Goal: Task Accomplishment & Management: Complete application form

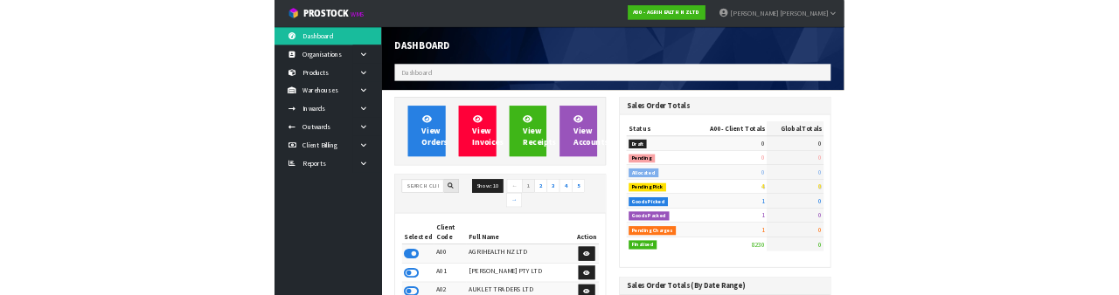
scroll to position [1410, 441]
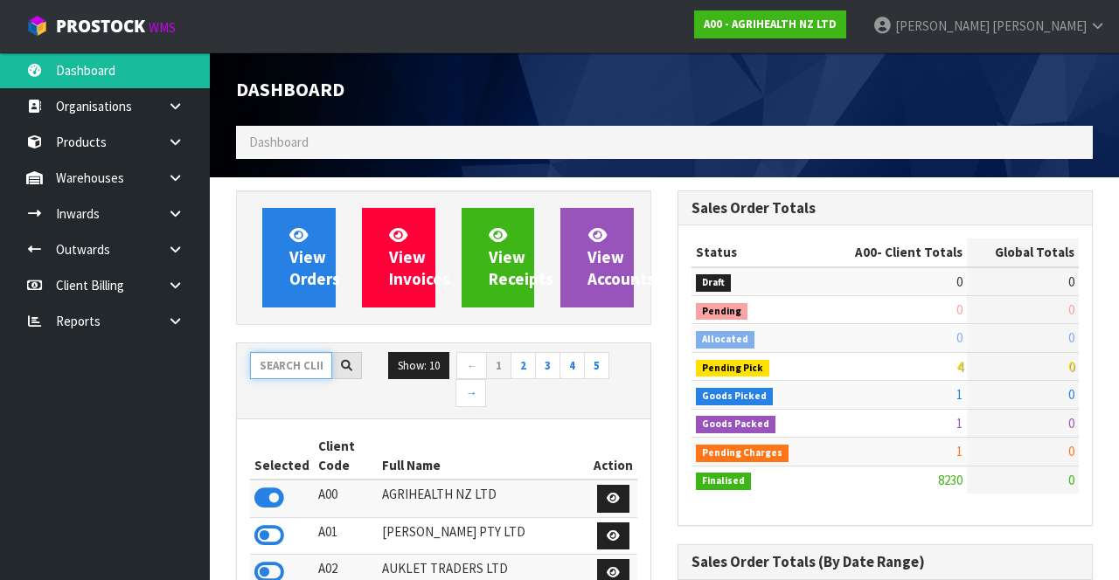
click at [295, 364] on input "text" at bounding box center [291, 365] width 82 height 27
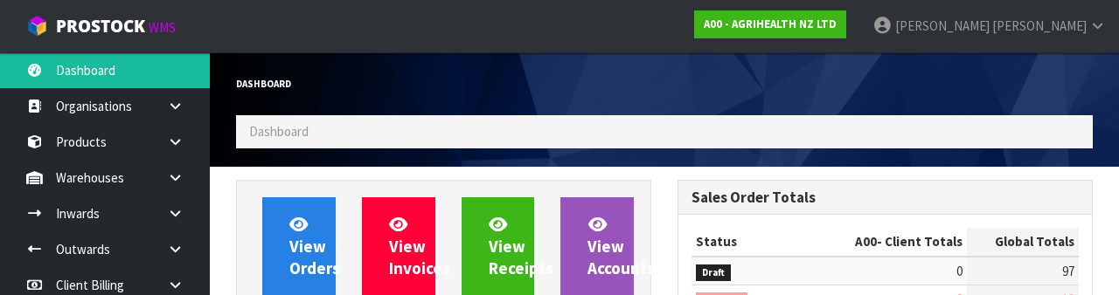
scroll to position [205, 0]
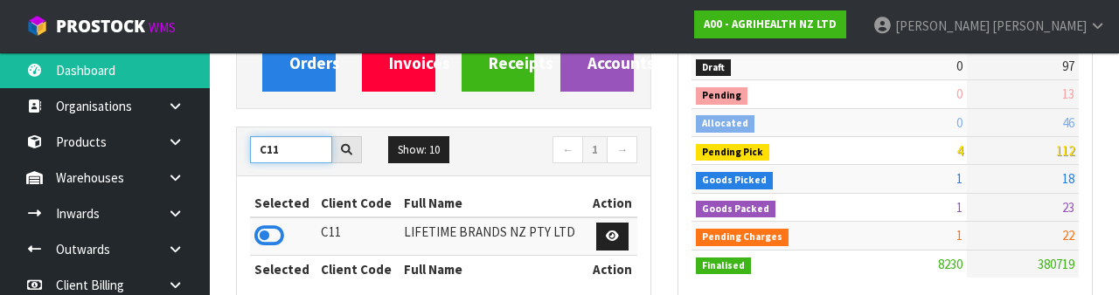
type input "C11"
click at [273, 238] on icon at bounding box center [269, 236] width 30 height 26
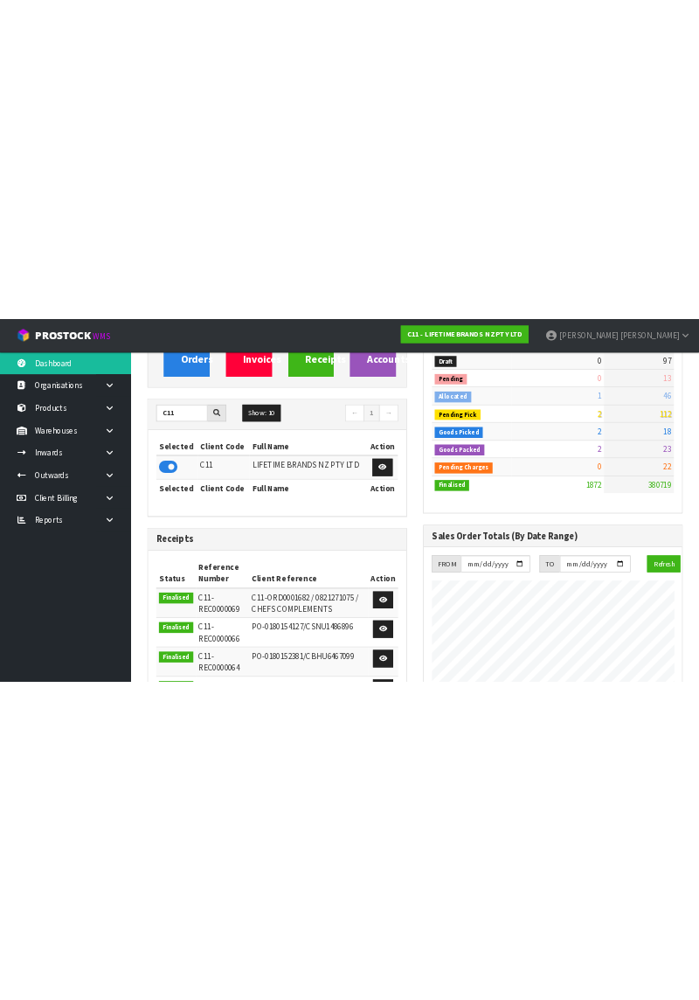
scroll to position [1560, 441]
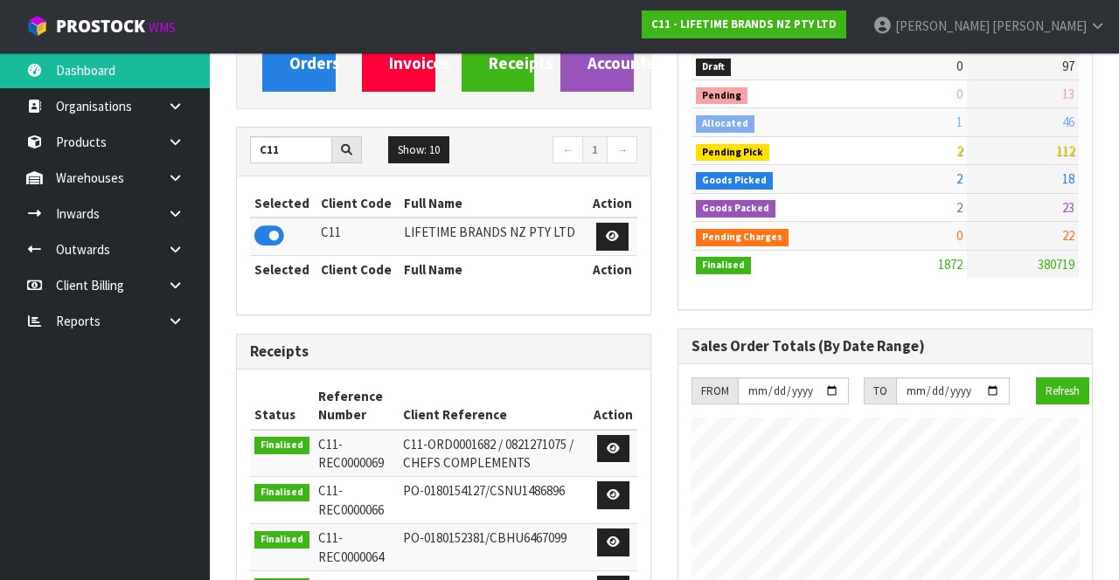
click at [167, 177] on icon at bounding box center [175, 177] width 17 height 13
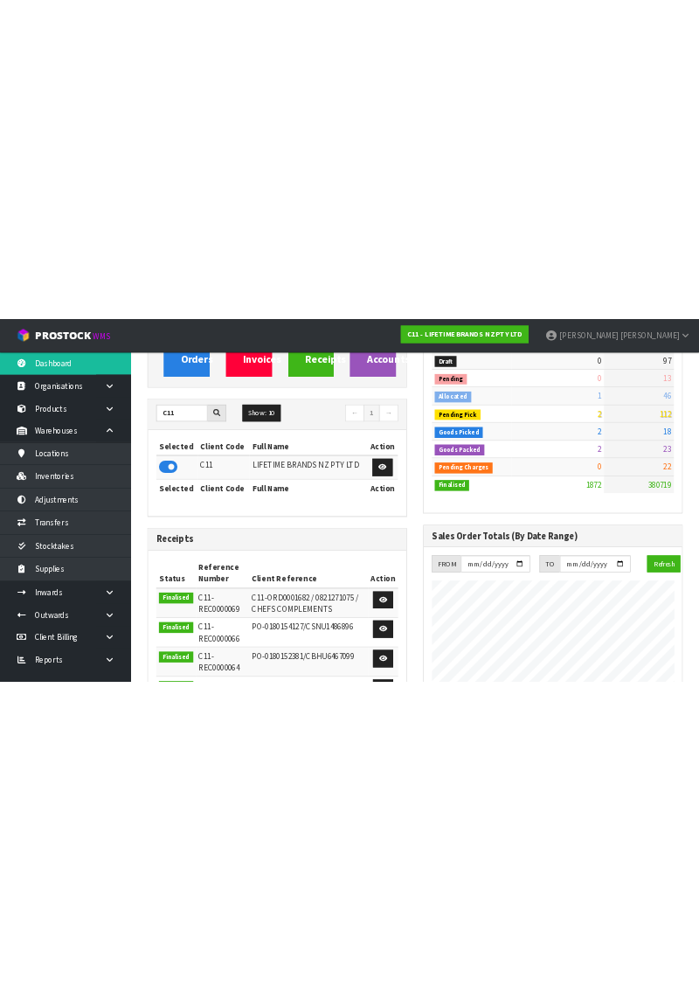
scroll to position [872507, 873625]
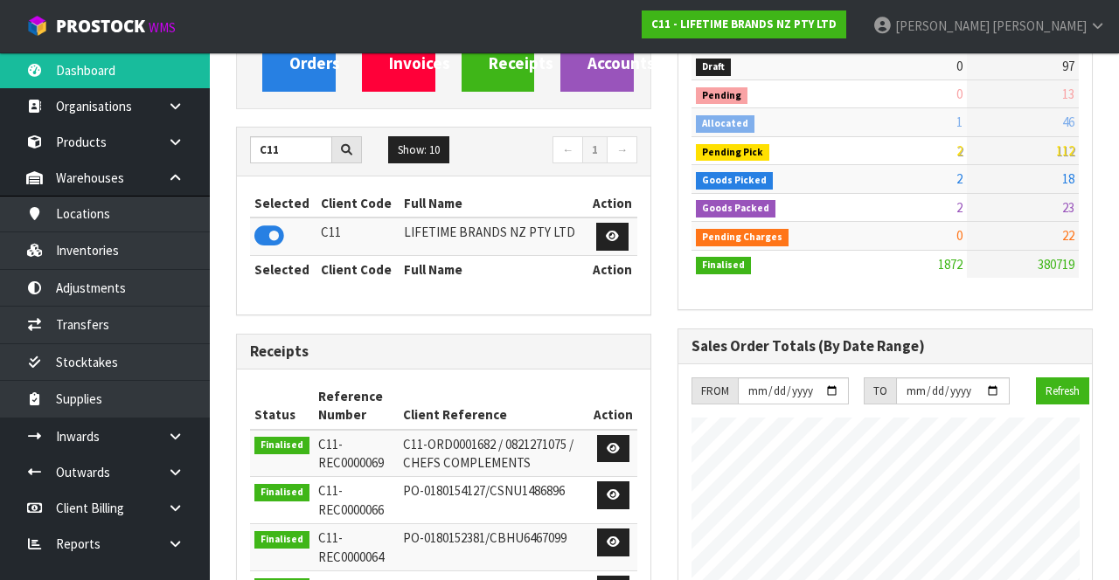
click at [695, 50] on nav "Toggle navigation ProStock WMS C11 - LIFETIME BRANDS NZ PTY LTD [PERSON_NAME] L…" at bounding box center [559, 26] width 1119 height 53
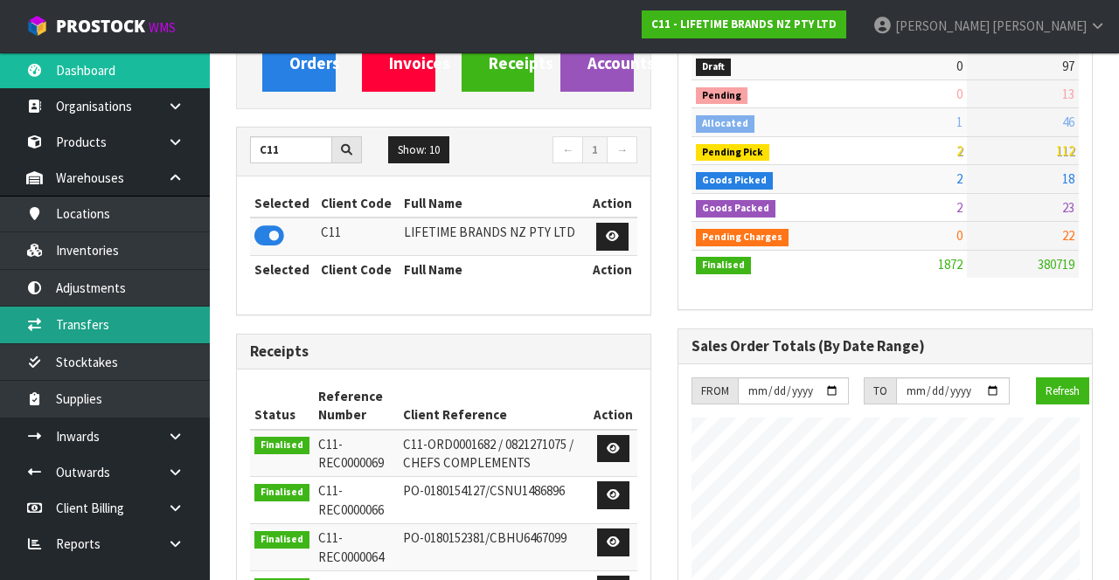
click at [139, 329] on link "Transfers" at bounding box center [105, 325] width 210 height 36
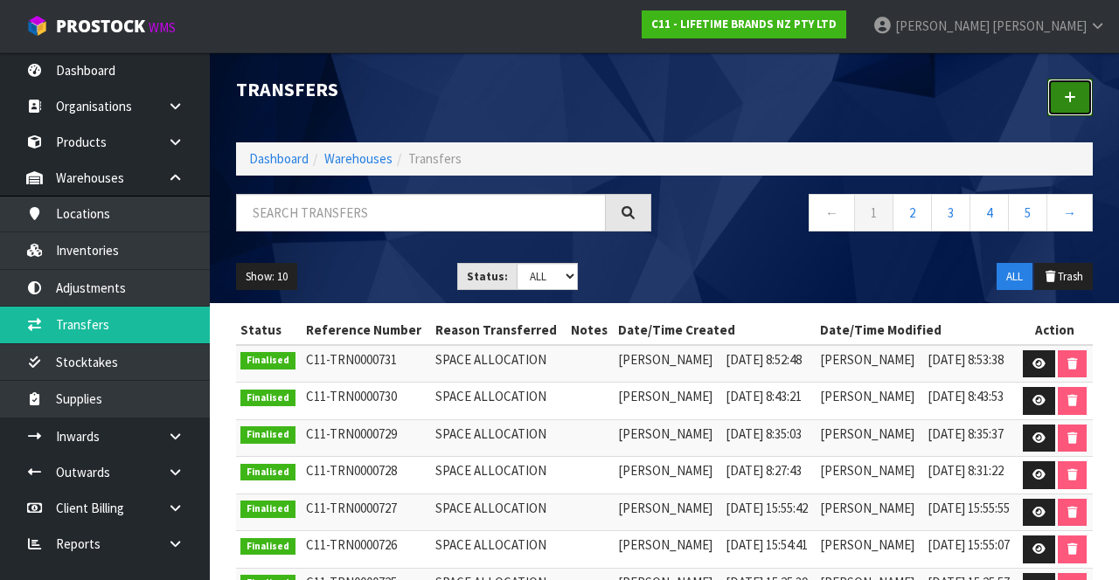
click at [1073, 101] on icon at bounding box center [1070, 97] width 12 height 13
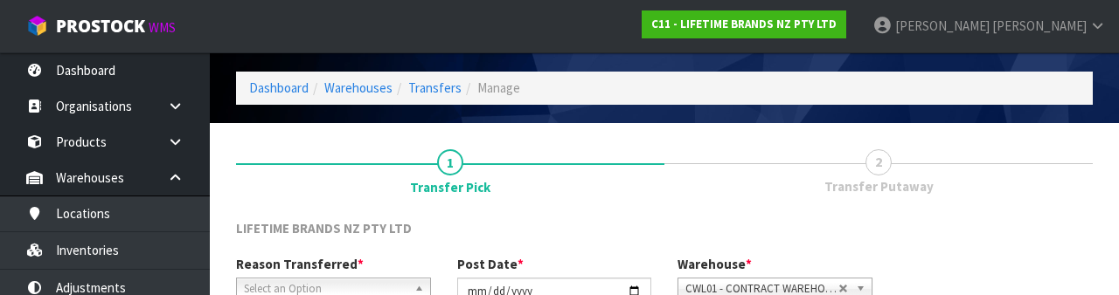
scroll to position [209, 0]
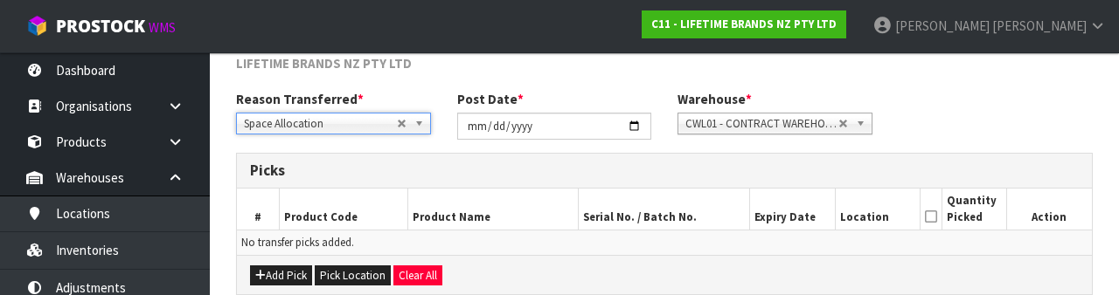
click at [954, 98] on div "Reason Transferred * Space Allocation Damage Expired Stock Repair QA Space Allo…" at bounding box center [664, 121] width 883 height 63
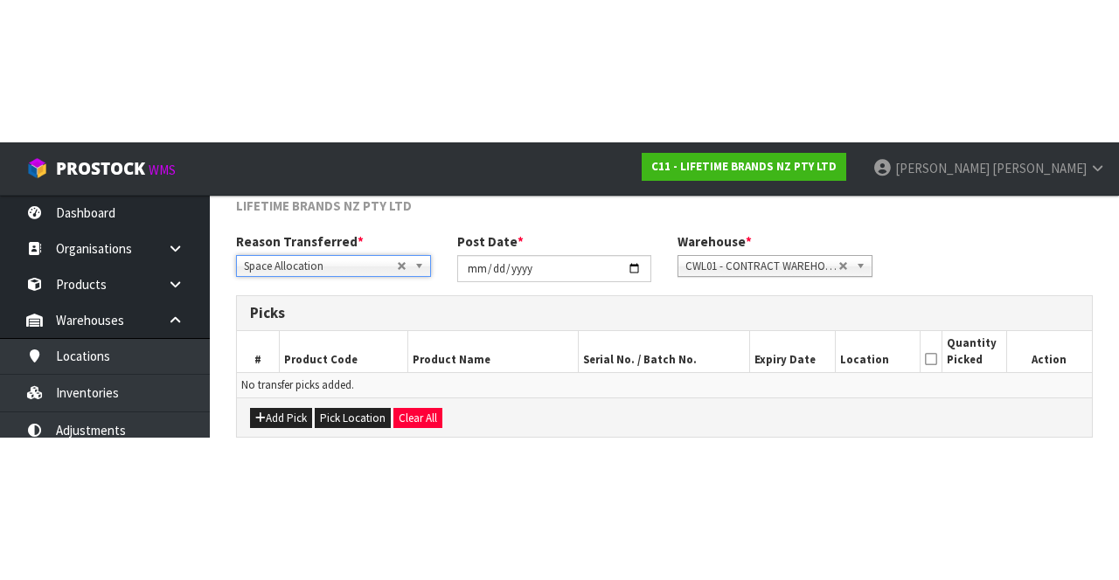
scroll to position [94, 0]
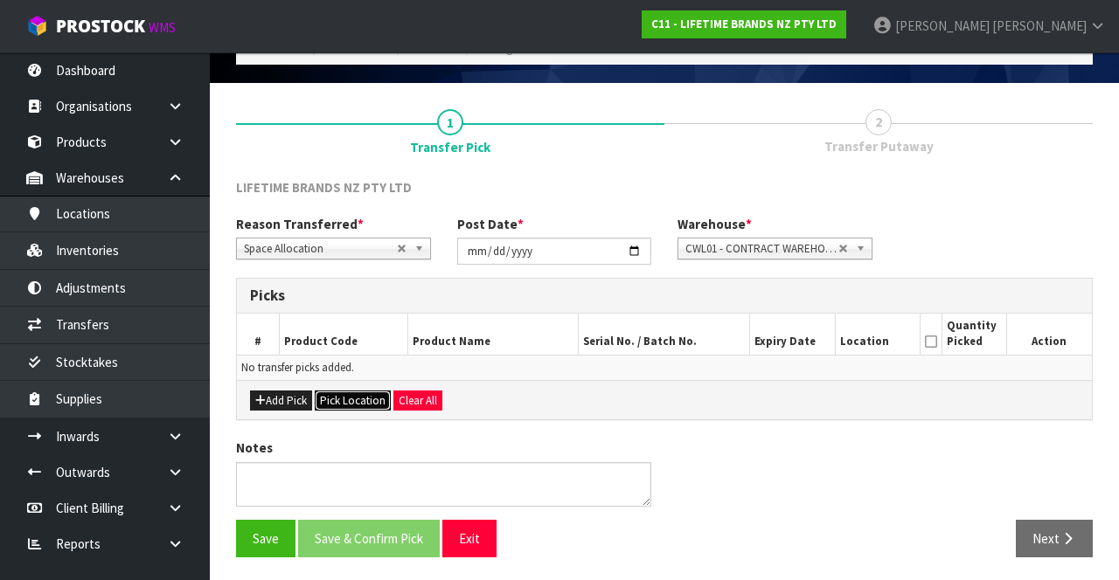
click at [355, 393] on button "Pick Location" at bounding box center [353, 401] width 76 height 21
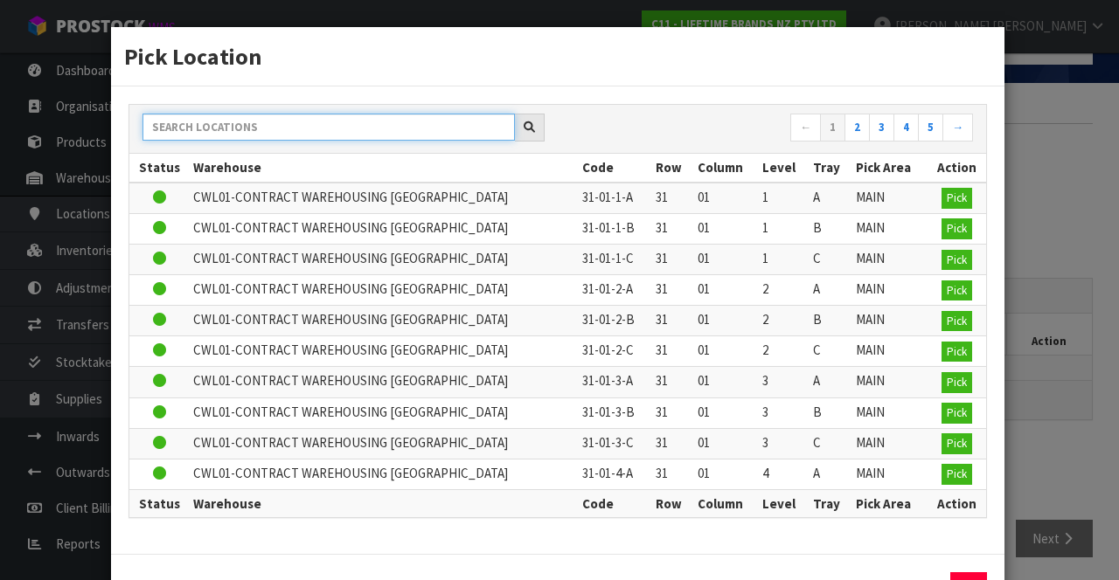
click at [287, 114] on input "text" at bounding box center [328, 127] width 372 height 27
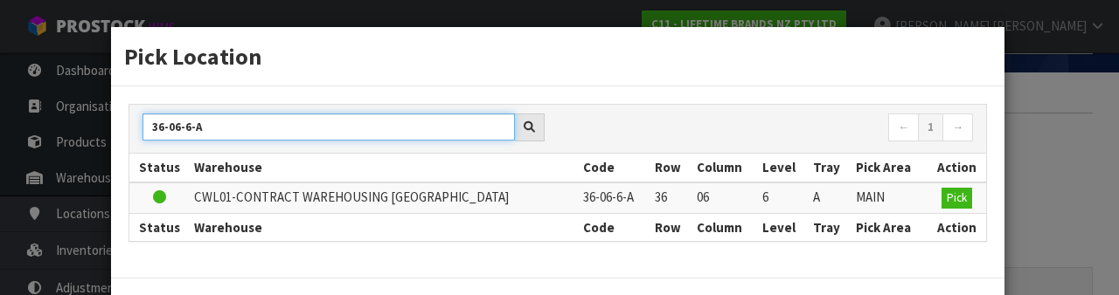
type input "36-06-6-A"
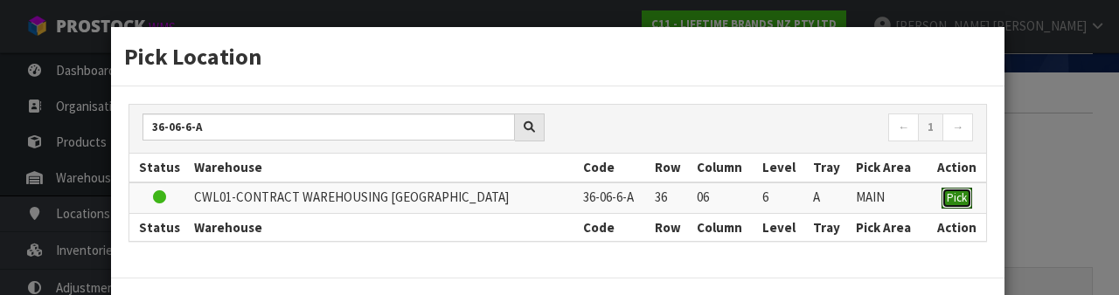
click at [962, 196] on span "Pick" at bounding box center [957, 198] width 20 height 15
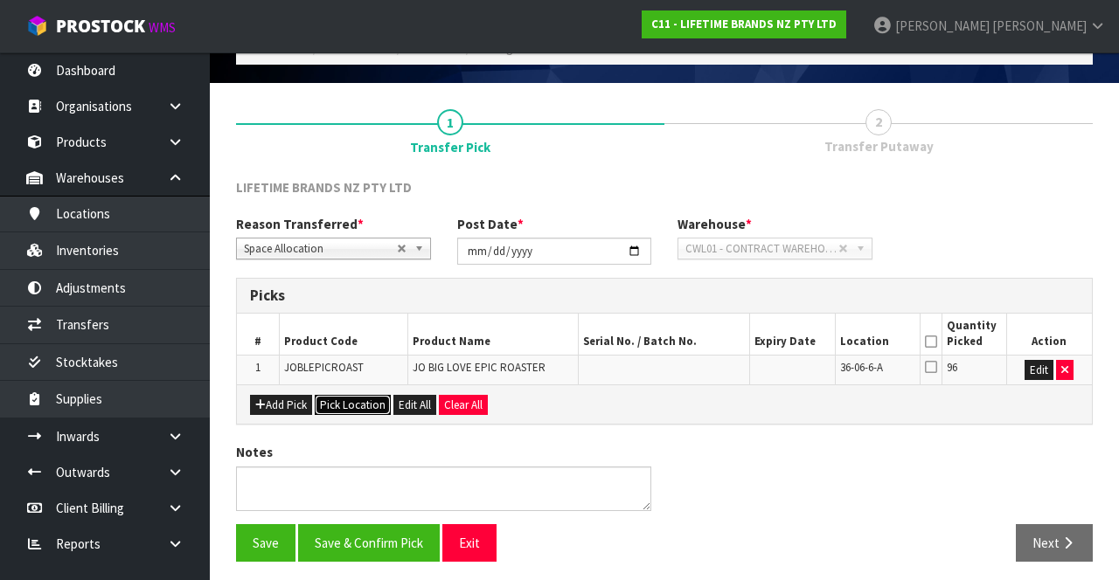
click at [357, 397] on button "Pick Location" at bounding box center [353, 405] width 76 height 21
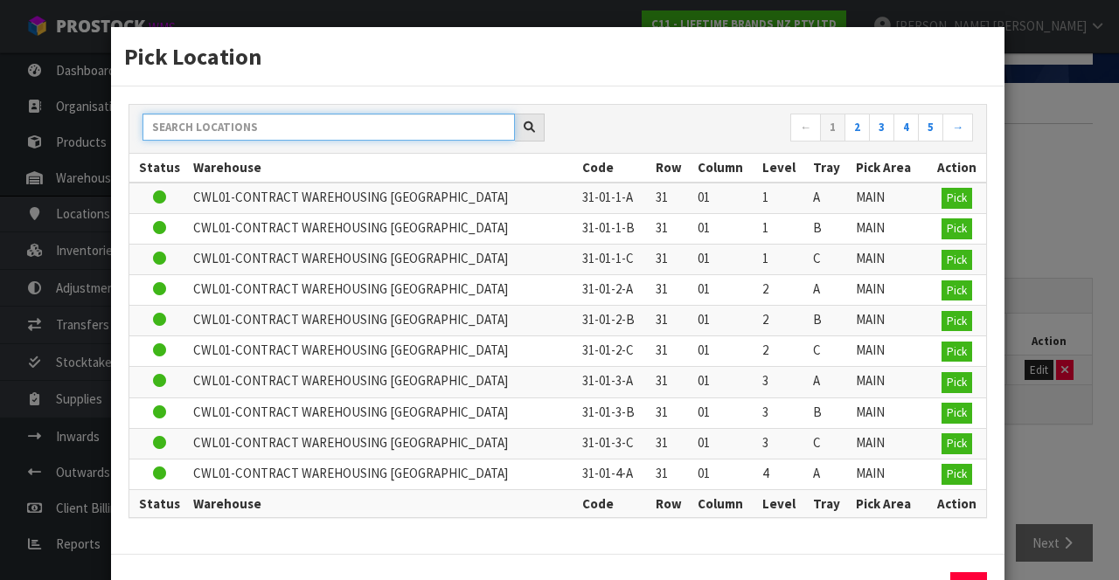
click at [288, 121] on input "text" at bounding box center [328, 127] width 372 height 27
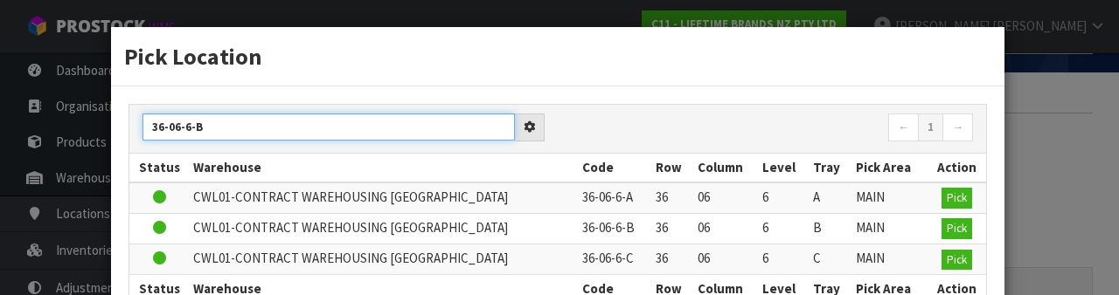
type input "36-06-6-B"
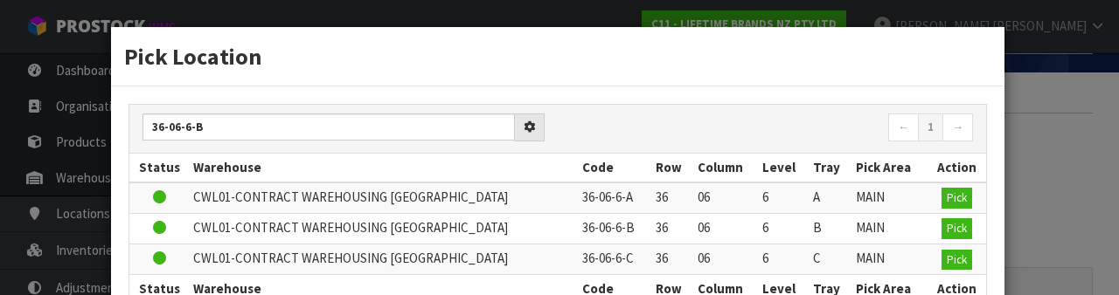
click at [735, 125] on nav "← 1 →" at bounding box center [772, 129] width 402 height 31
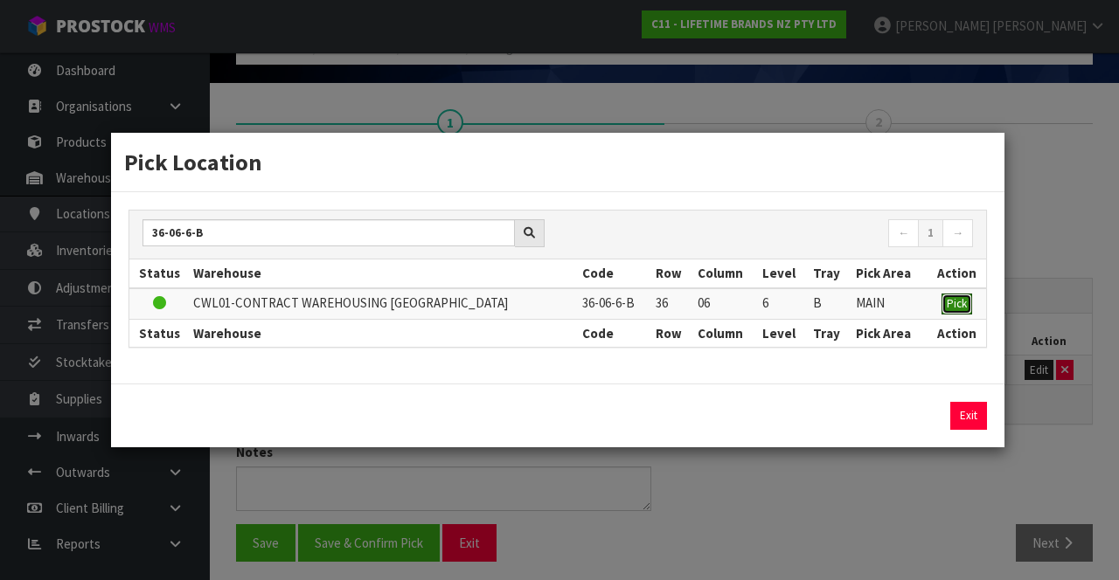
click at [954, 310] on span "Pick" at bounding box center [957, 303] width 20 height 15
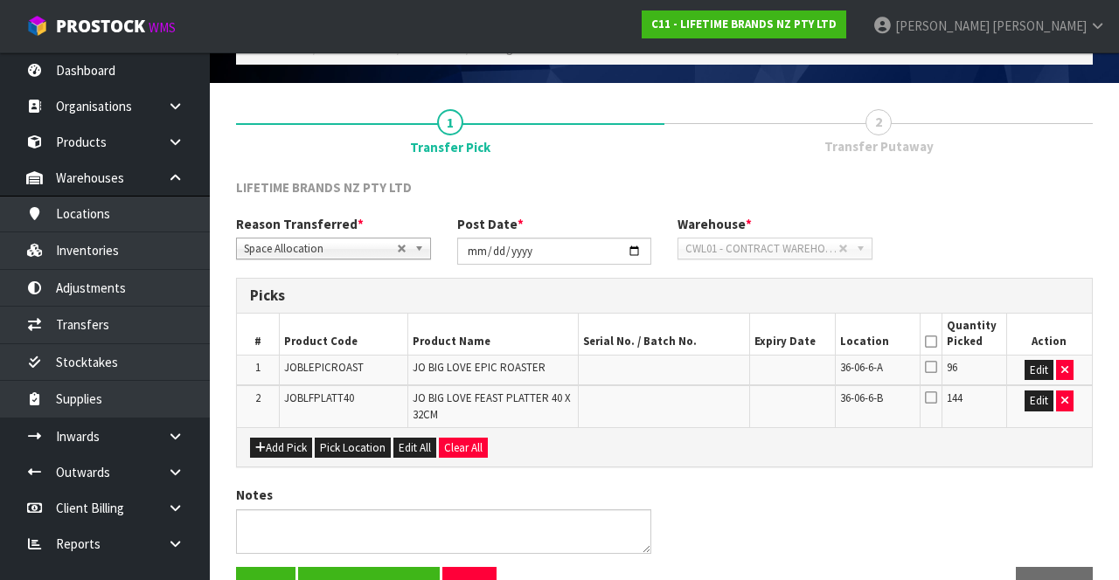
click at [930, 365] on icon at bounding box center [931, 367] width 12 height 14
click at [0, 0] on input "checkbox" at bounding box center [0, 0] width 0 height 0
click at [933, 401] on icon at bounding box center [931, 398] width 12 height 14
click at [0, 0] on input "checkbox" at bounding box center [0, 0] width 0 height 0
click at [393, 567] on button "Save & Confirm Pick" at bounding box center [369, 586] width 142 height 38
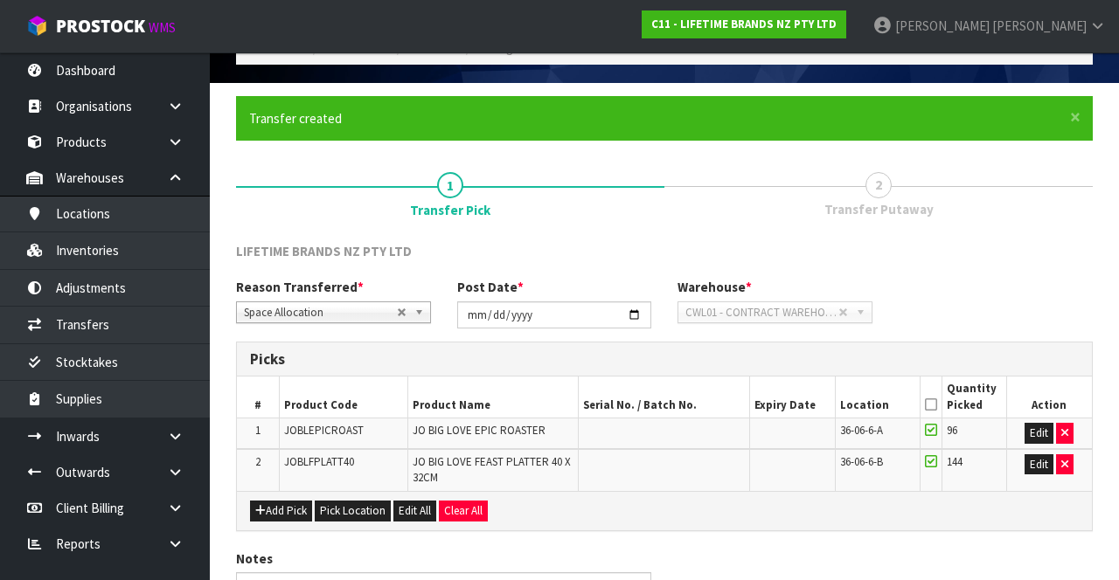
scroll to position [0, 0]
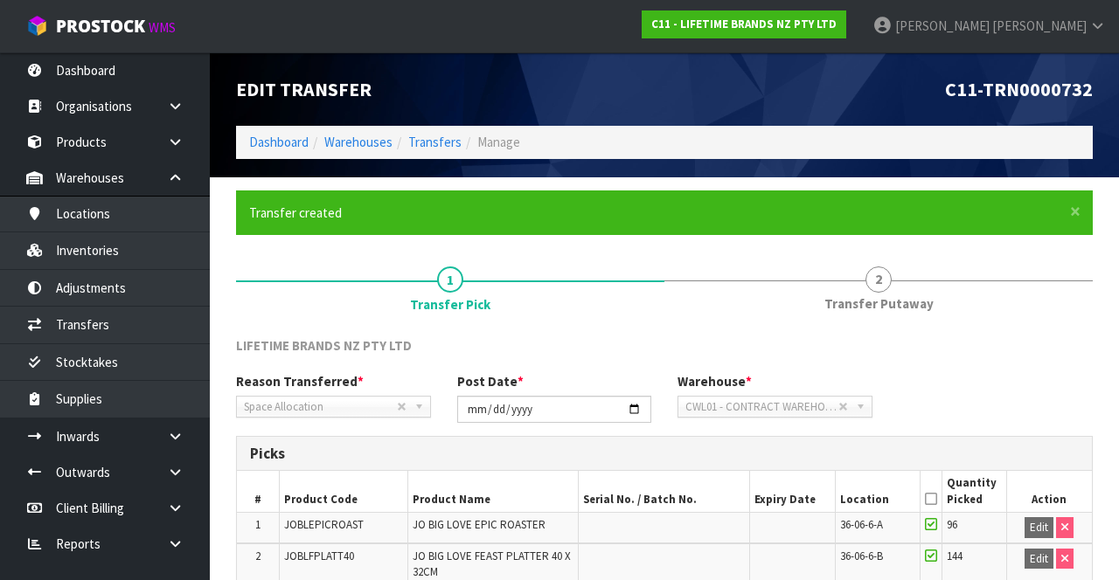
click at [904, 281] on link "2 Transfer Putaway" at bounding box center [878, 287] width 428 height 69
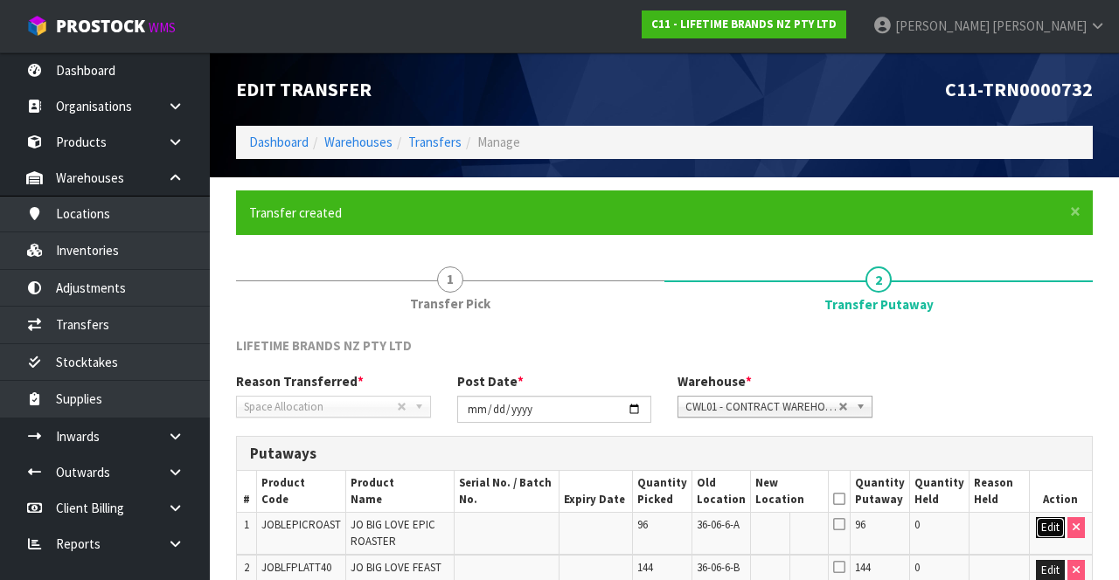
click at [1044, 533] on button "Edit" at bounding box center [1050, 527] width 29 height 21
click at [1040, 573] on button "Edit" at bounding box center [1050, 570] width 29 height 21
click at [790, 566] on input "text" at bounding box center [780, 571] width 48 height 22
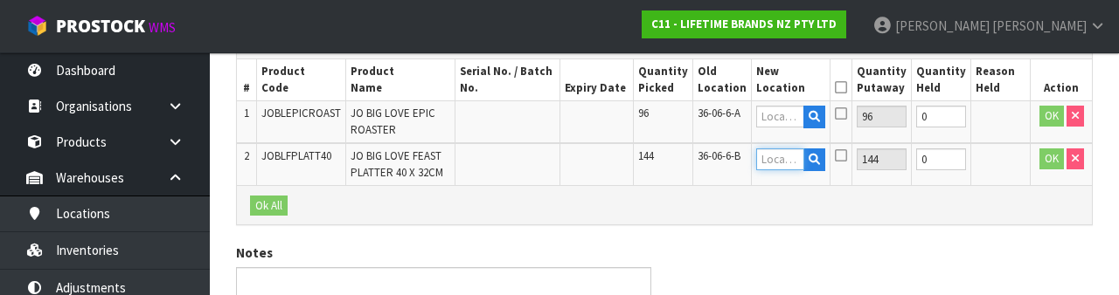
scroll to position [412, 0]
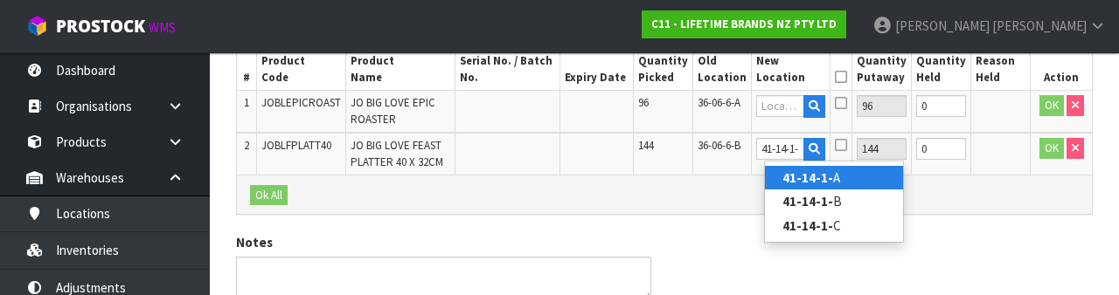
click at [865, 184] on link "41-14-1- A" at bounding box center [834, 178] width 138 height 24
type input "41-14-1-A"
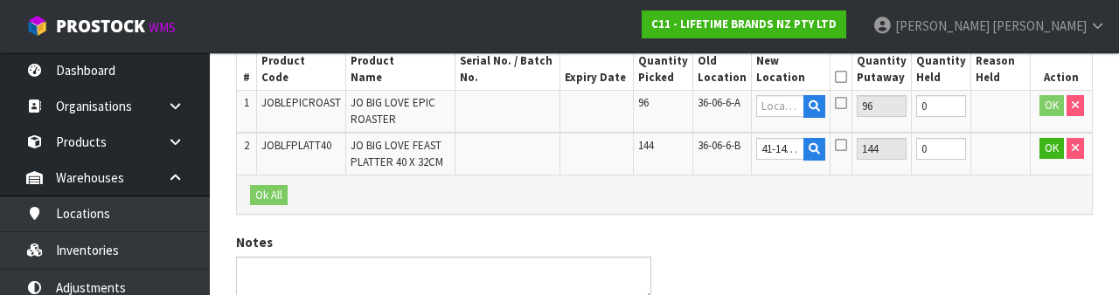
click at [847, 149] on icon at bounding box center [841, 145] width 12 height 14
click at [0, 0] on input "checkbox" at bounding box center [0, 0] width 0 height 0
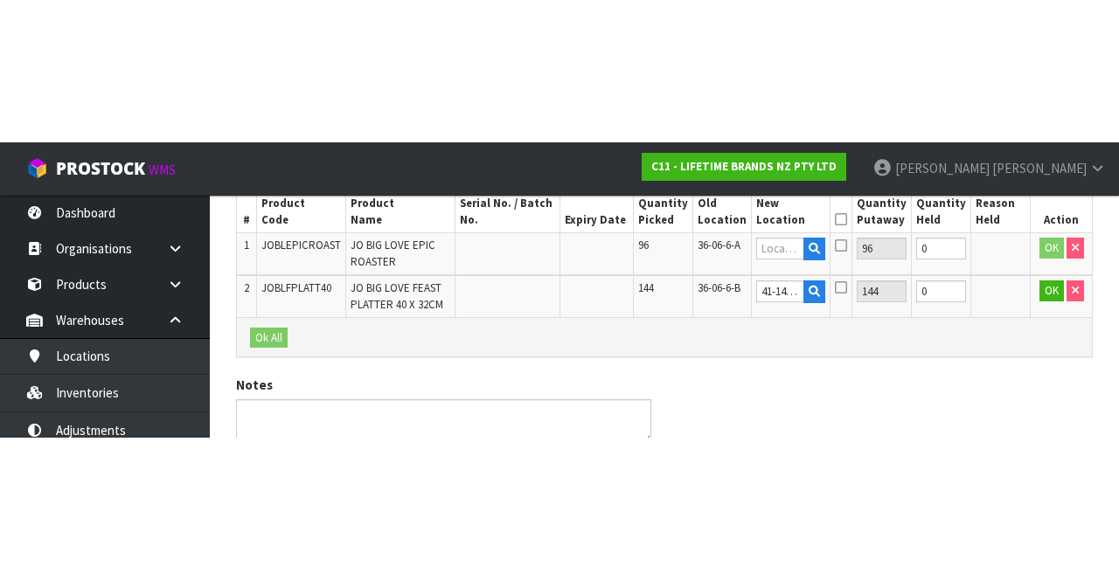
scroll to position [217, 0]
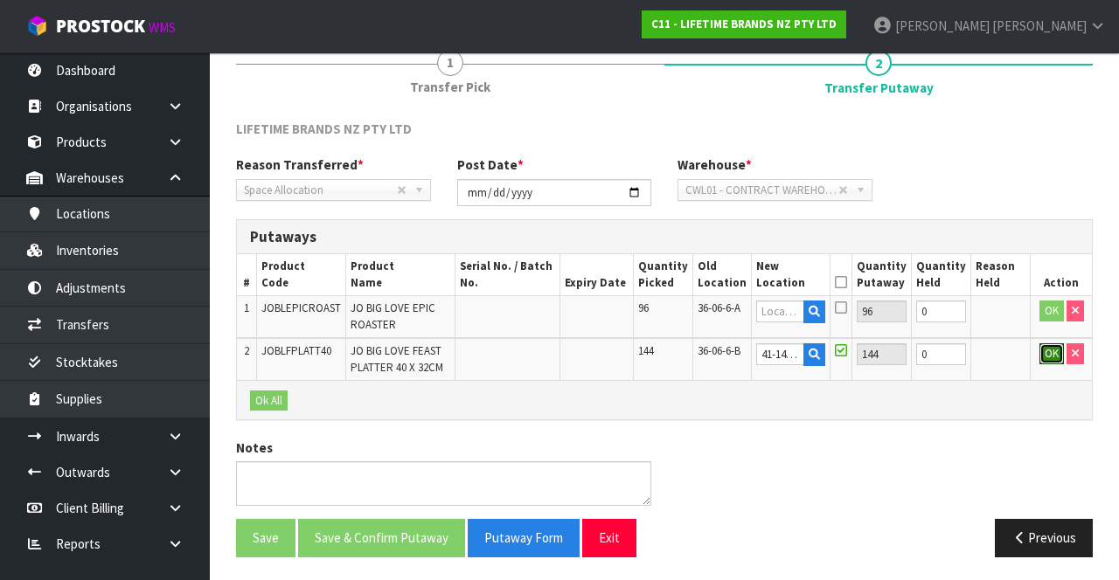
click at [1042, 351] on button "OK" at bounding box center [1051, 354] width 24 height 21
click at [786, 313] on input "text" at bounding box center [778, 312] width 47 height 22
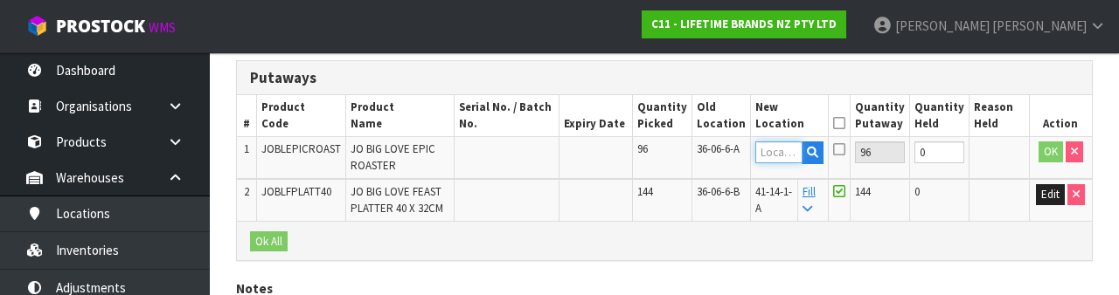
scroll to position [369, 0]
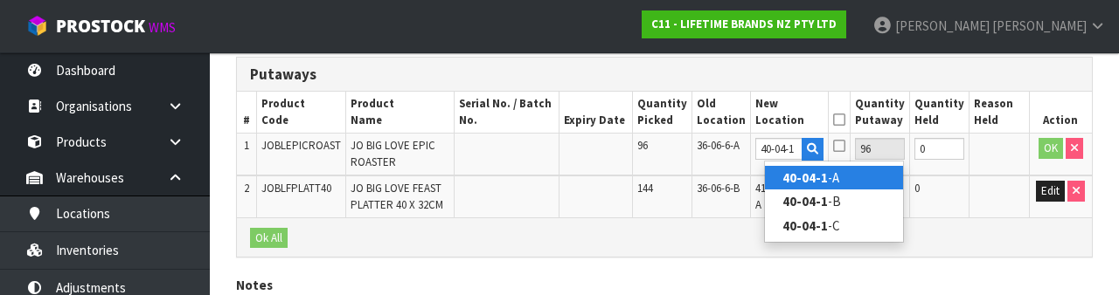
click at [844, 184] on link "40-04-1 -A" at bounding box center [834, 178] width 138 height 24
type input "40-04-1-A"
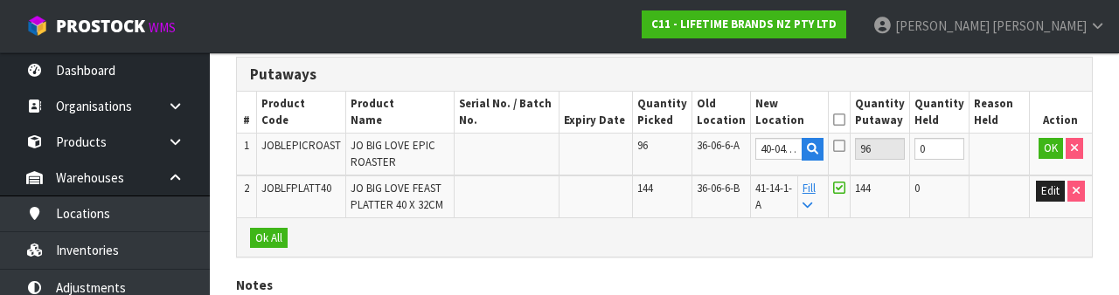
click at [845, 120] on icon at bounding box center [839, 120] width 12 height 1
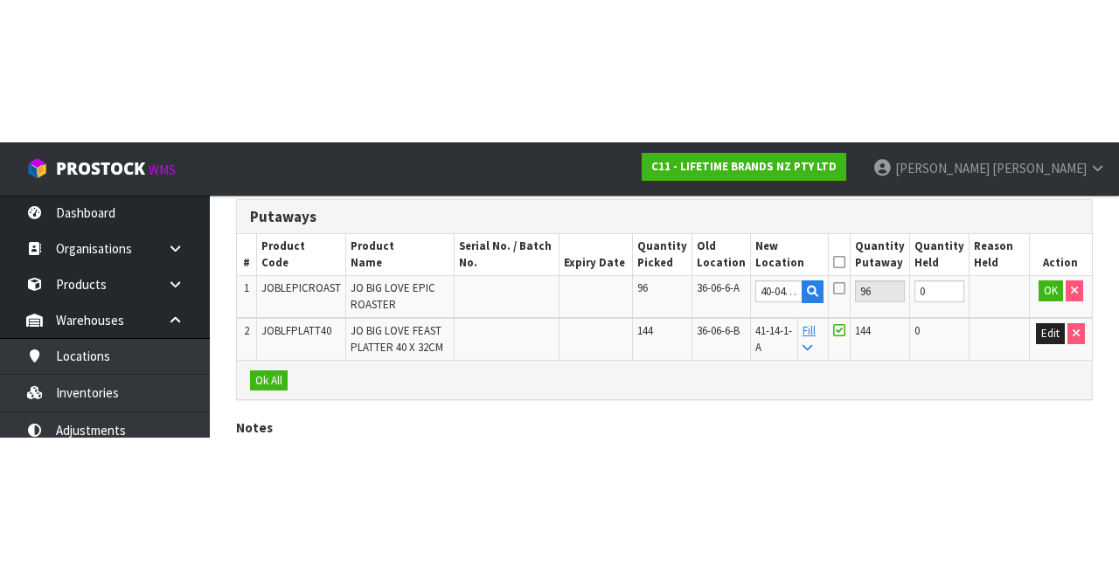
scroll to position [217, 0]
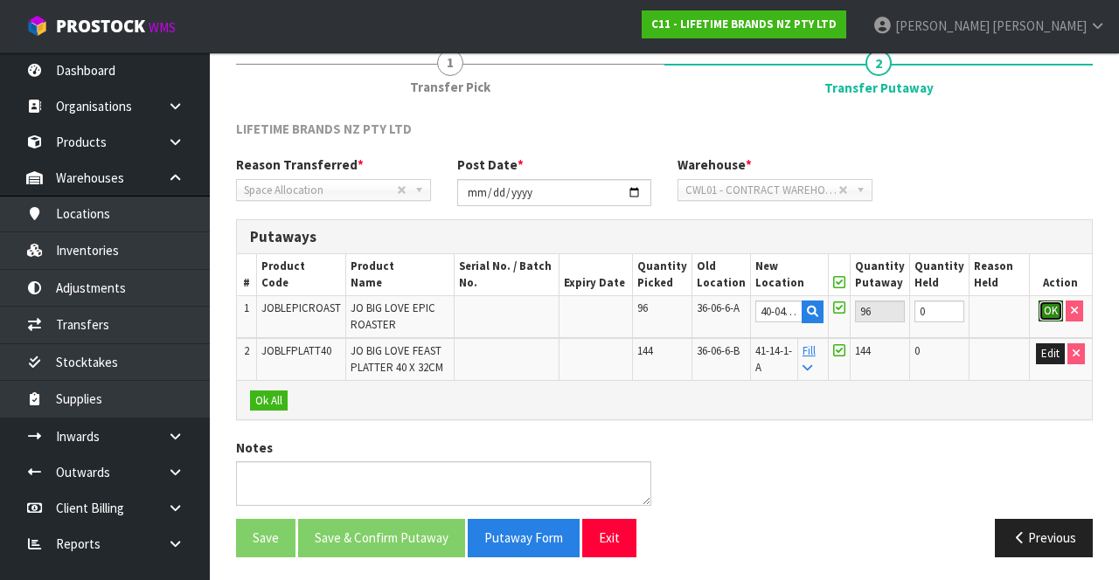
click at [1040, 310] on button "OK" at bounding box center [1050, 311] width 24 height 21
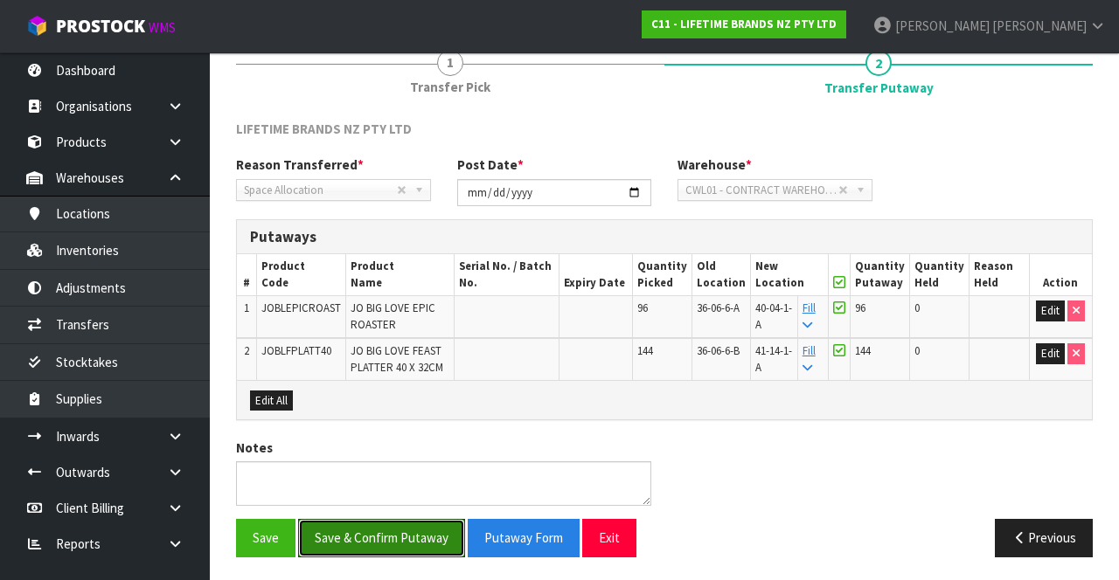
click at [413, 533] on button "Save & Confirm Putaway" at bounding box center [381, 538] width 167 height 38
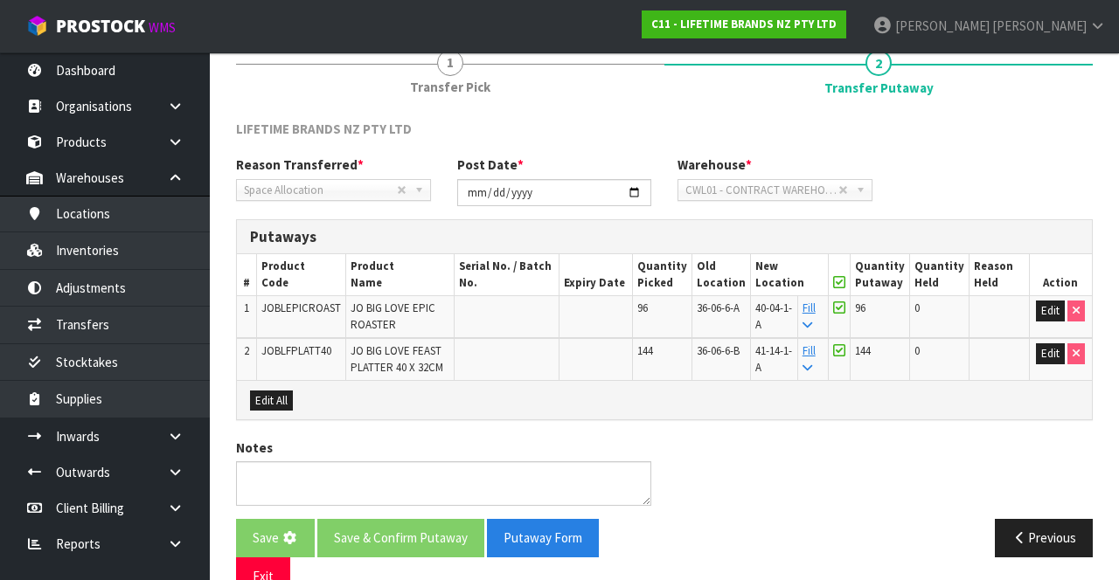
scroll to position [0, 0]
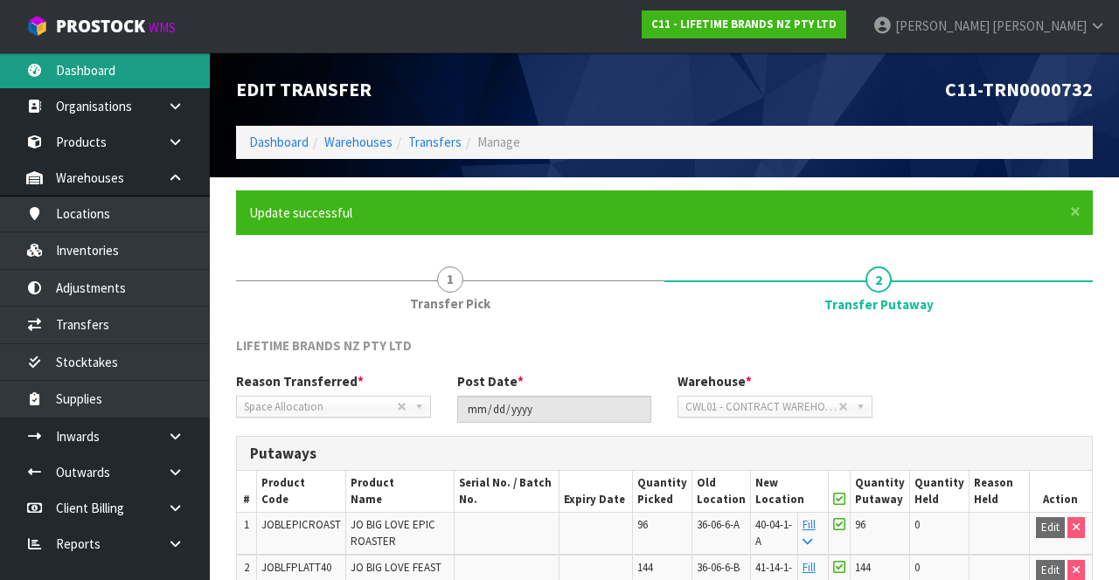
click at [121, 79] on link "Dashboard" at bounding box center [105, 70] width 210 height 36
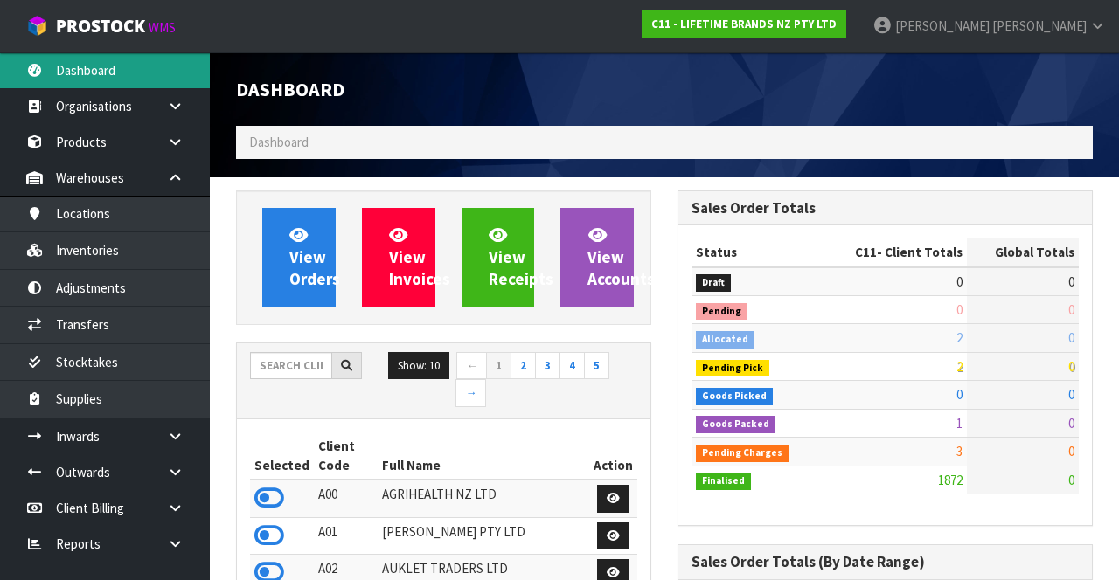
scroll to position [1560, 441]
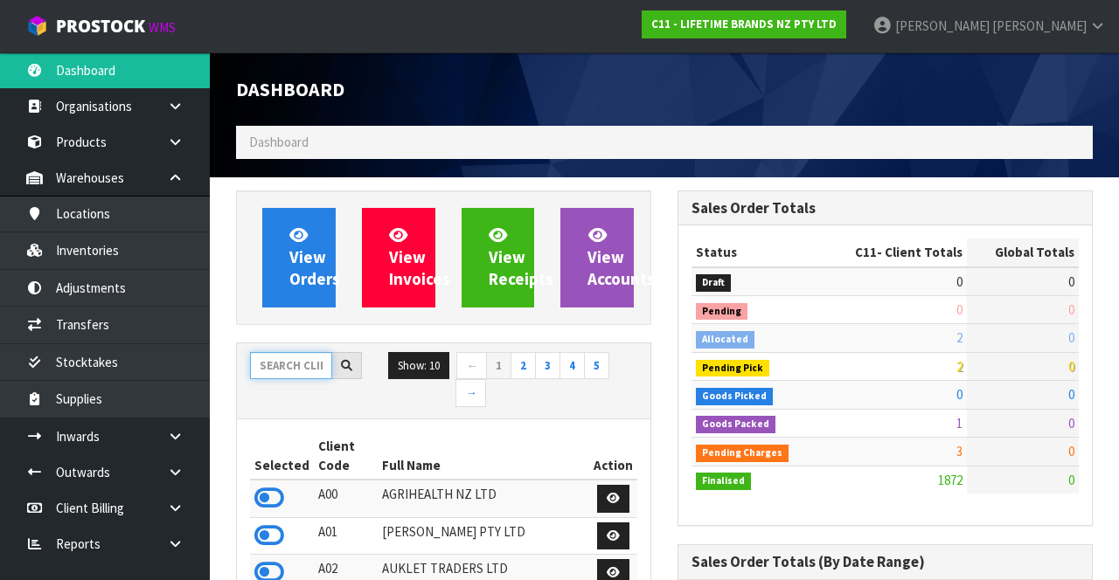
click at [295, 365] on input "text" at bounding box center [291, 365] width 82 height 27
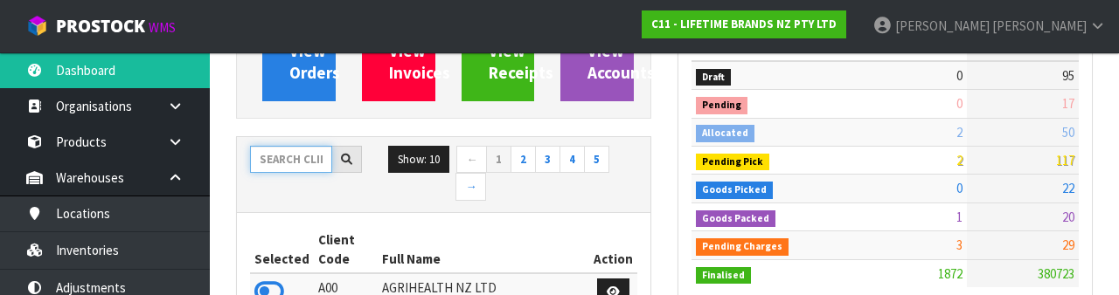
scroll to position [205, 0]
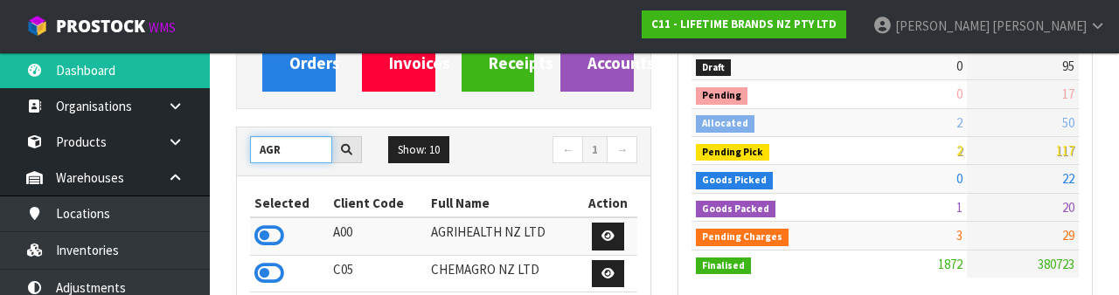
type input "AGR"
click at [269, 233] on icon at bounding box center [269, 236] width 30 height 26
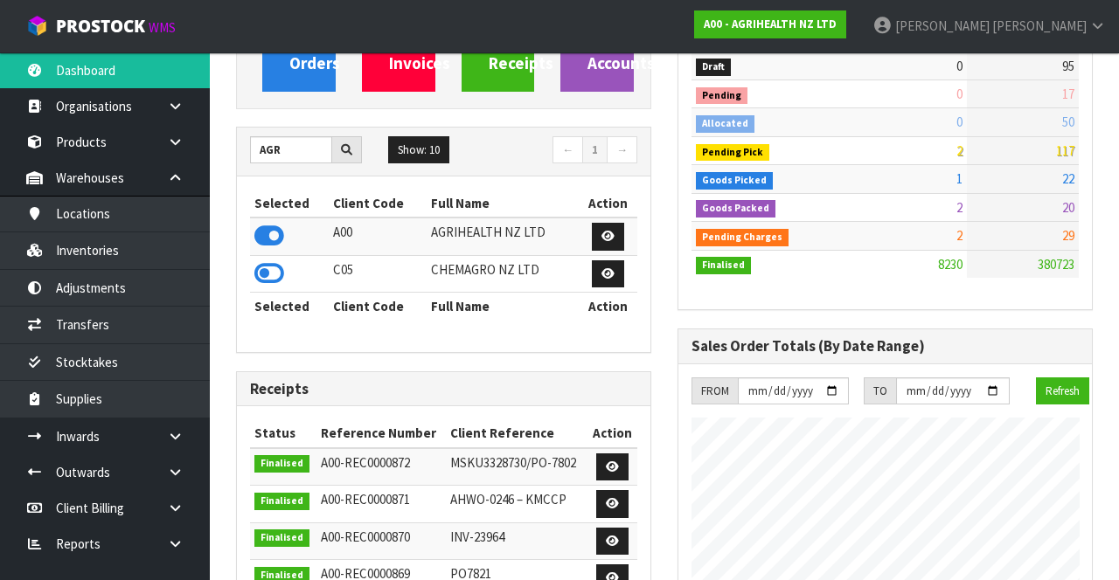
scroll to position [1429, 441]
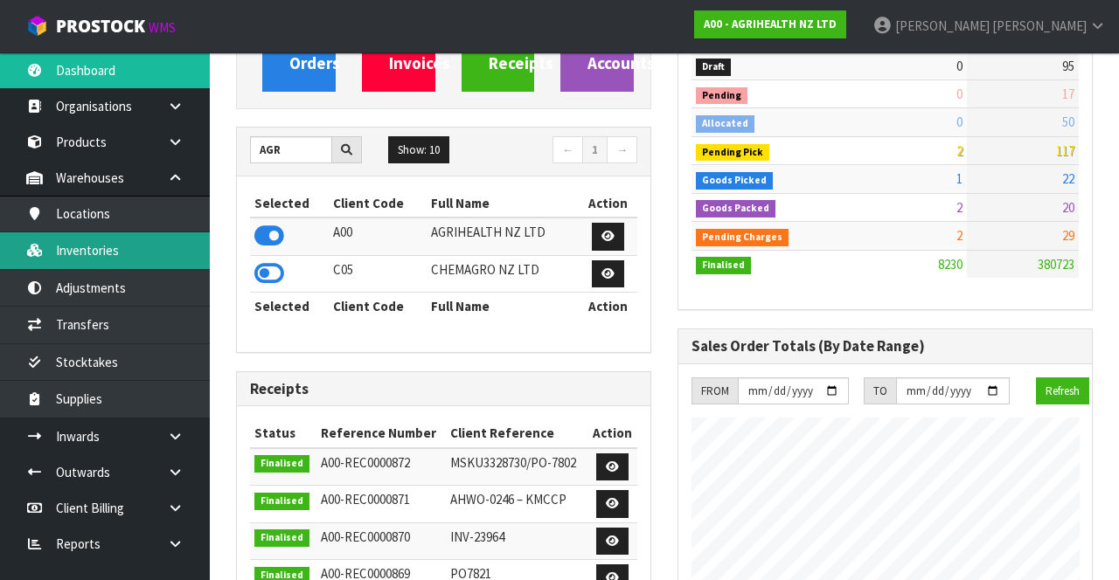
click at [159, 256] on link "Inventories" at bounding box center [105, 251] width 210 height 36
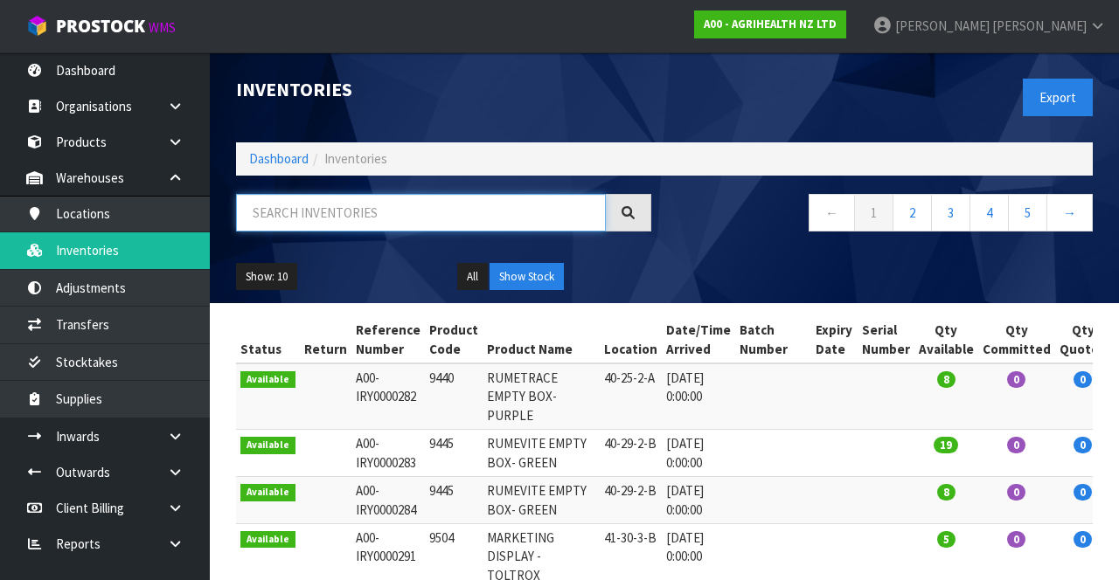
click at [409, 207] on input "text" at bounding box center [421, 213] width 370 height 38
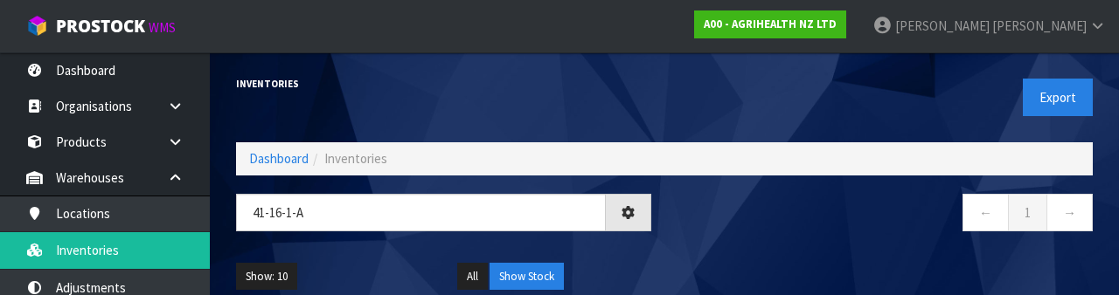
click at [744, 224] on nav "← 1 →" at bounding box center [884, 215] width 415 height 43
type input "41-16-1-A"
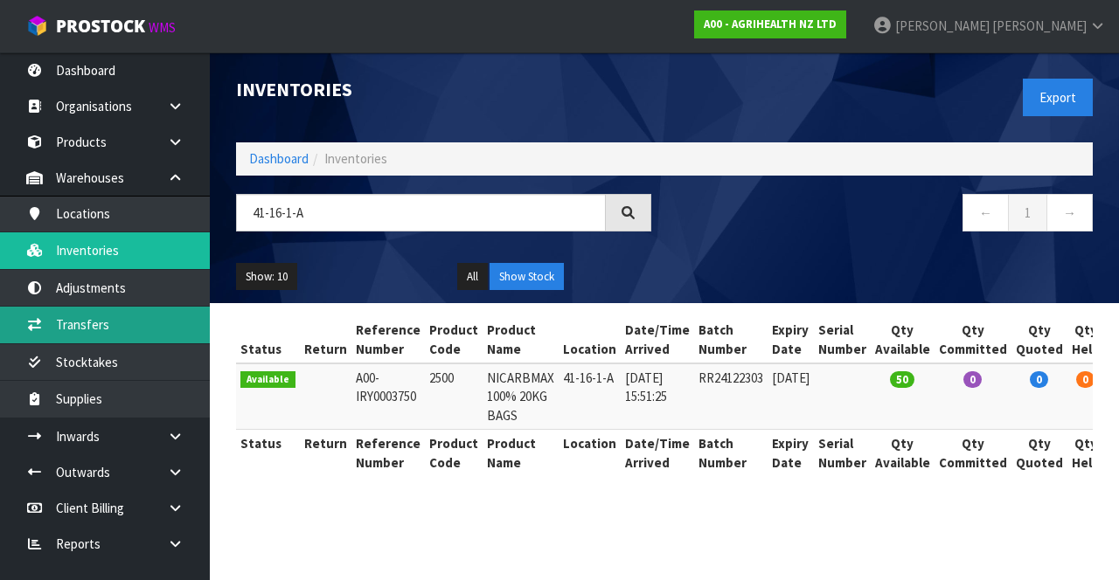
click at [156, 318] on link "Transfers" at bounding box center [105, 325] width 210 height 36
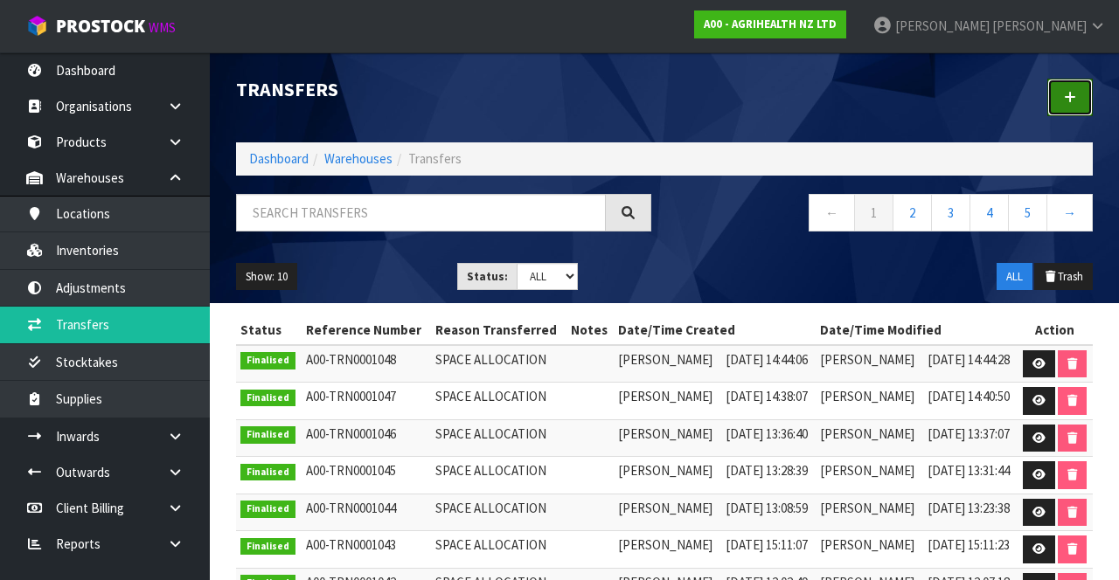
click at [1074, 102] on icon at bounding box center [1070, 97] width 12 height 13
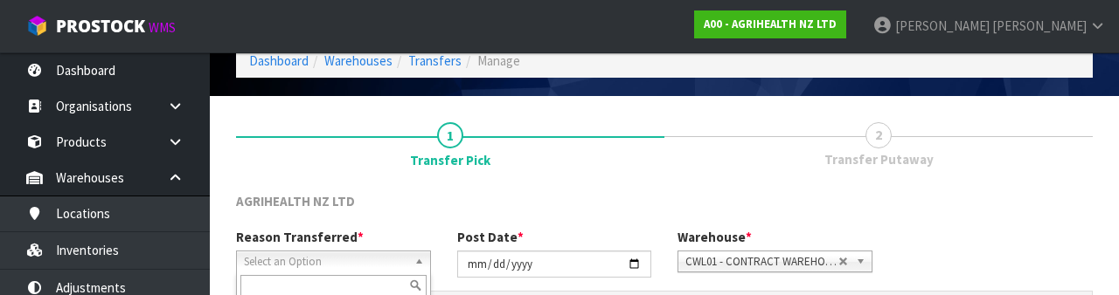
scroll to position [209, 0]
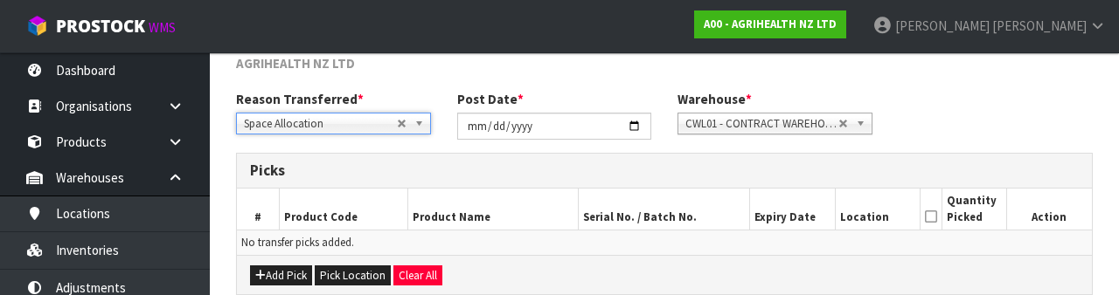
click at [999, 92] on div "Reason Transferred * Space Allocation Damage Expired Stock Repair QA Space Allo…" at bounding box center [664, 121] width 883 height 63
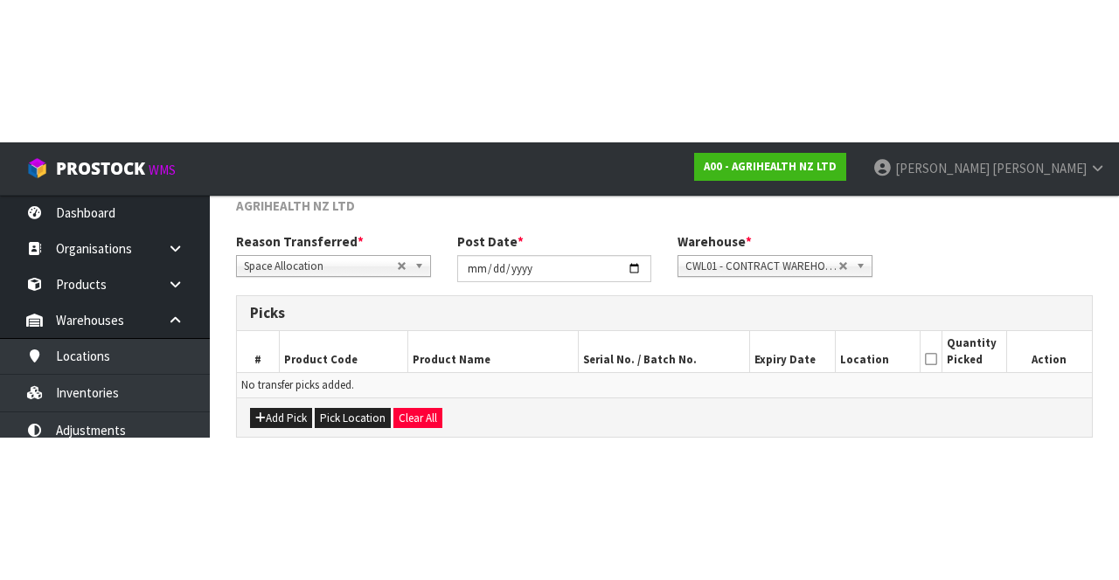
scroll to position [94, 0]
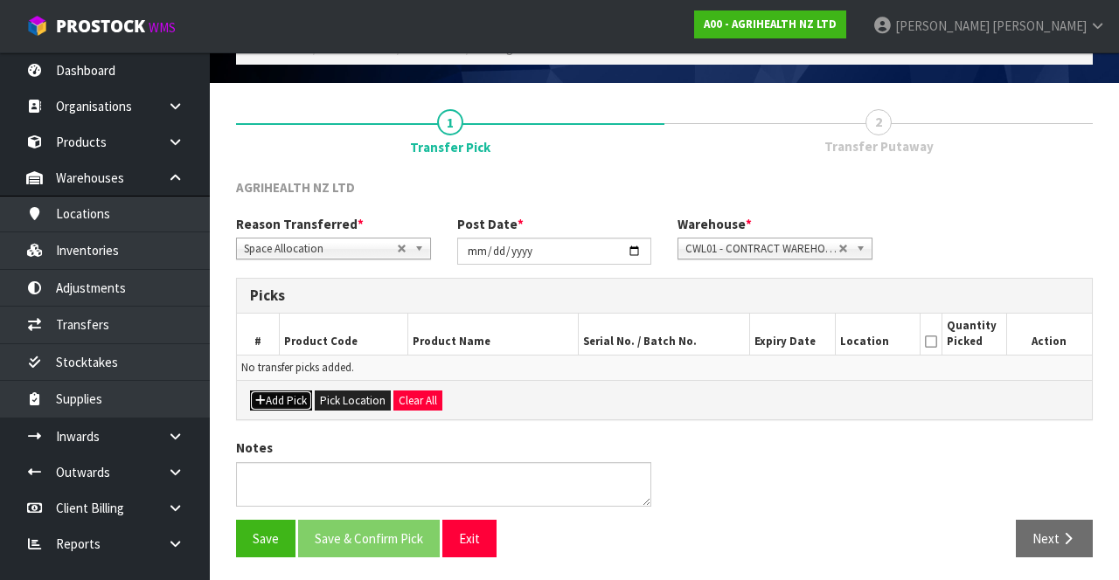
click at [288, 395] on button "Add Pick" at bounding box center [281, 401] width 62 height 21
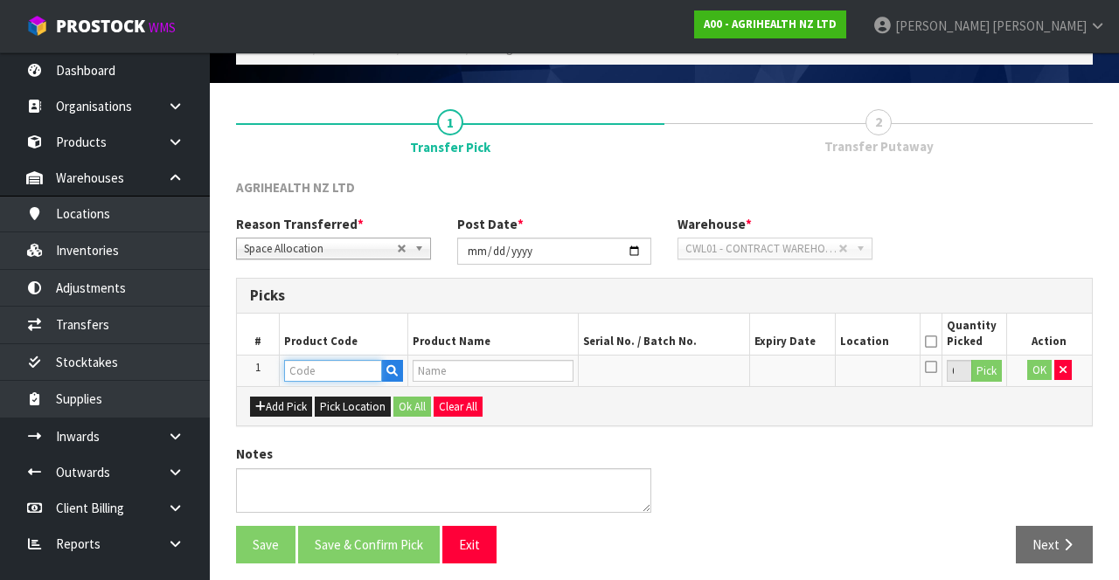
click at [354, 369] on input "text" at bounding box center [333, 371] width 98 height 22
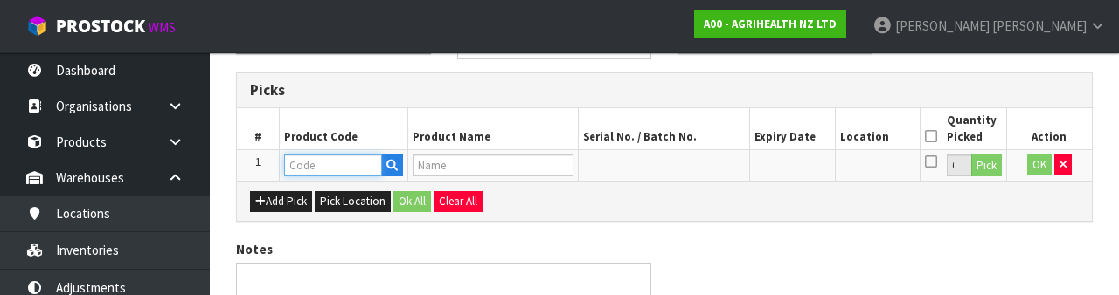
scroll to position [306, 0]
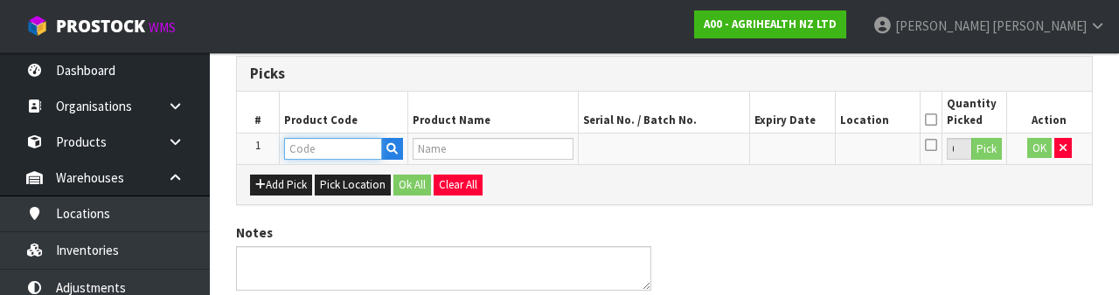
click at [343, 149] on input "text" at bounding box center [333, 149] width 98 height 22
click at [355, 154] on input "text" at bounding box center [333, 149] width 98 height 22
click at [725, 239] on div "Notes" at bounding box center [664, 264] width 883 height 80
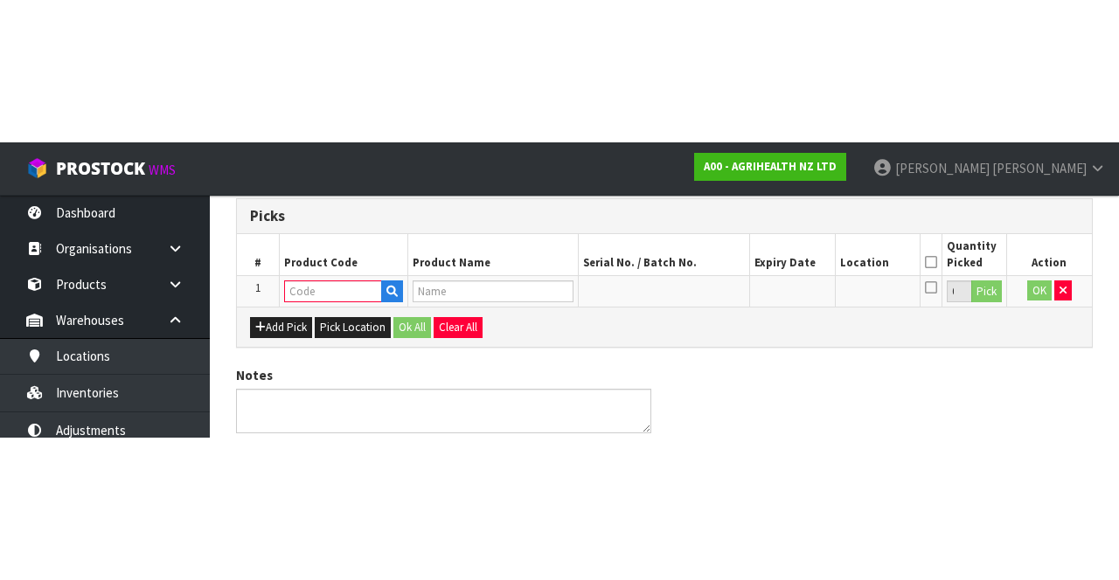
scroll to position [100, 0]
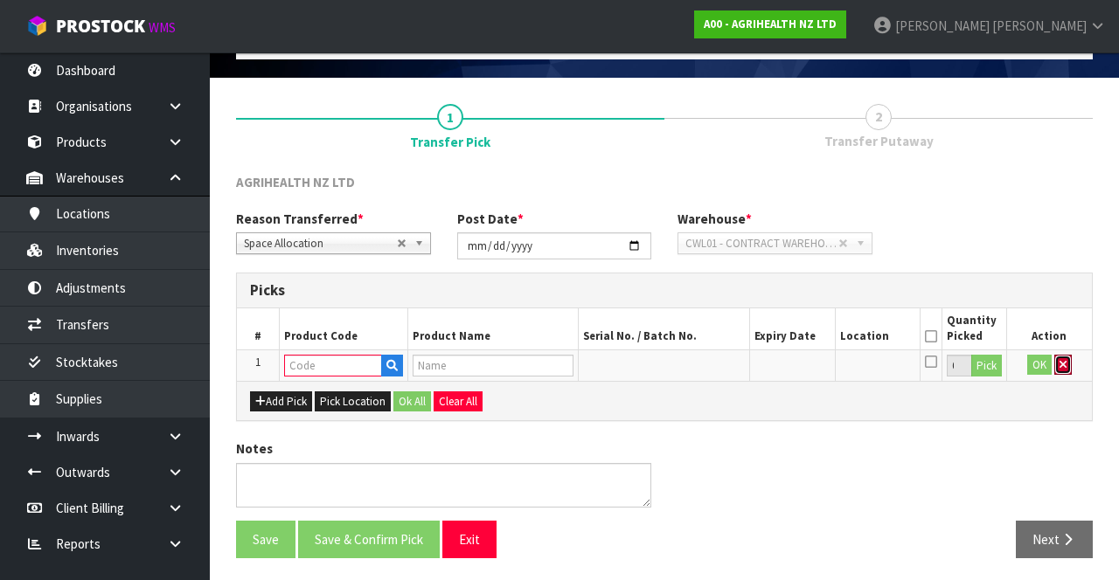
click at [1062, 362] on icon "button" at bounding box center [1062, 364] width 7 height 11
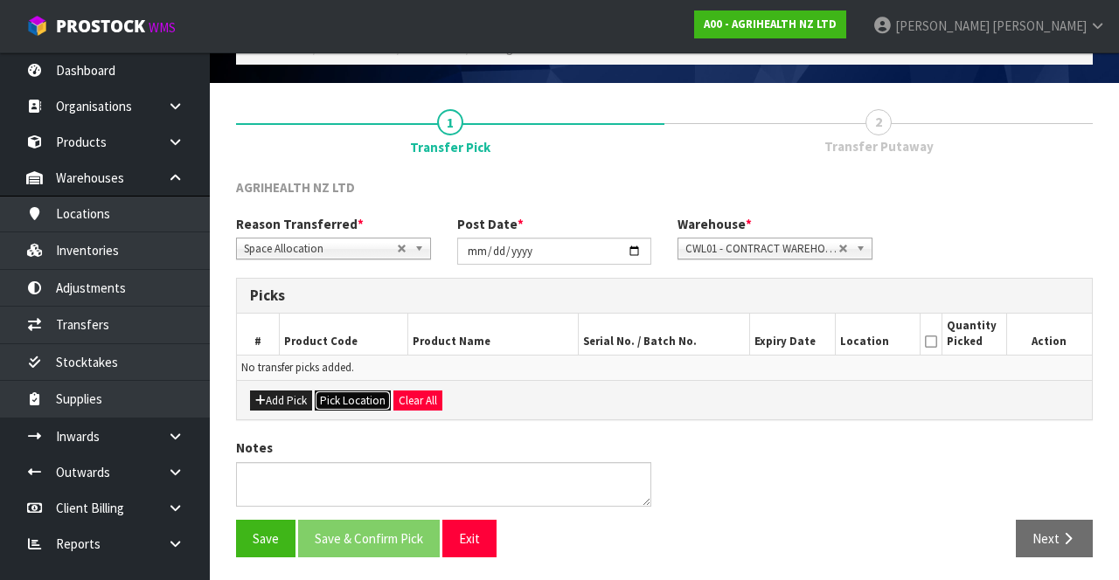
click at [367, 401] on button "Pick Location" at bounding box center [353, 401] width 76 height 21
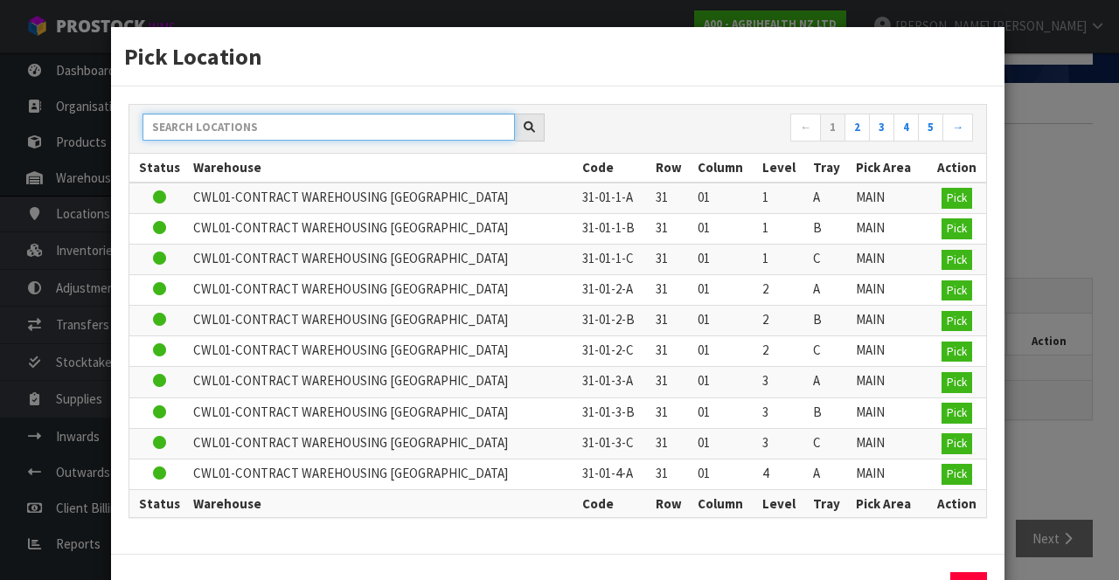
click at [315, 126] on input "text" at bounding box center [328, 127] width 372 height 27
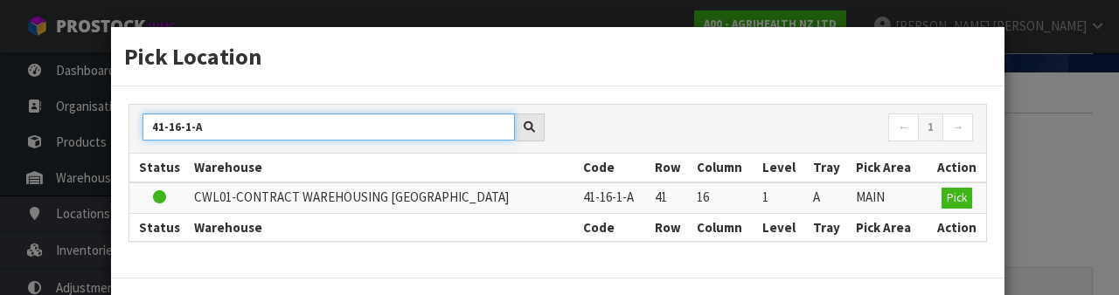
type input "41-16-1-A"
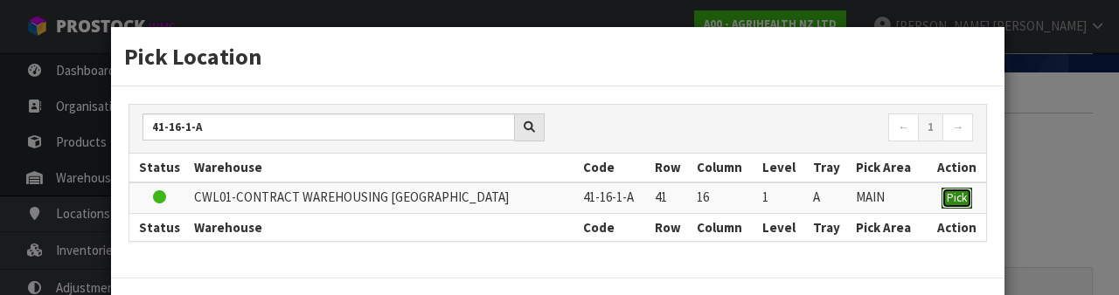
click at [959, 199] on span "Pick" at bounding box center [957, 198] width 20 height 15
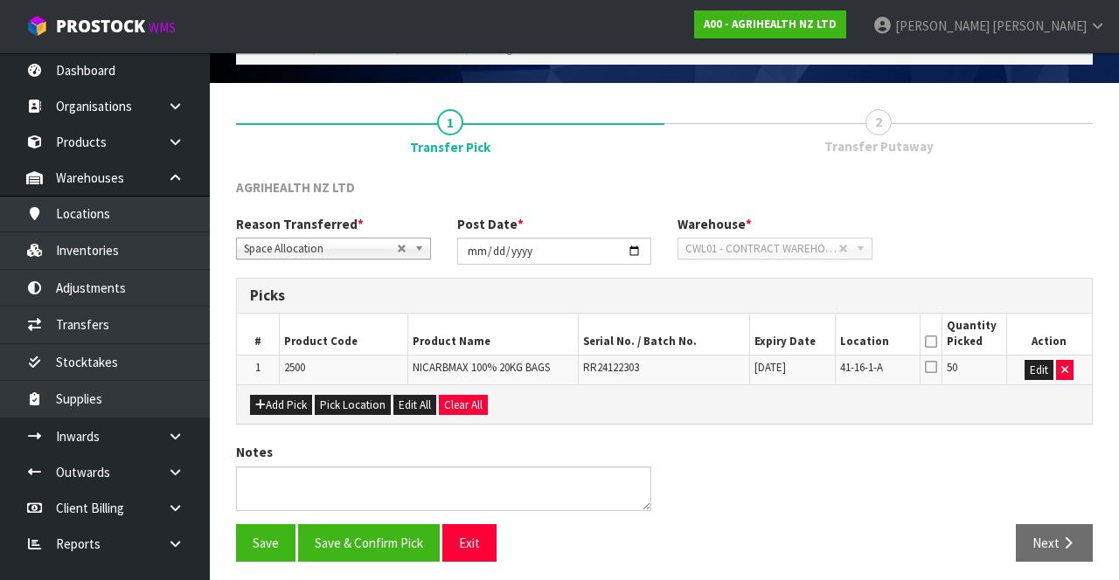
click at [934, 343] on icon at bounding box center [931, 342] width 12 height 1
click at [380, 538] on button "Save & Confirm Pick" at bounding box center [369, 543] width 142 height 38
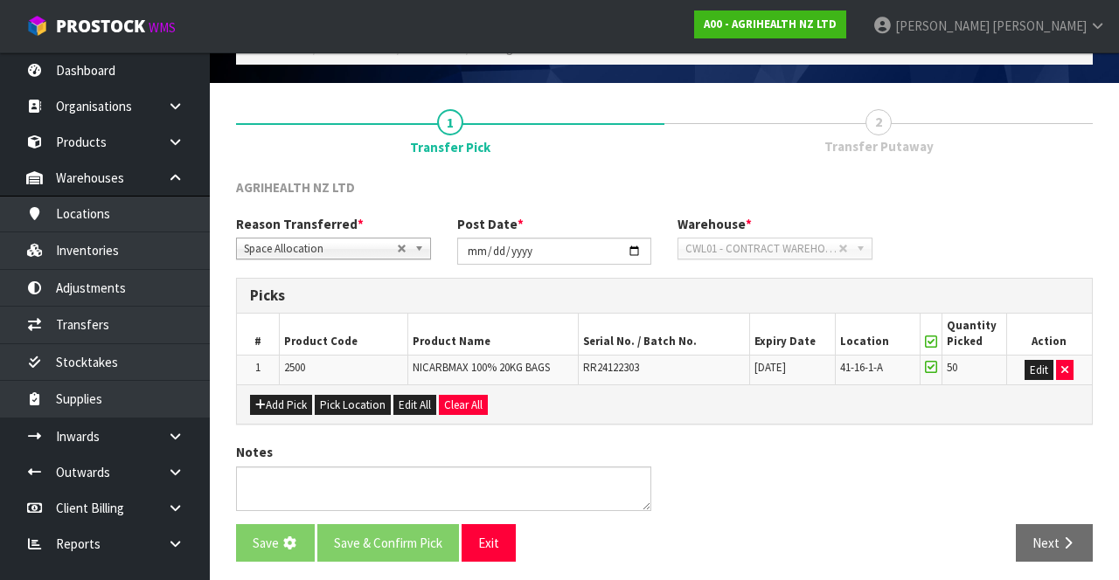
scroll to position [0, 0]
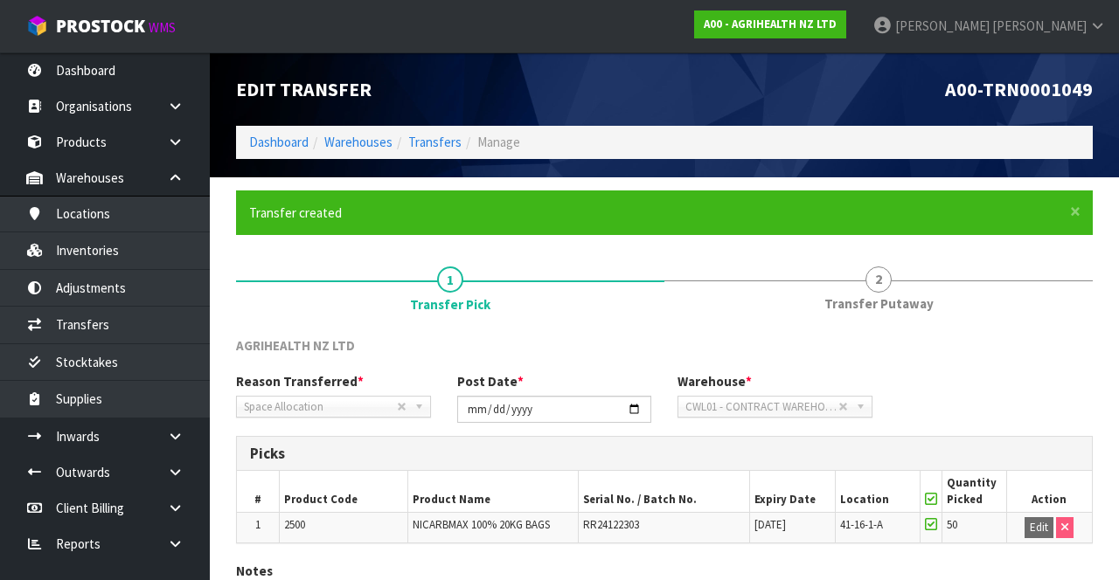
click at [899, 292] on link "2 Transfer Putaway" at bounding box center [878, 287] width 428 height 69
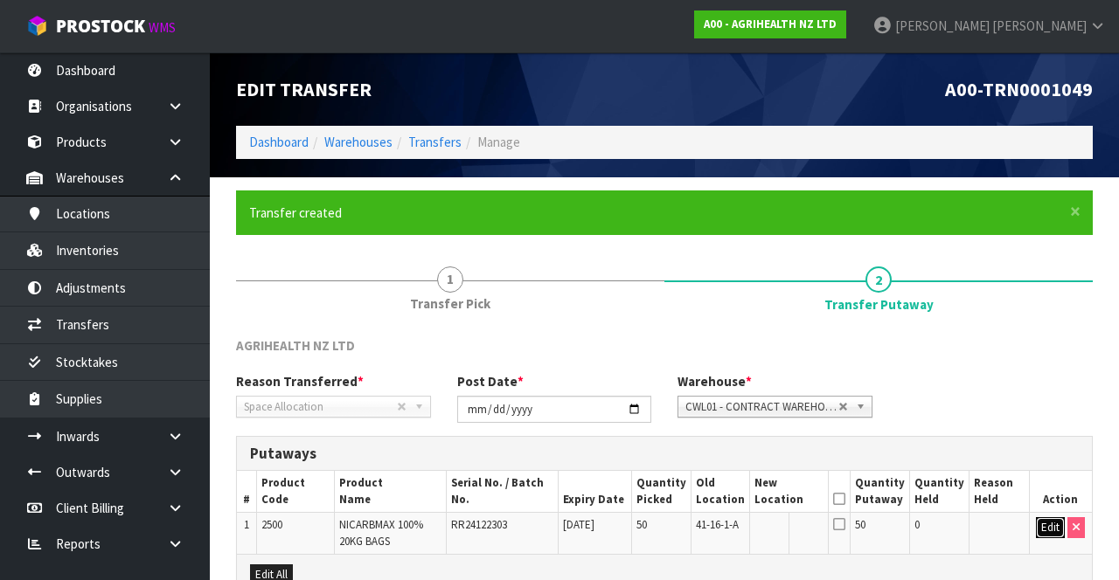
click at [1040, 523] on button "Edit" at bounding box center [1050, 527] width 29 height 21
click at [794, 530] on input "text" at bounding box center [779, 528] width 48 height 22
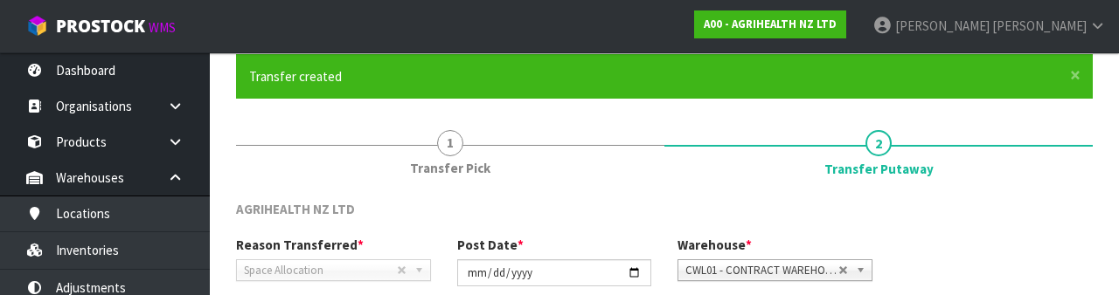
scroll to position [369, 0]
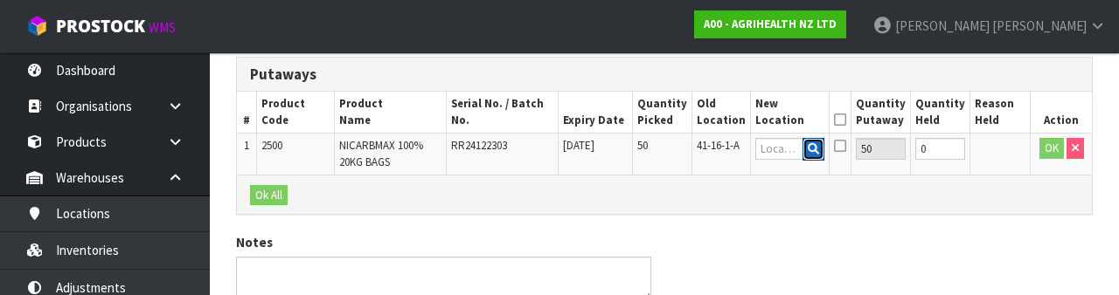
click at [824, 155] on button "button" at bounding box center [813, 149] width 22 height 23
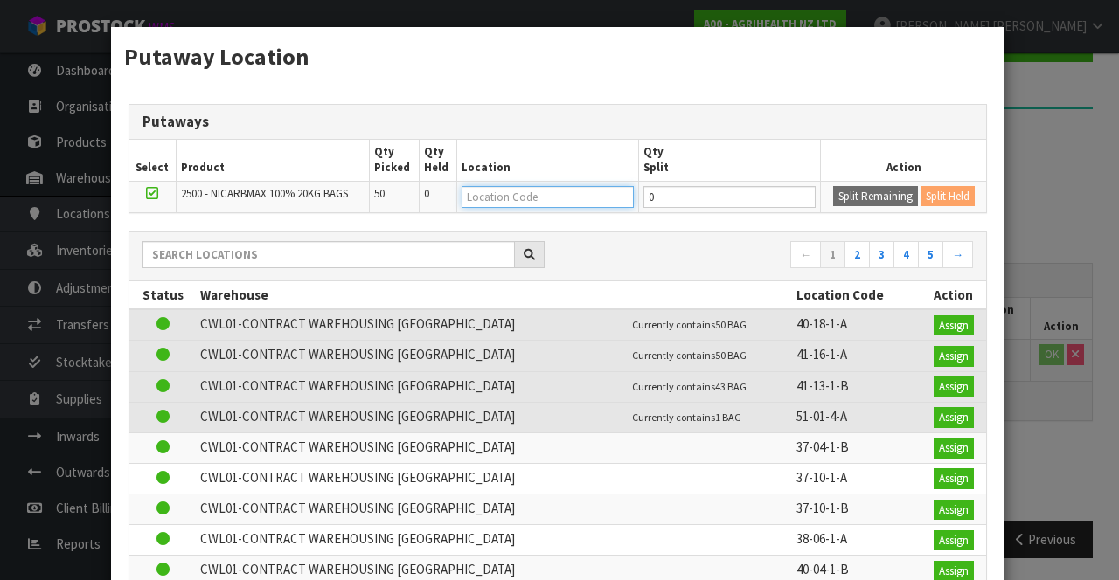
click at [556, 190] on input "text" at bounding box center [548, 197] width 172 height 22
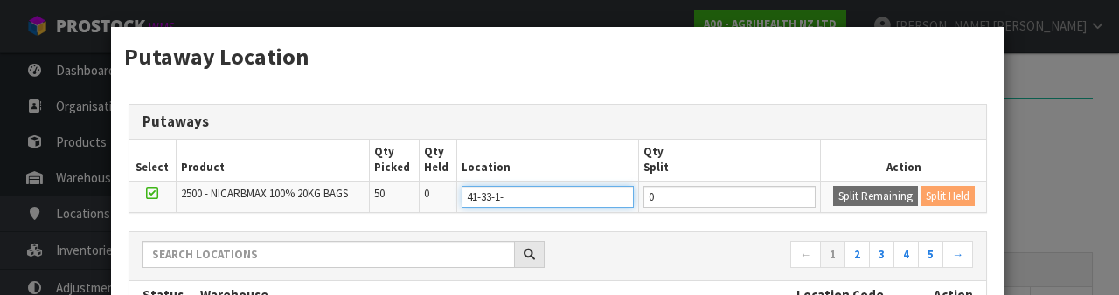
type input "41-33-1-b"
type input "41-33-1-B"
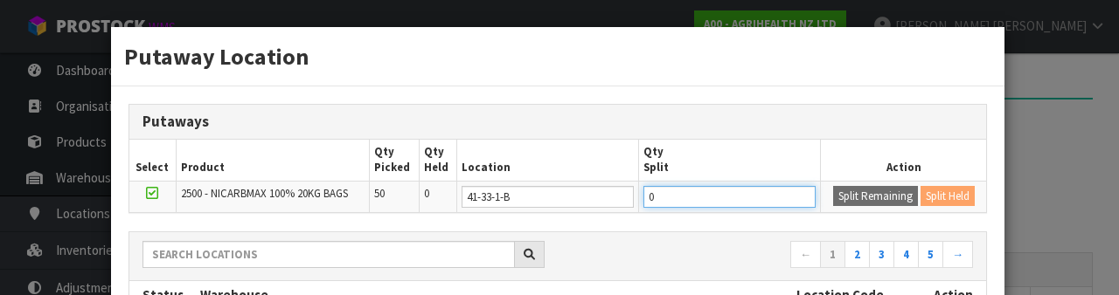
click at [703, 198] on input "0" at bounding box center [729, 197] width 172 height 22
type input "10"
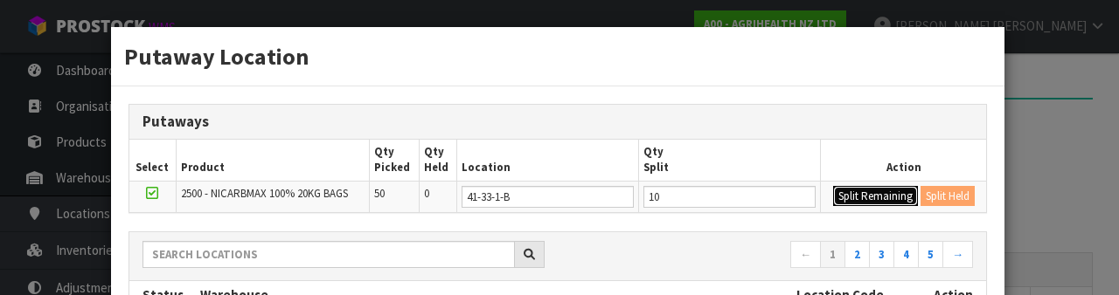
click at [864, 191] on button "Split Remaining" at bounding box center [875, 196] width 85 height 21
type input "10"
type input "0"
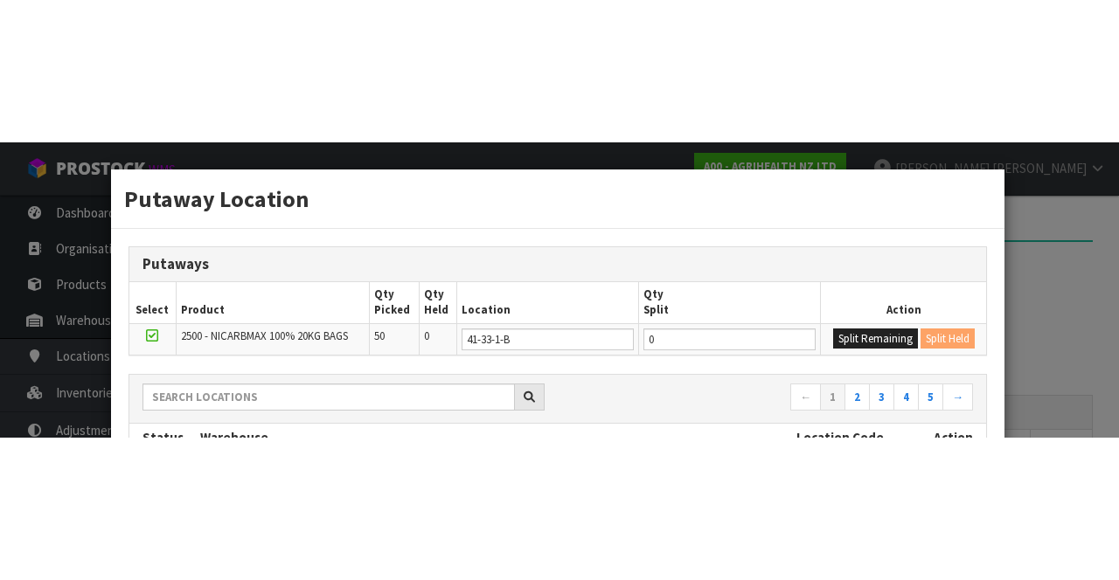
scroll to position [184, 0]
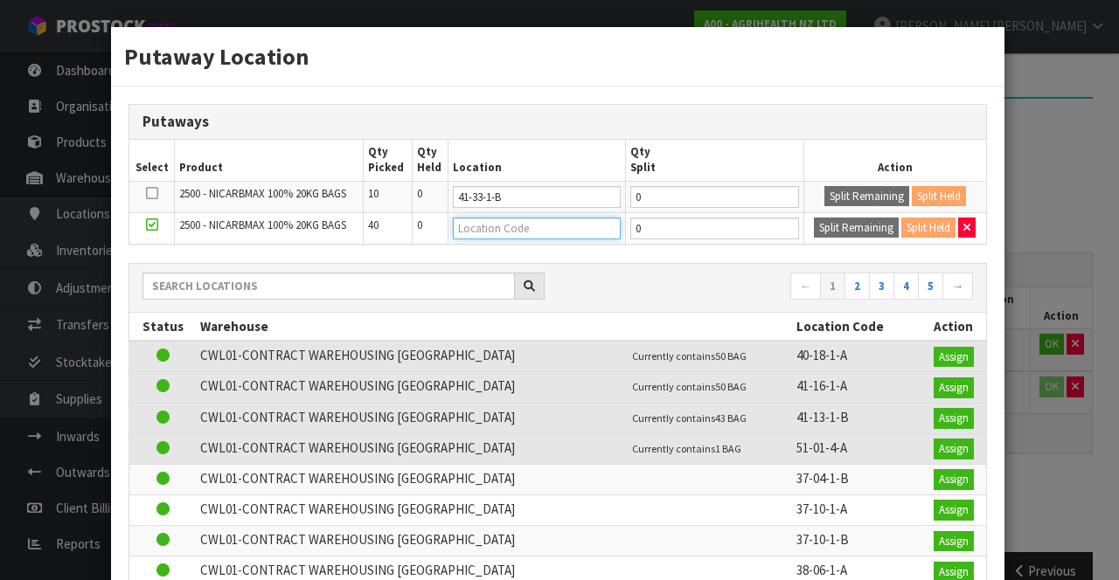
click at [569, 231] on input "text" at bounding box center [537, 229] width 168 height 22
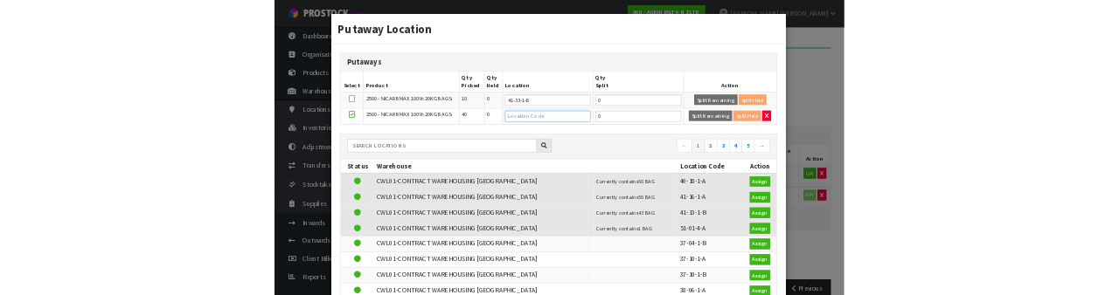
scroll to position [177, 0]
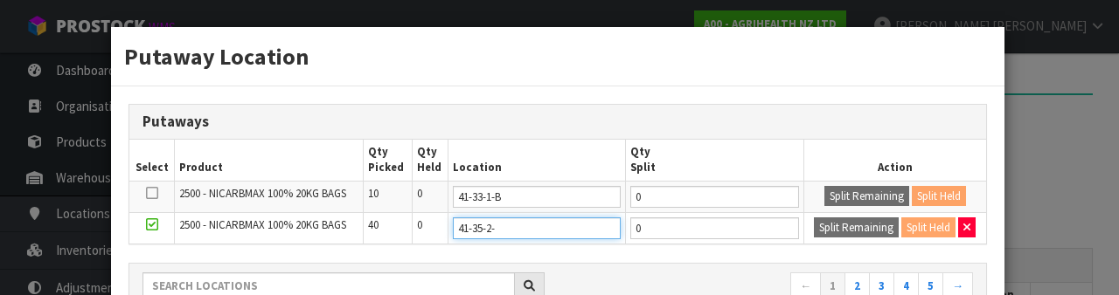
type input "41-35-2-c"
type input "41-35-2-C"
click at [1061, 184] on div "Putaway Location Putaways Select Product Qty Picked Qty Held Location Qty Split…" at bounding box center [559, 147] width 1119 height 295
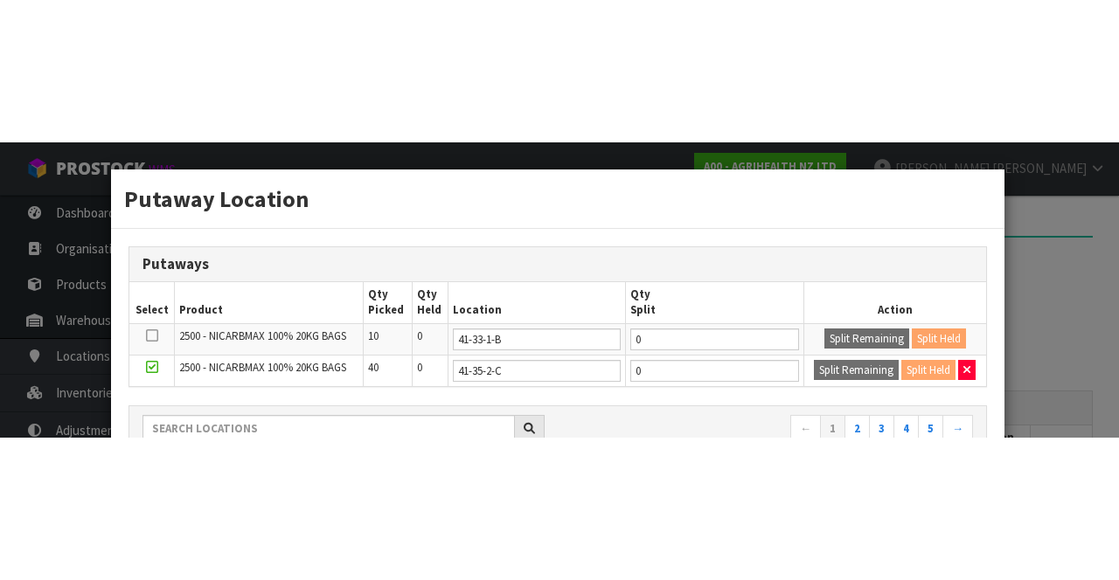
scroll to position [187, 0]
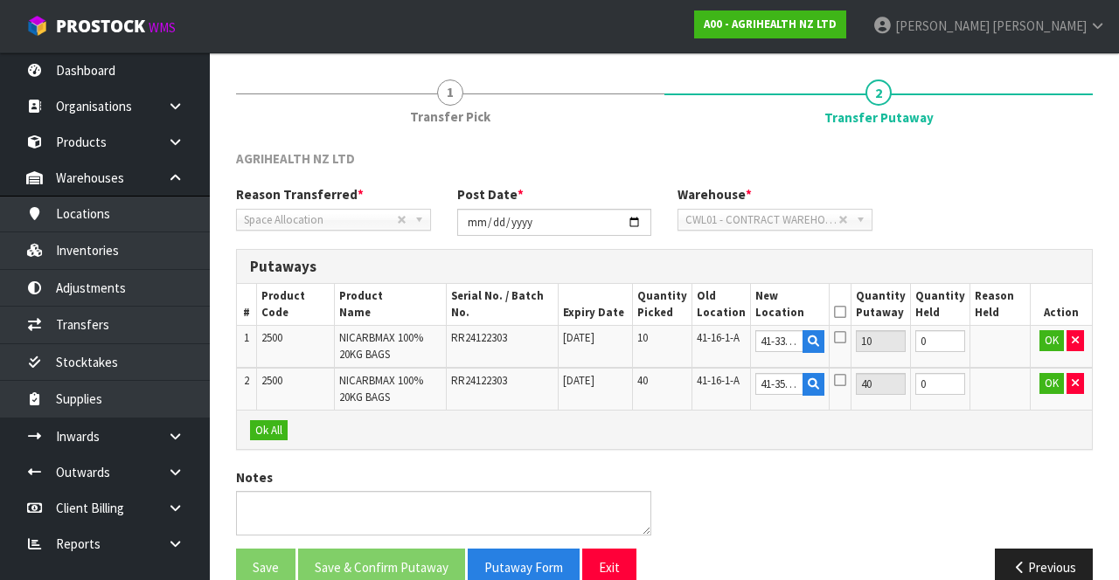
click at [846, 312] on icon at bounding box center [840, 312] width 12 height 1
click at [269, 428] on button "Ok All" at bounding box center [269, 430] width 38 height 21
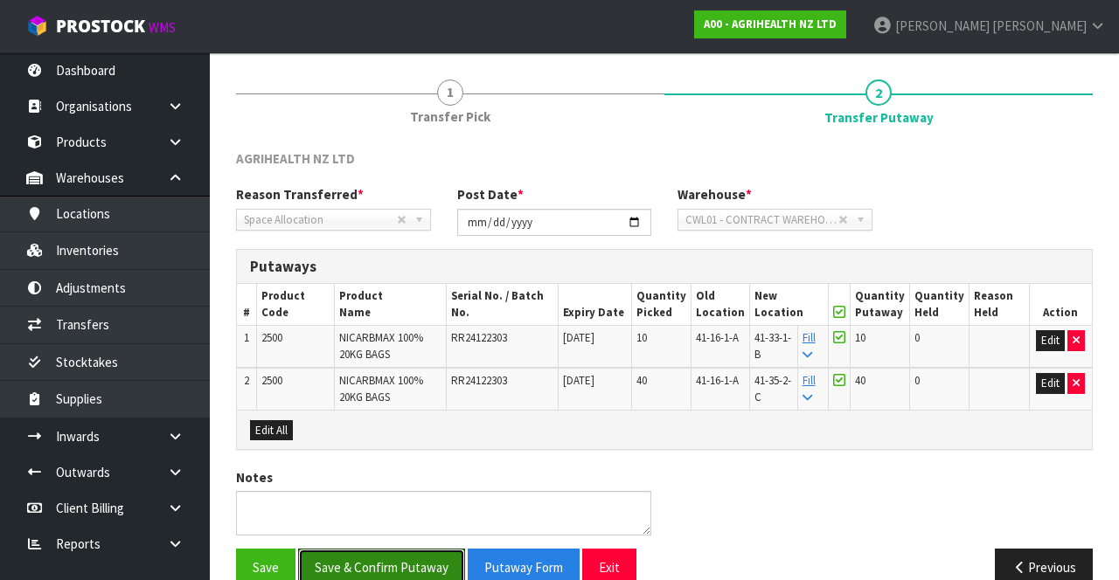
click at [414, 558] on button "Save & Confirm Putaway" at bounding box center [381, 568] width 167 height 38
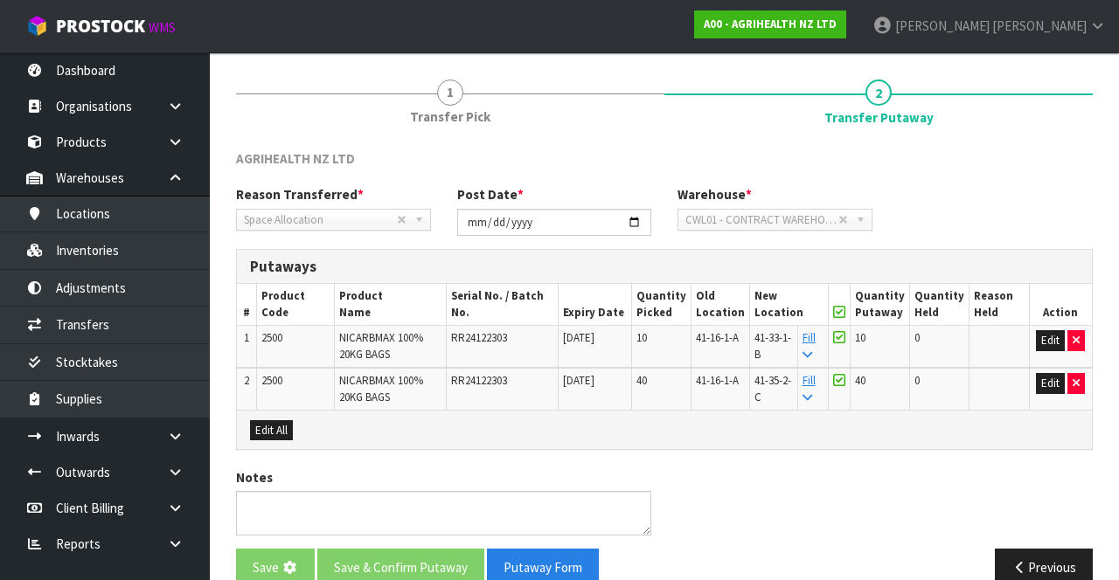
scroll to position [0, 0]
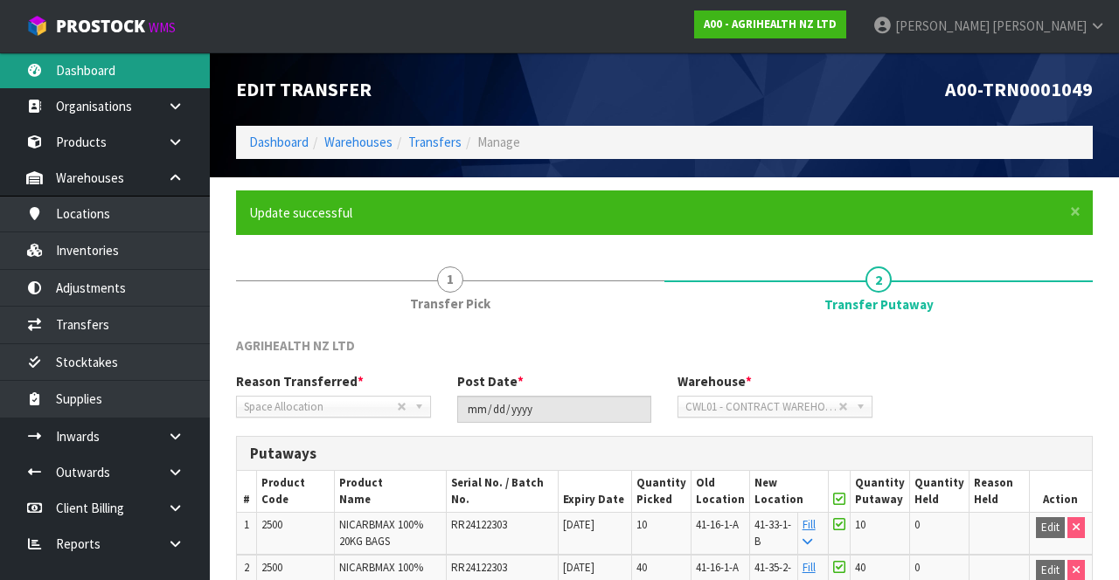
click at [133, 82] on link "Dashboard" at bounding box center [105, 70] width 210 height 36
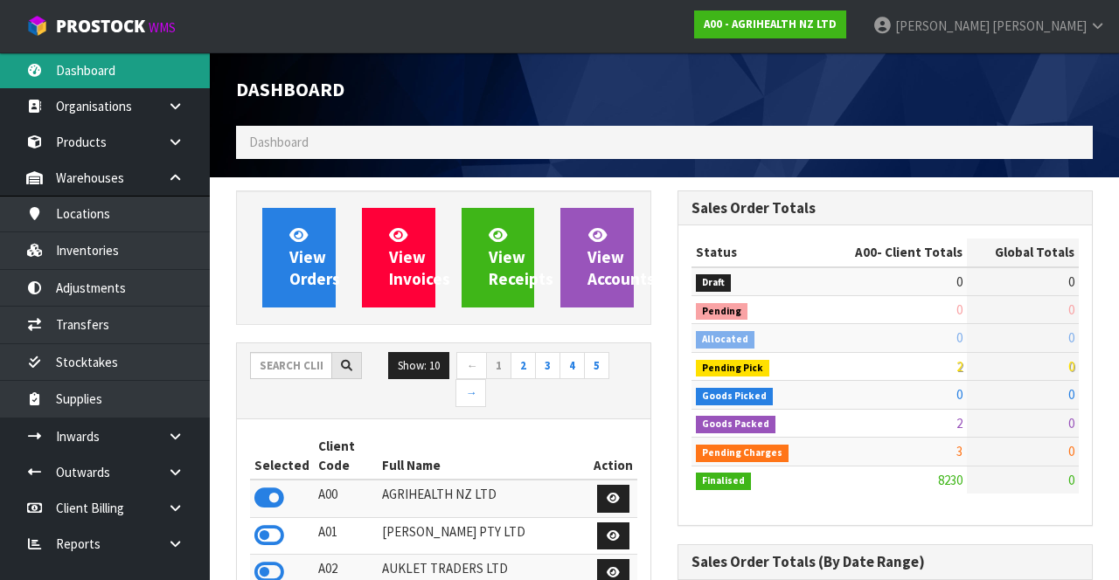
scroll to position [1429, 441]
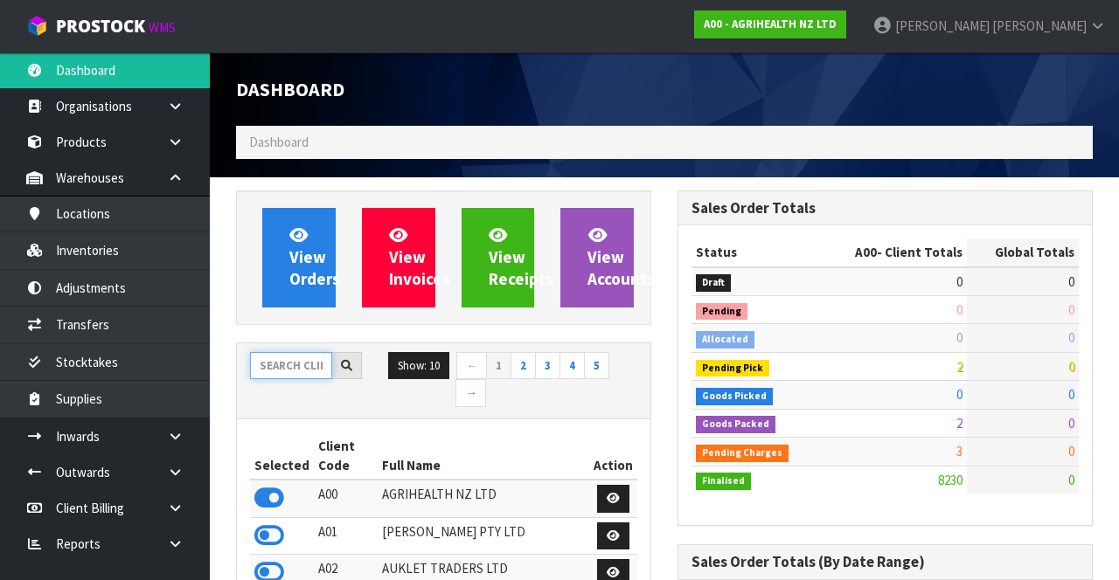
click at [304, 359] on input "text" at bounding box center [291, 365] width 82 height 27
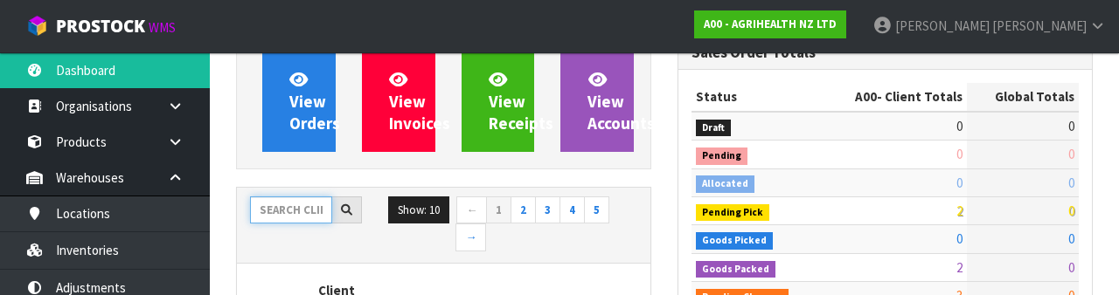
scroll to position [205, 0]
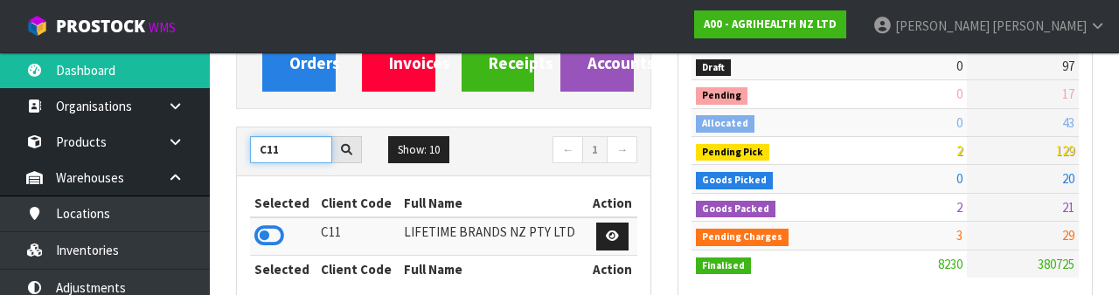
type input "C11"
click at [263, 232] on icon at bounding box center [269, 236] width 30 height 26
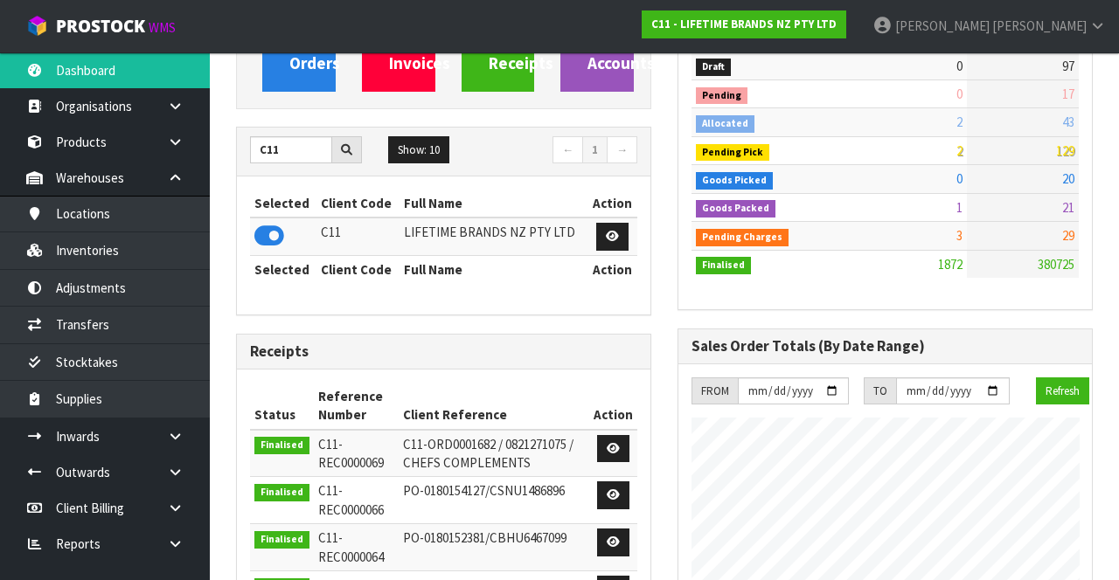
scroll to position [1560, 441]
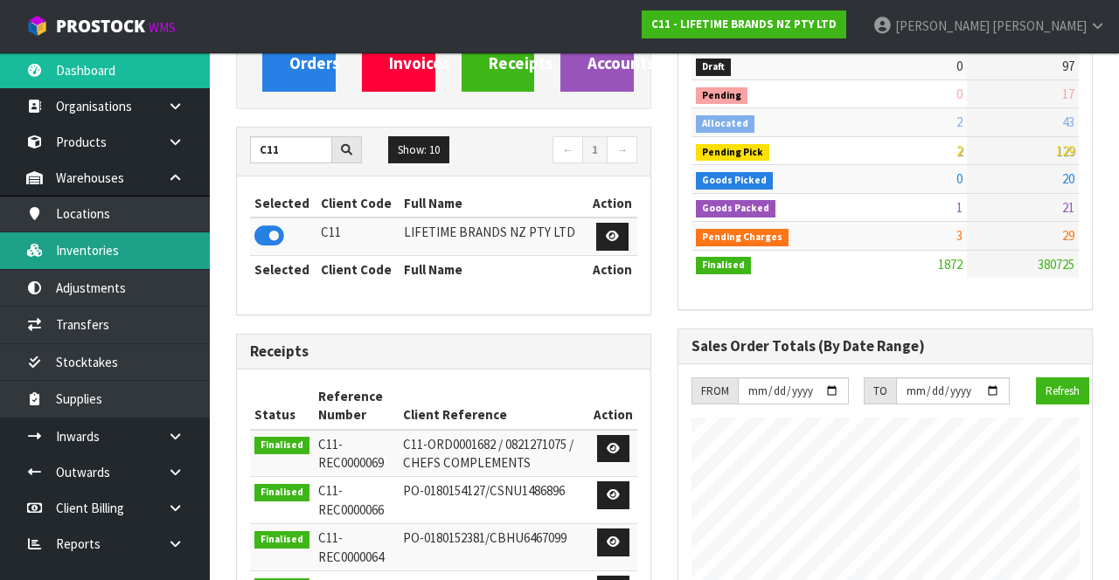
click at [159, 259] on link "Inventories" at bounding box center [105, 251] width 210 height 36
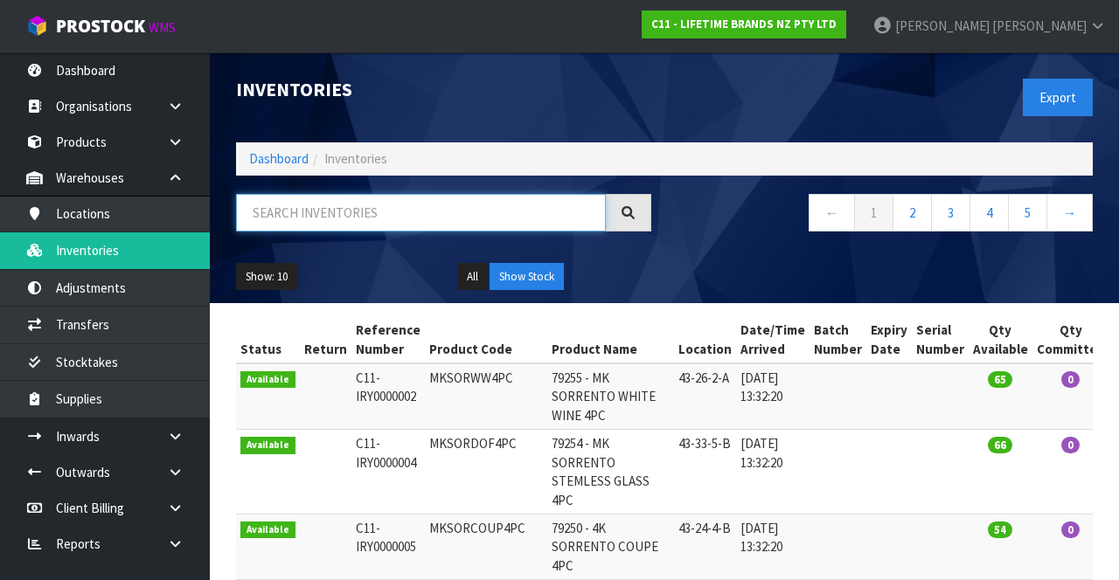
click at [378, 207] on input "text" at bounding box center [421, 213] width 370 height 38
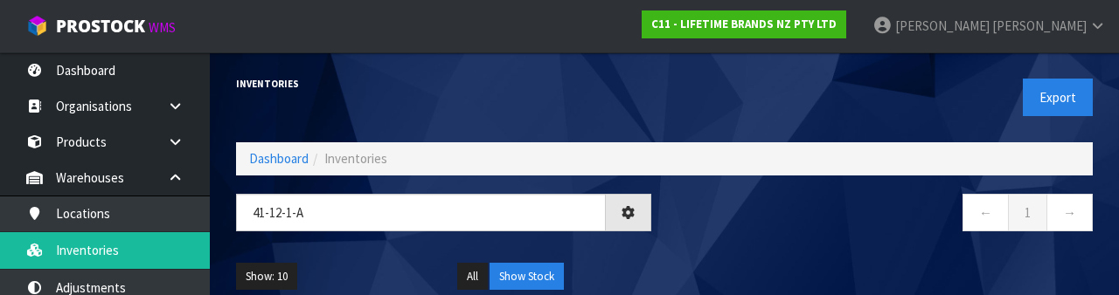
click at [762, 217] on nav "← 1 →" at bounding box center [884, 215] width 415 height 43
type input "41-12-1-A"
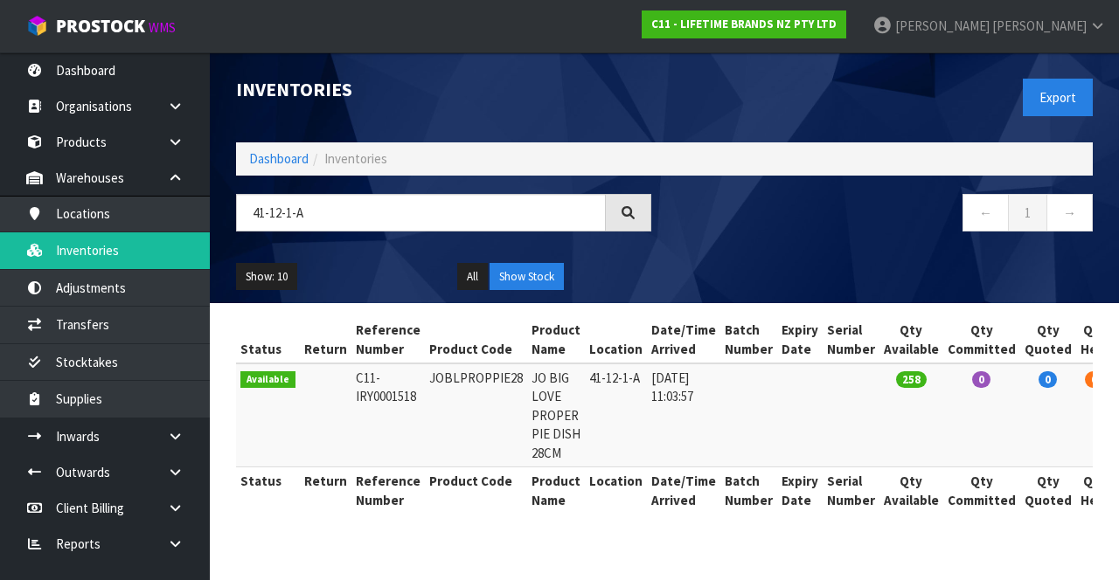
copy td "JOBLPROPPIE28"
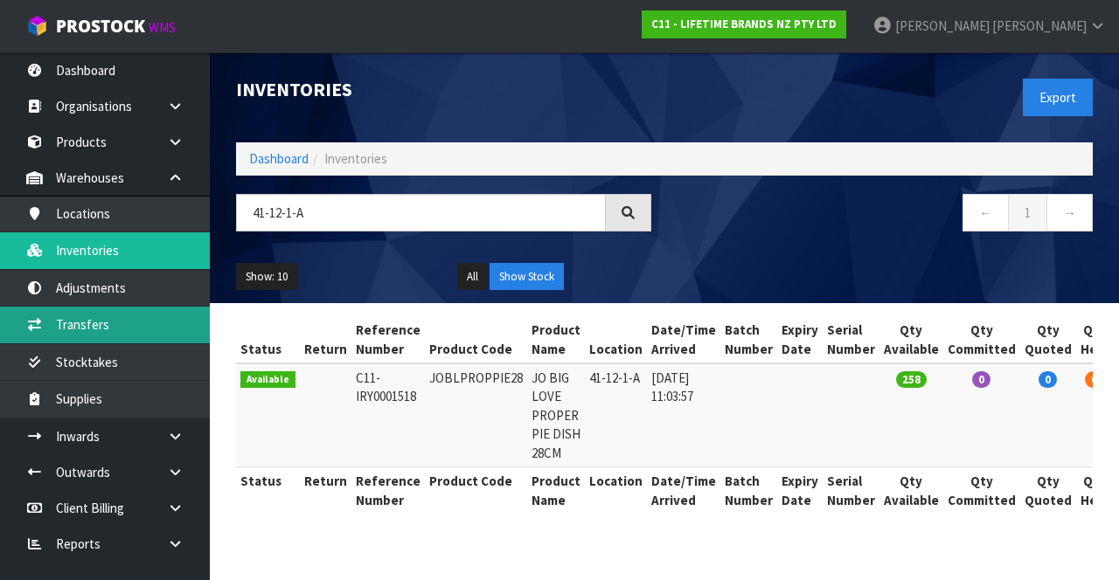
click at [142, 327] on link "Transfers" at bounding box center [105, 325] width 210 height 36
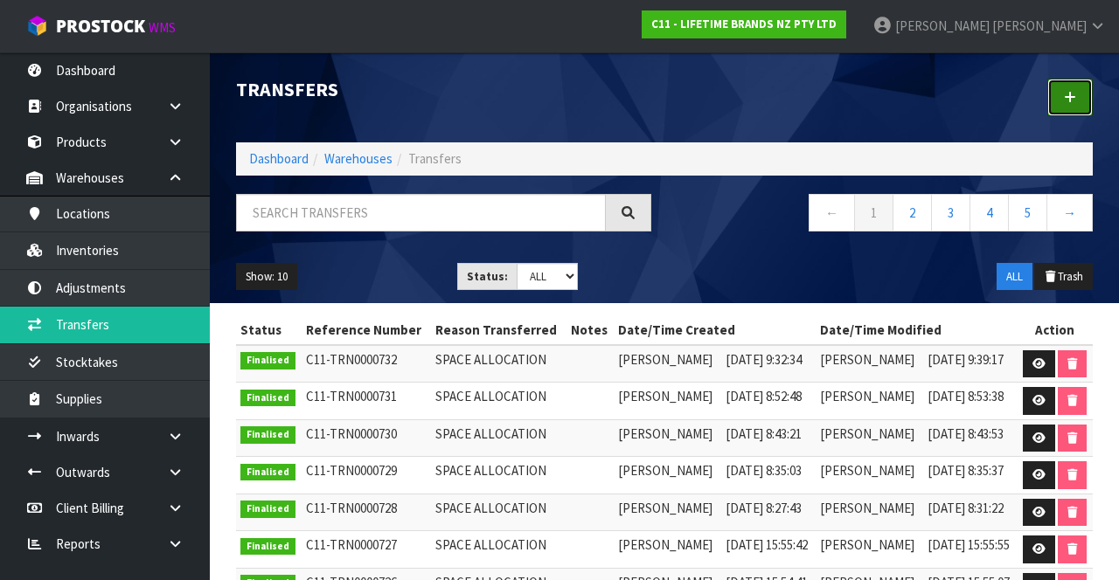
click at [1067, 101] on icon at bounding box center [1070, 97] width 12 height 13
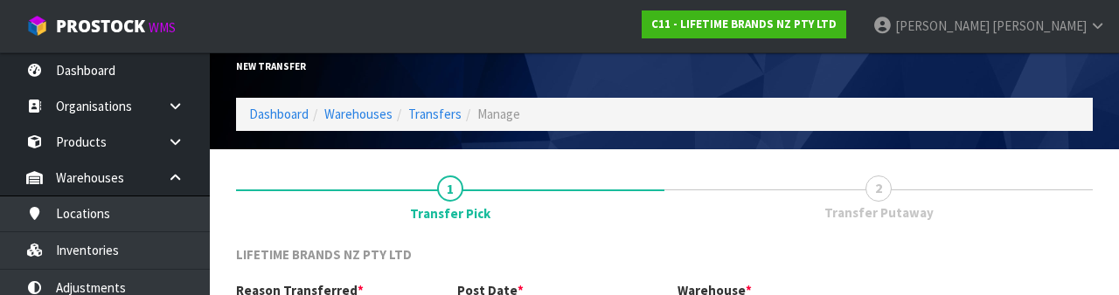
scroll to position [209, 0]
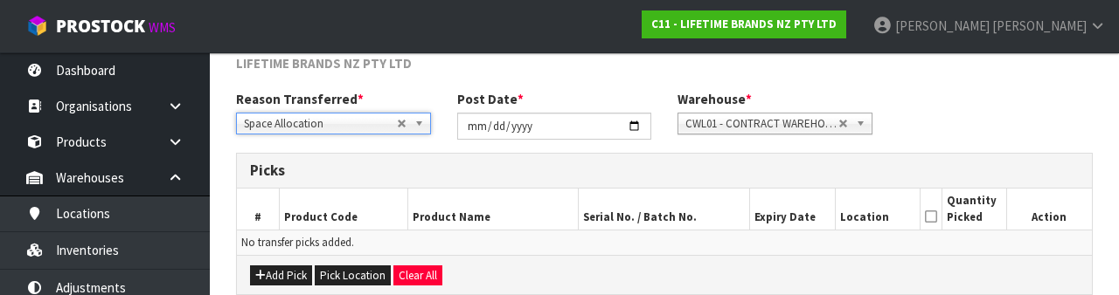
click at [967, 105] on div "Reason Transferred * Space Allocation Damage Expired Stock Repair QA Space Allo…" at bounding box center [664, 121] width 883 height 63
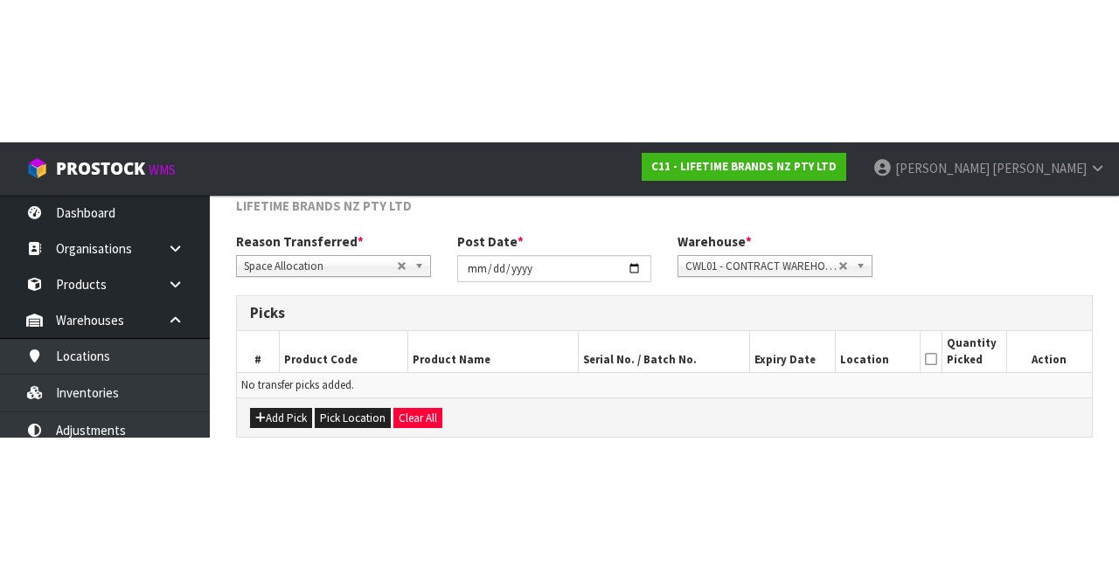
scroll to position [94, 0]
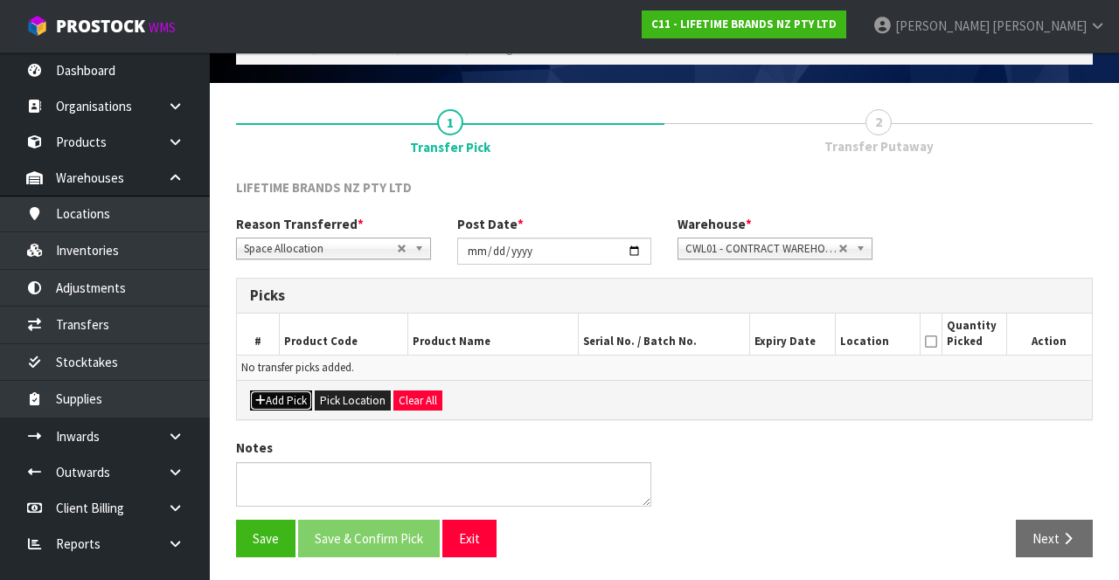
click at [287, 393] on button "Add Pick" at bounding box center [281, 401] width 62 height 21
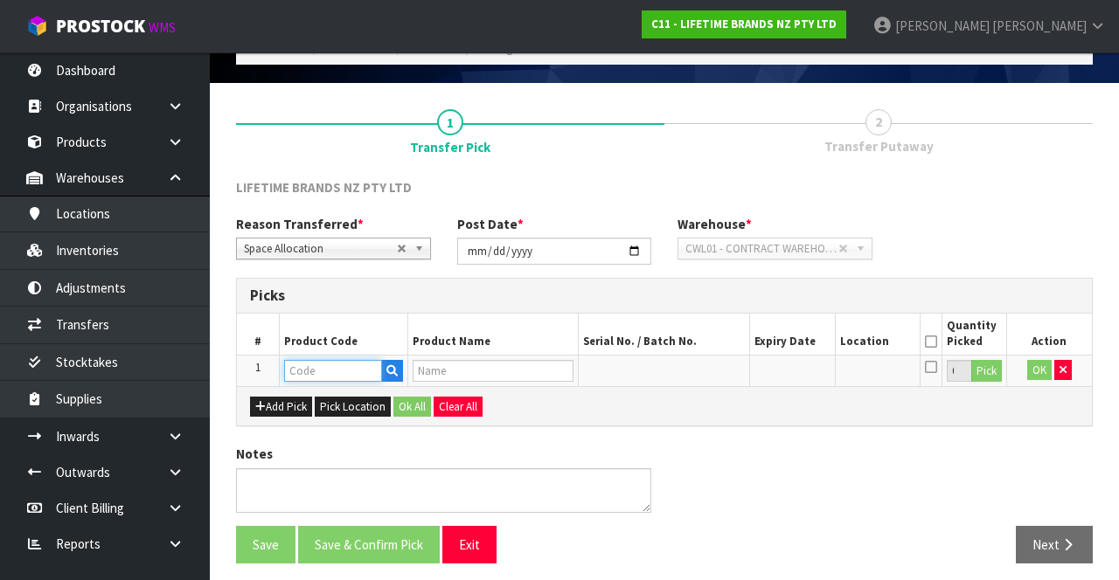
click at [334, 372] on input "text" at bounding box center [333, 371] width 98 height 22
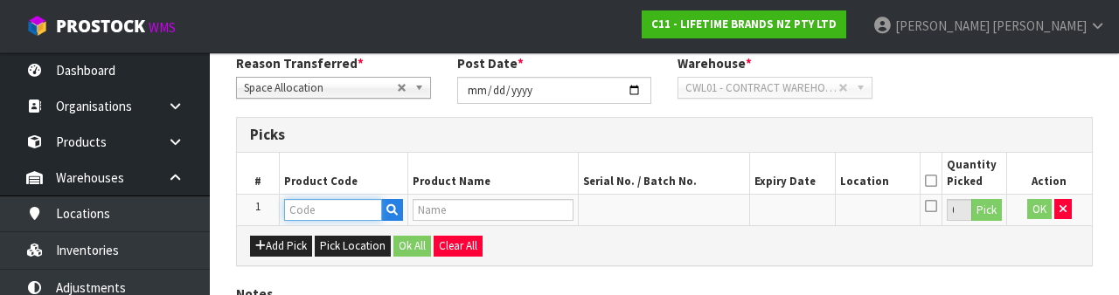
scroll to position [306, 0]
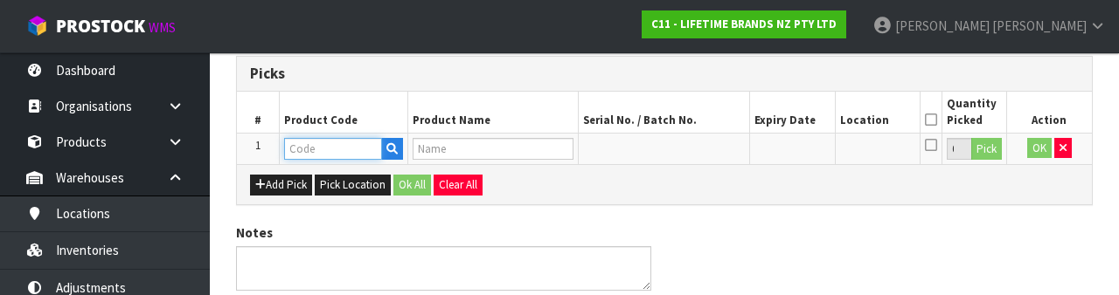
type input "JOBLPROPPIE28"
type input "JO BIG LOVE PROPER PIE DISH 28CM"
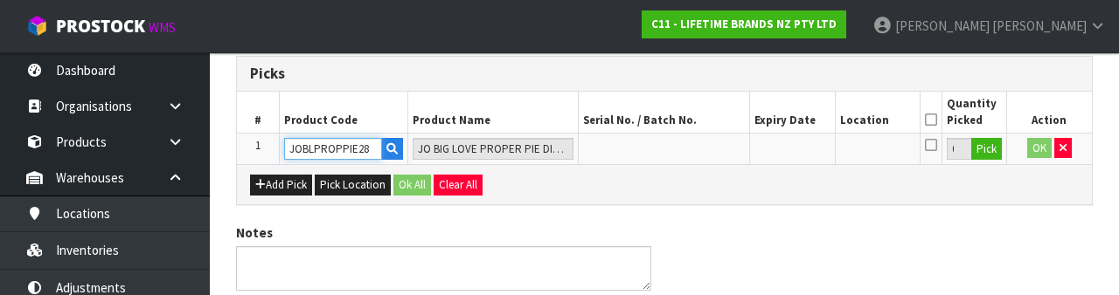
type input "JOBLPROPPIE28"
click at [988, 154] on button "Pick" at bounding box center [986, 149] width 31 height 23
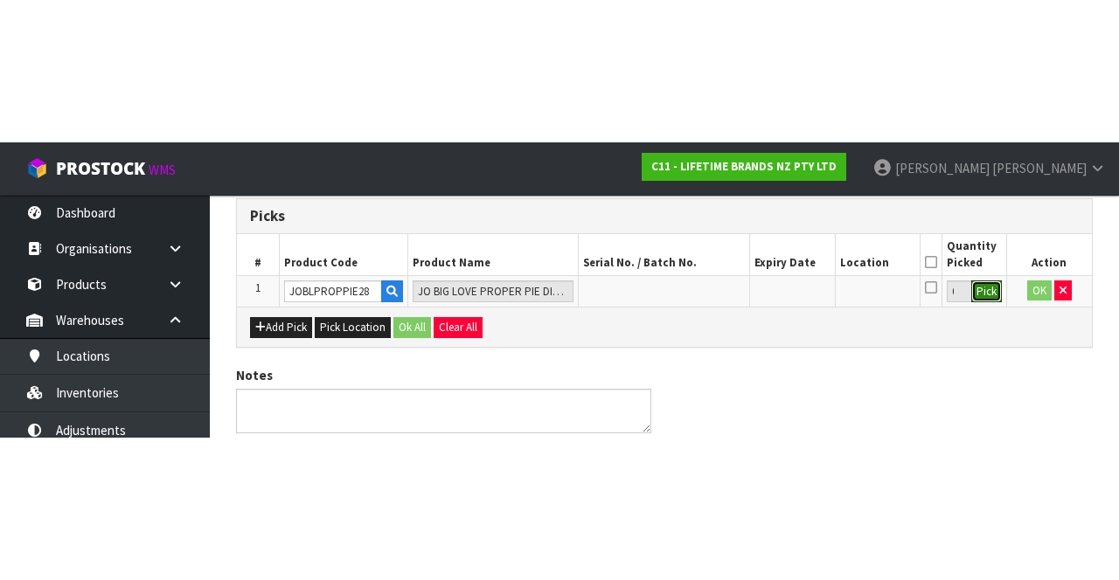
scroll to position [100, 0]
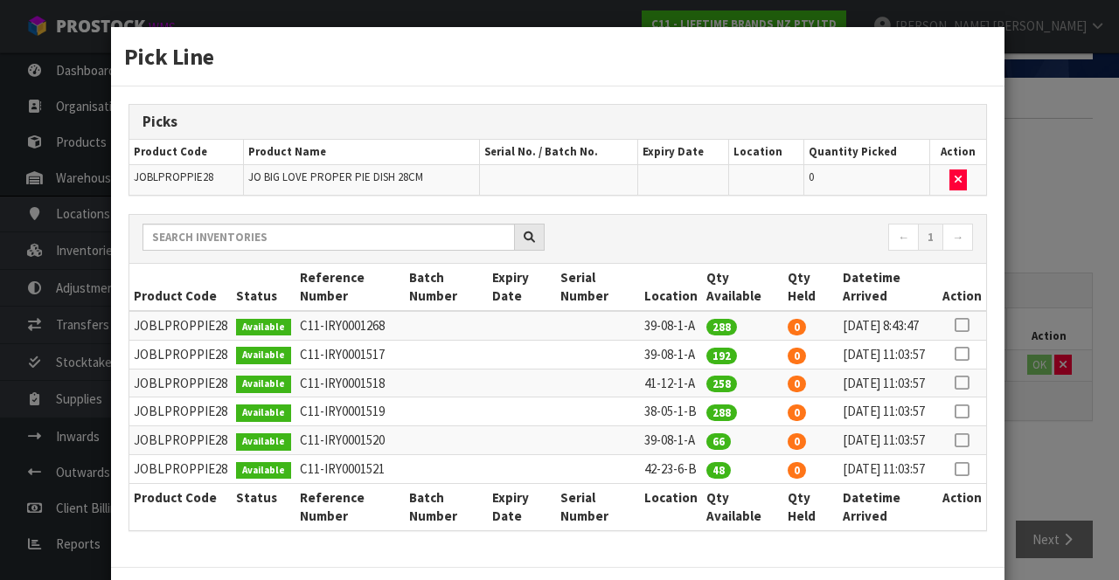
click at [963, 384] on icon at bounding box center [961, 383] width 14 height 1
click at [490, 369] on td at bounding box center [522, 354] width 68 height 29
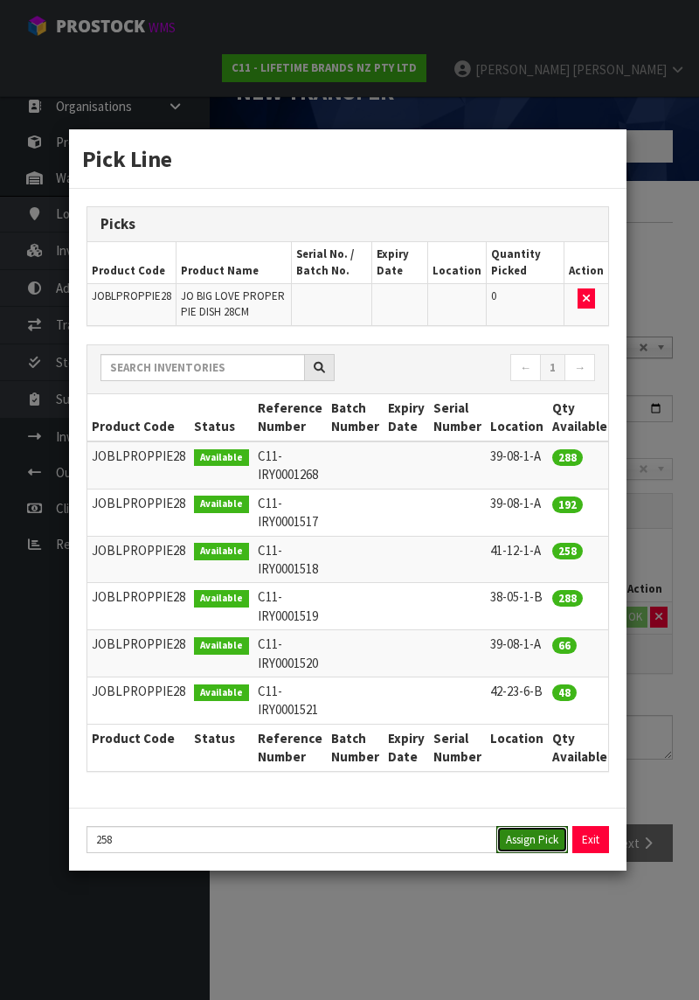
click at [516, 580] on button "Assign Pick" at bounding box center [532, 839] width 72 height 27
type input "258"
click at [563, 580] on div "Pick Line Picks Product Code Product Name Serial No. / Batch No. Expiry Date Lo…" at bounding box center [349, 500] width 699 height 1000
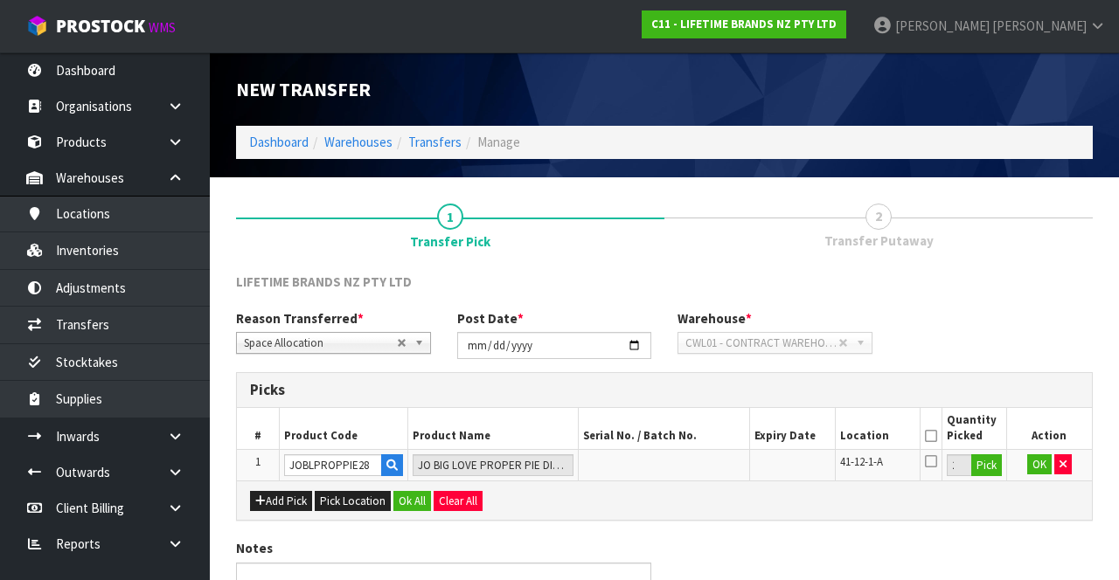
click at [932, 436] on icon at bounding box center [931, 436] width 12 height 1
click at [1038, 460] on button "OK" at bounding box center [1039, 465] width 24 height 21
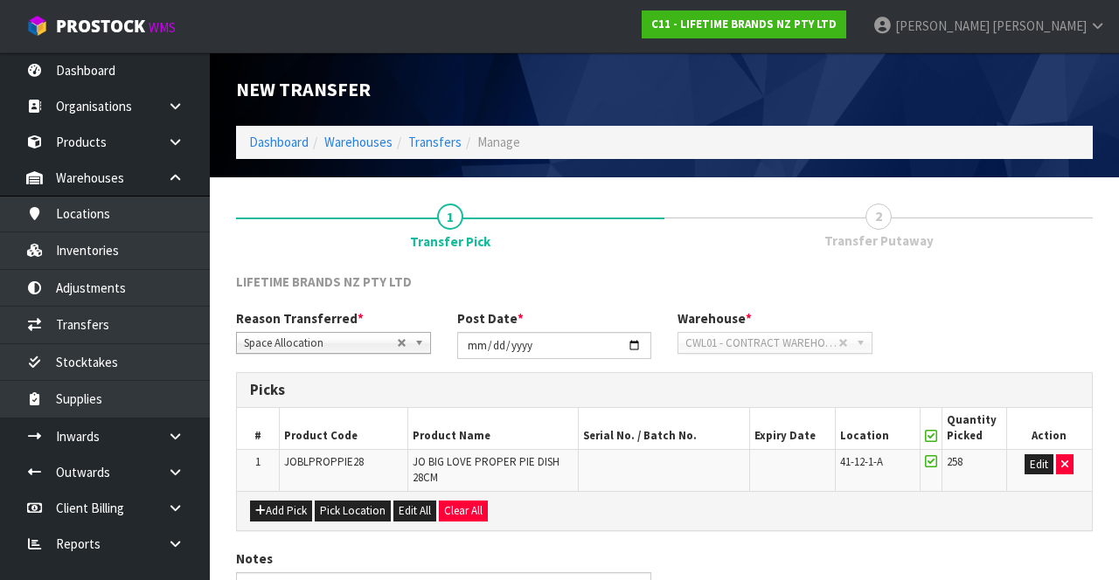
click at [886, 213] on span "2" at bounding box center [878, 217] width 26 height 26
click at [865, 227] on link "2 Transfer Putaway" at bounding box center [878, 225] width 428 height 69
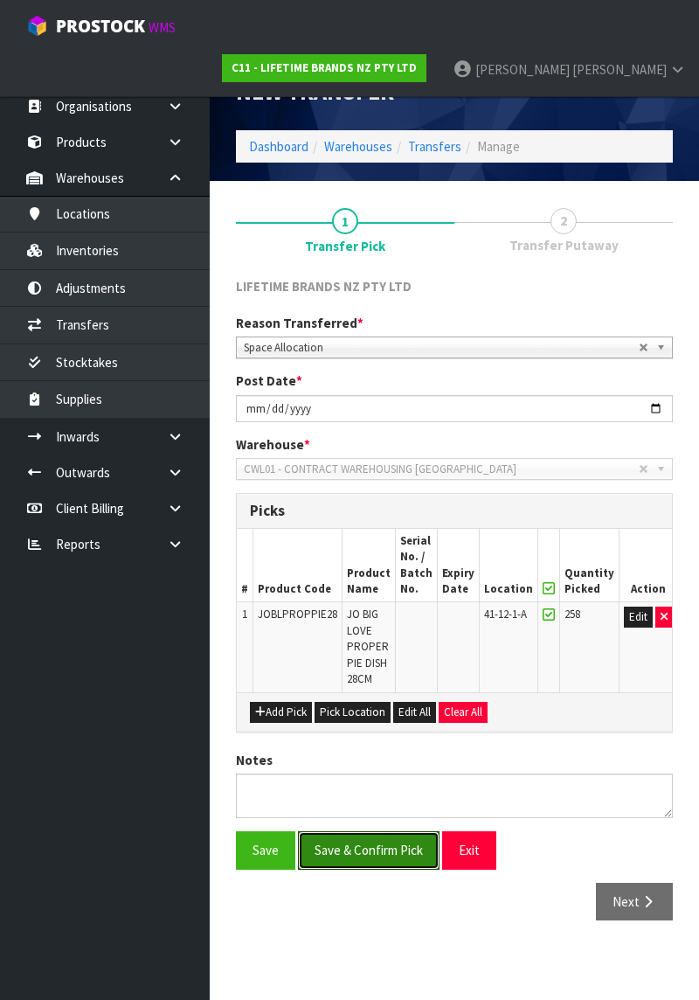
click at [399, 580] on button "Save & Confirm Pick" at bounding box center [369, 850] width 142 height 38
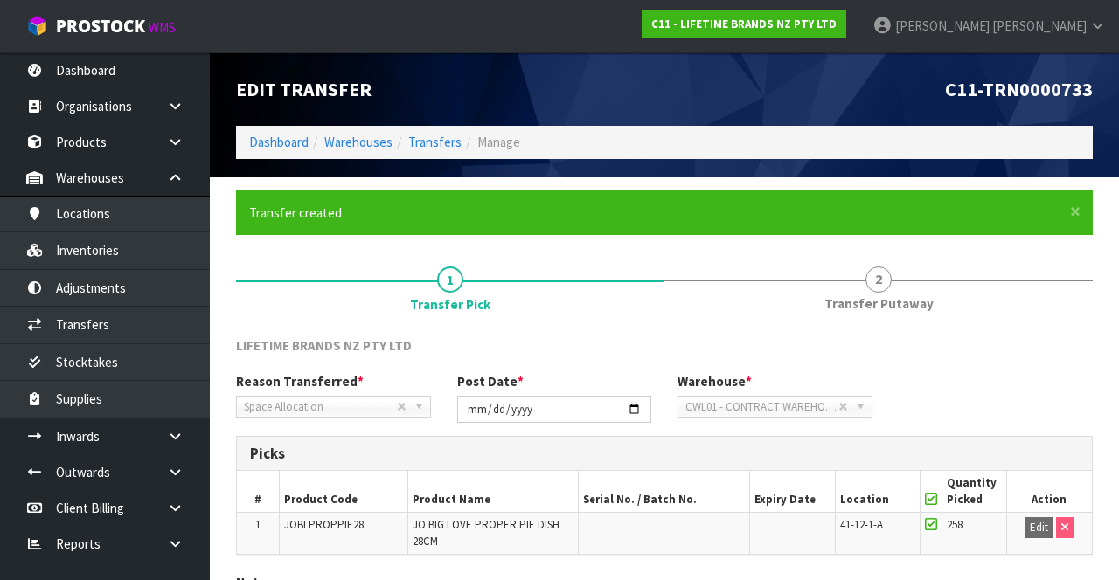
click at [880, 298] on span "Transfer Putaway" at bounding box center [878, 304] width 109 height 18
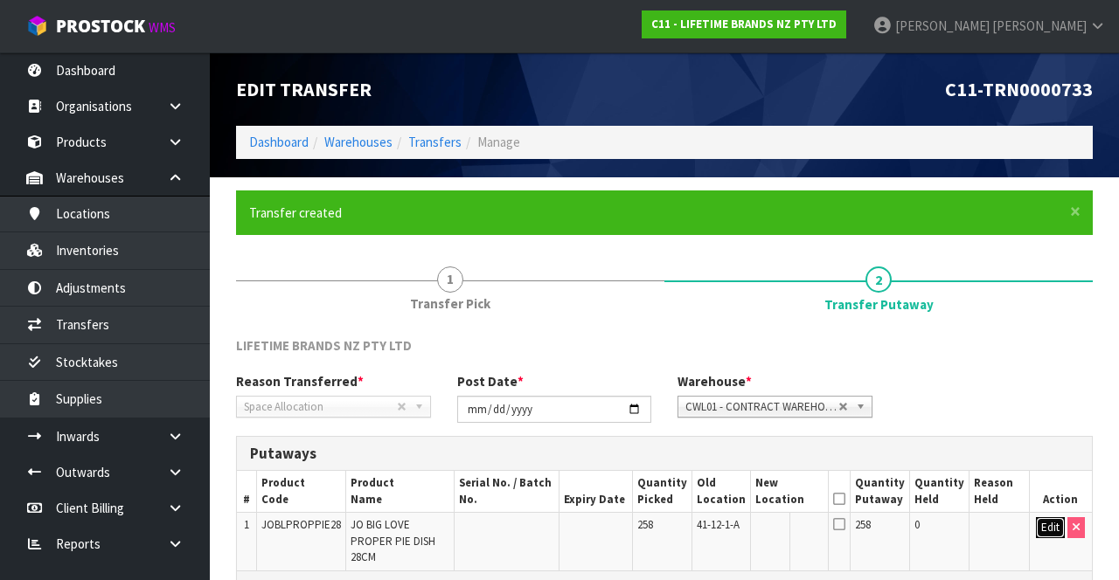
click at [1047, 527] on button "Edit" at bounding box center [1050, 527] width 29 height 21
click at [790, 521] on input "text" at bounding box center [780, 528] width 48 height 22
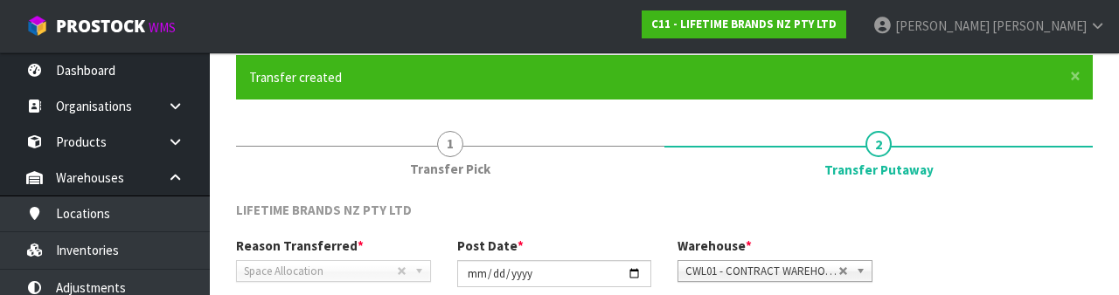
scroll to position [369, 0]
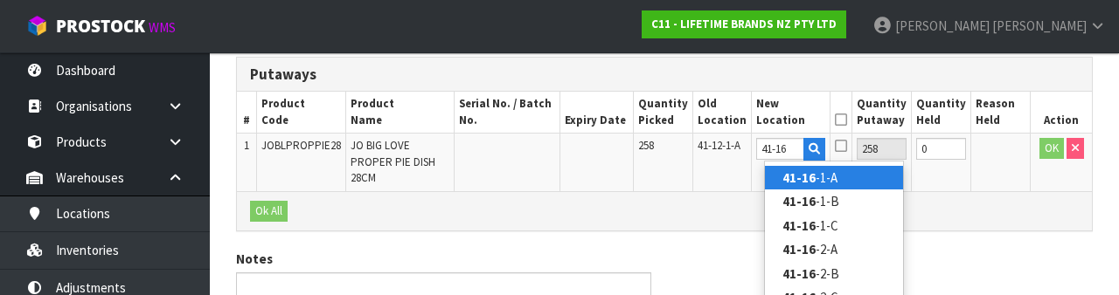
click at [857, 182] on link "41-16 -1-A" at bounding box center [834, 178] width 138 height 24
type input "41-16-1-A"
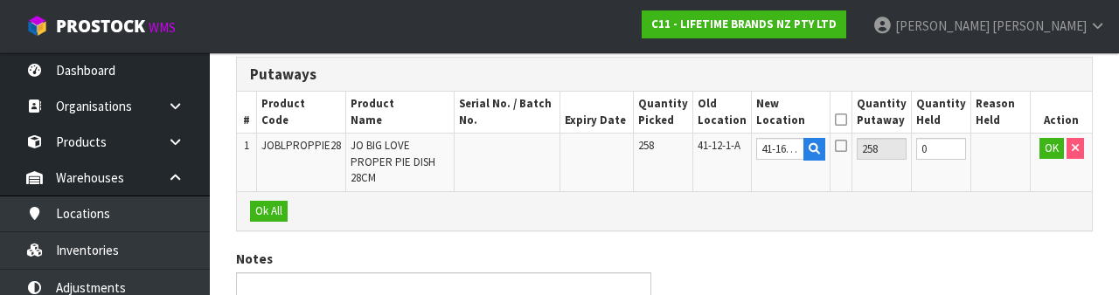
click at [847, 120] on icon at bounding box center [841, 120] width 12 height 1
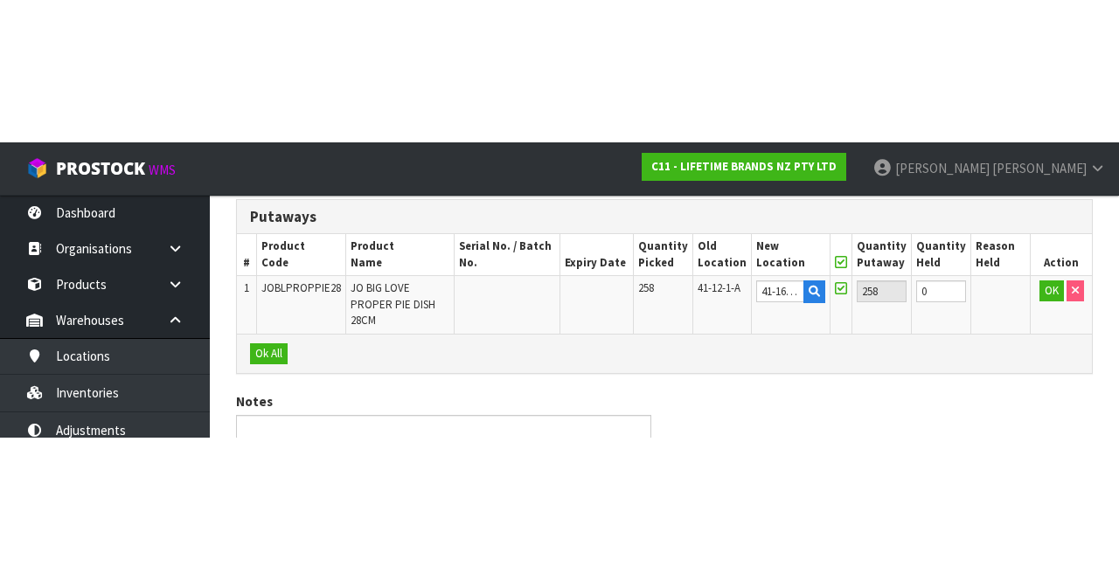
scroll to position [173, 0]
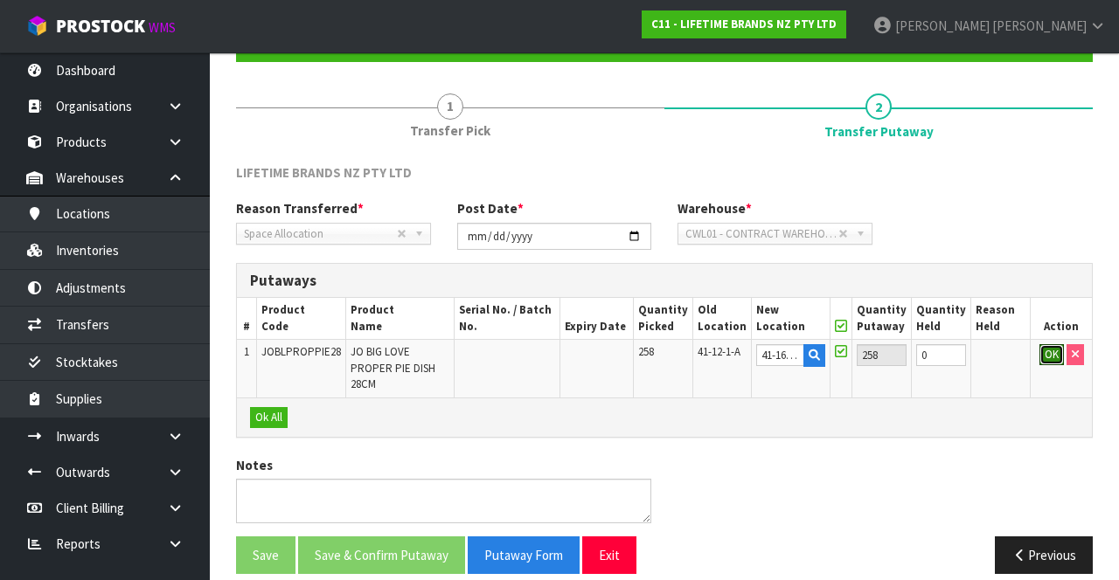
click at [1047, 351] on button "OK" at bounding box center [1051, 354] width 24 height 21
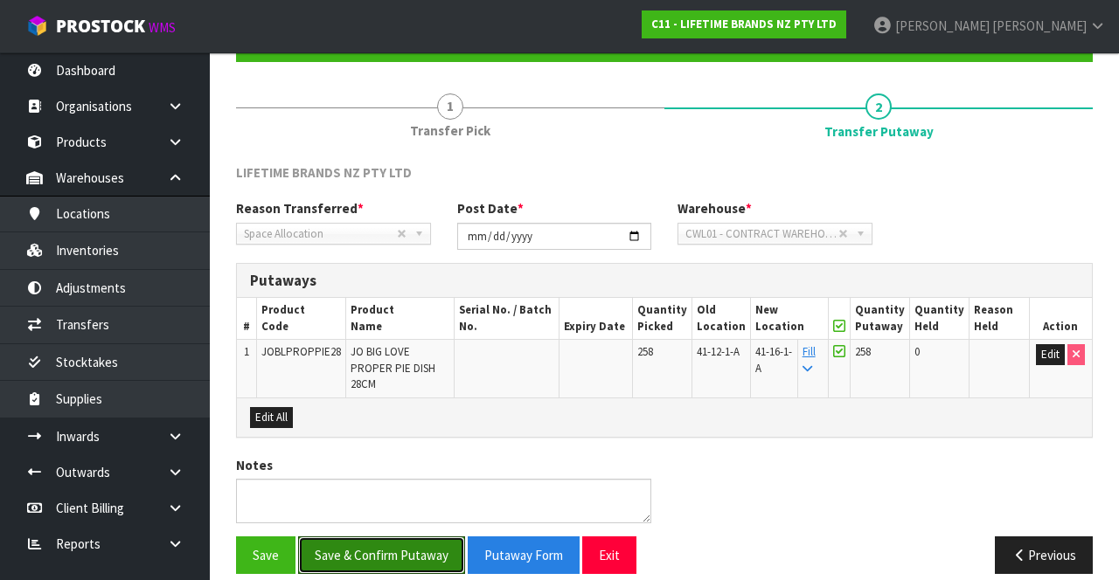
click at [407, 537] on button "Save & Confirm Putaway" at bounding box center [381, 556] width 167 height 38
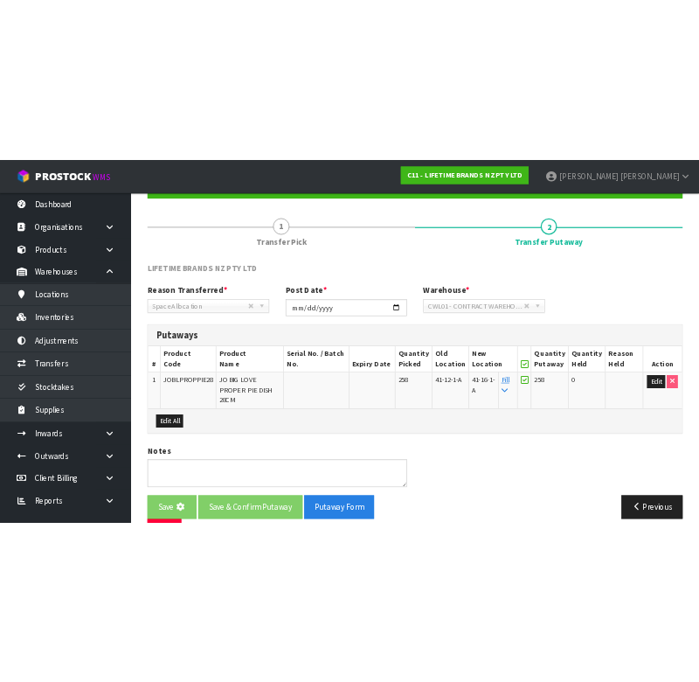
scroll to position [0, 0]
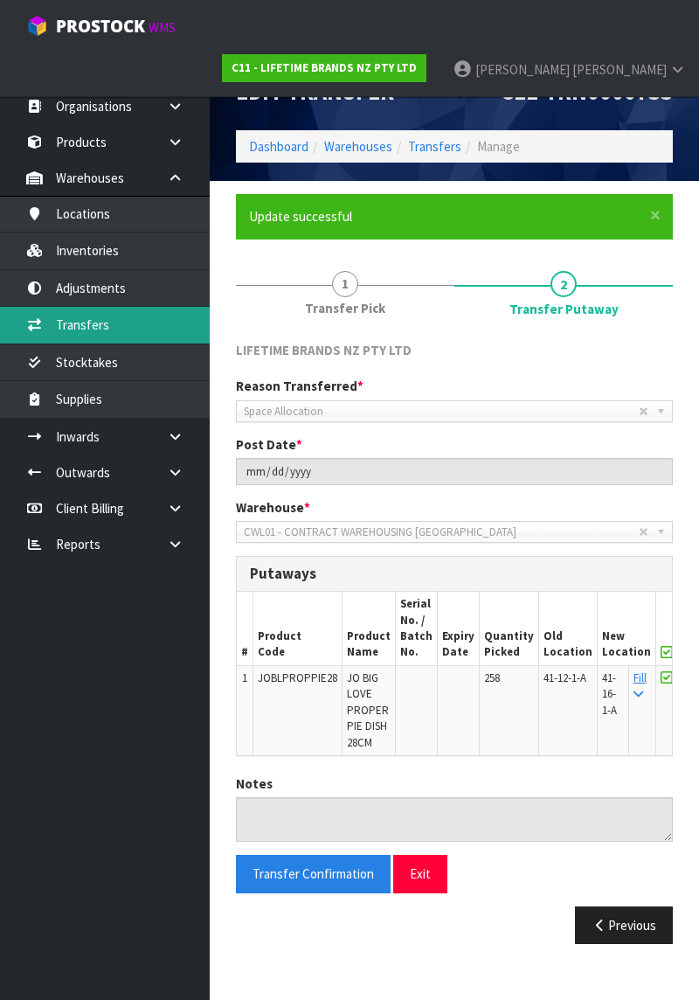
click at [160, 322] on link "Transfers" at bounding box center [105, 325] width 210 height 36
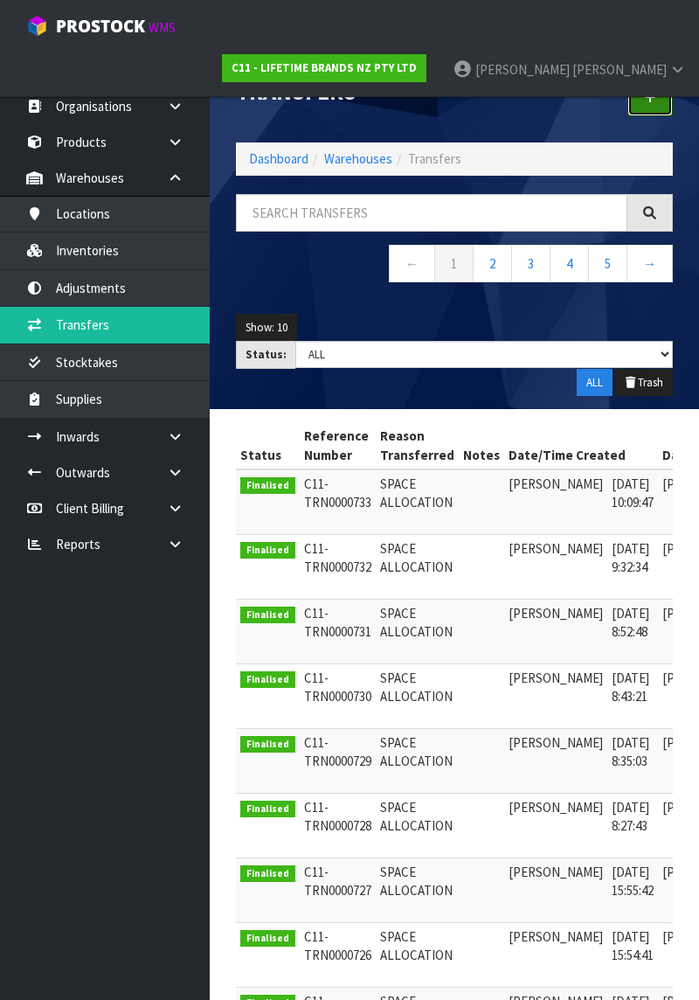
click at [645, 94] on icon at bounding box center [650, 97] width 12 height 13
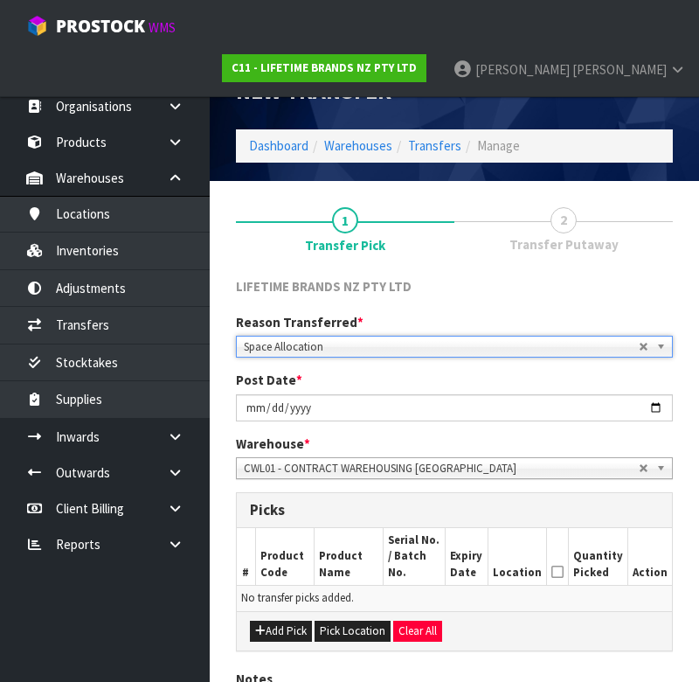
click at [503, 283] on div "LIFETIME BRANDS NZ PTY LTD" at bounding box center [454, 288] width 463 height 23
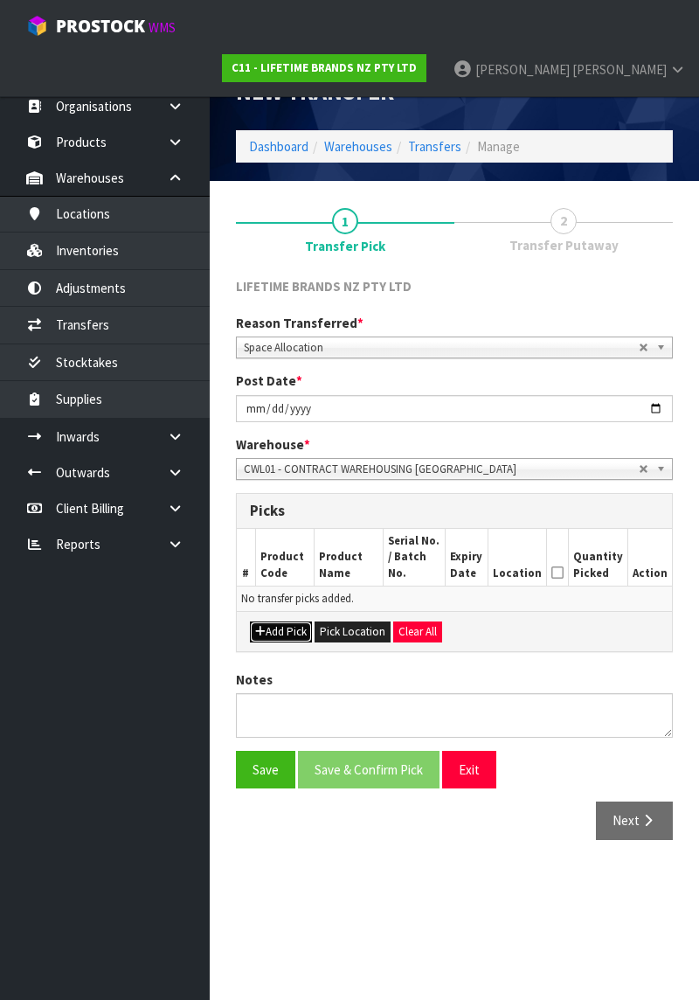
click at [292, 580] on button "Add Pick" at bounding box center [281, 631] width 62 height 21
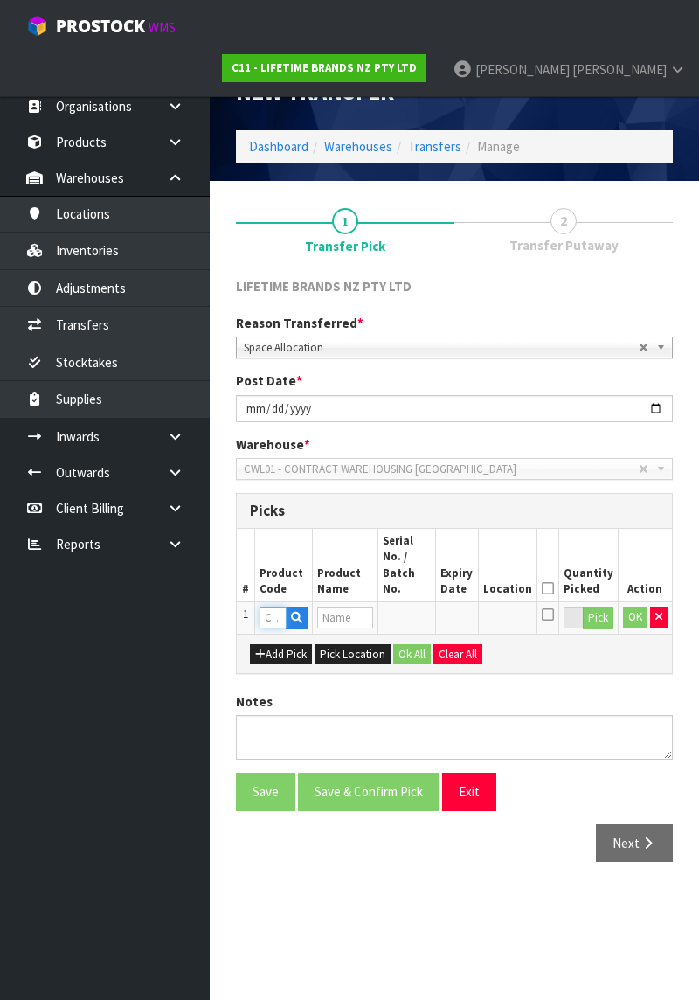
click at [277, 580] on input "text" at bounding box center [273, 618] width 27 height 22
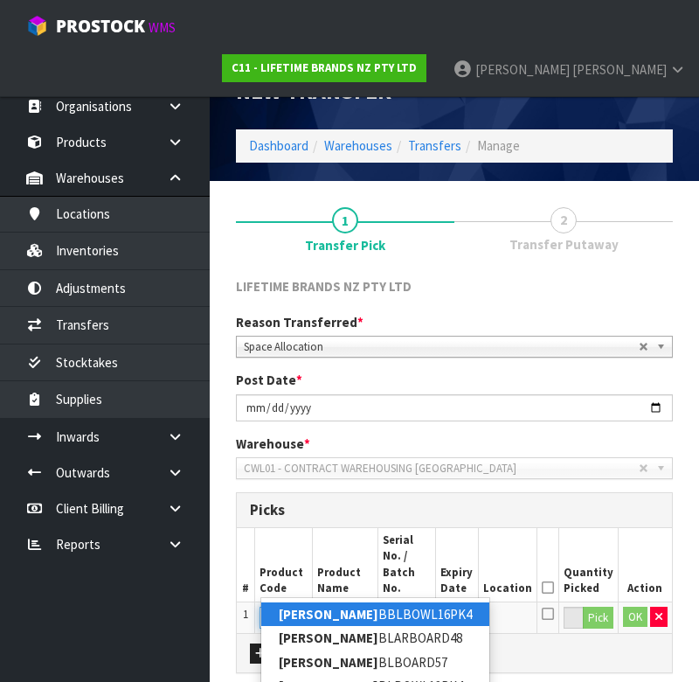
scroll to position [0, 7]
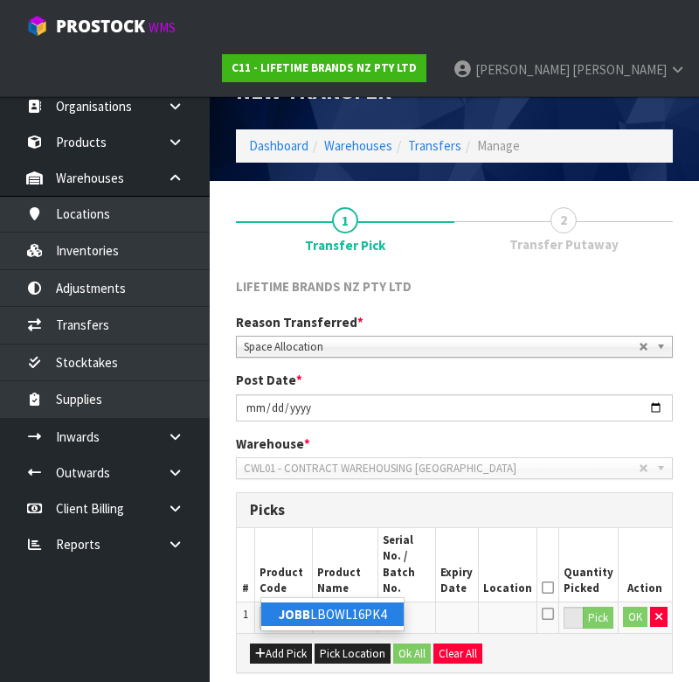
click at [367, 580] on link "JOBB LBOWL16PK4" at bounding box center [332, 614] width 142 height 24
type input "JOBBLBOWL16PK4"
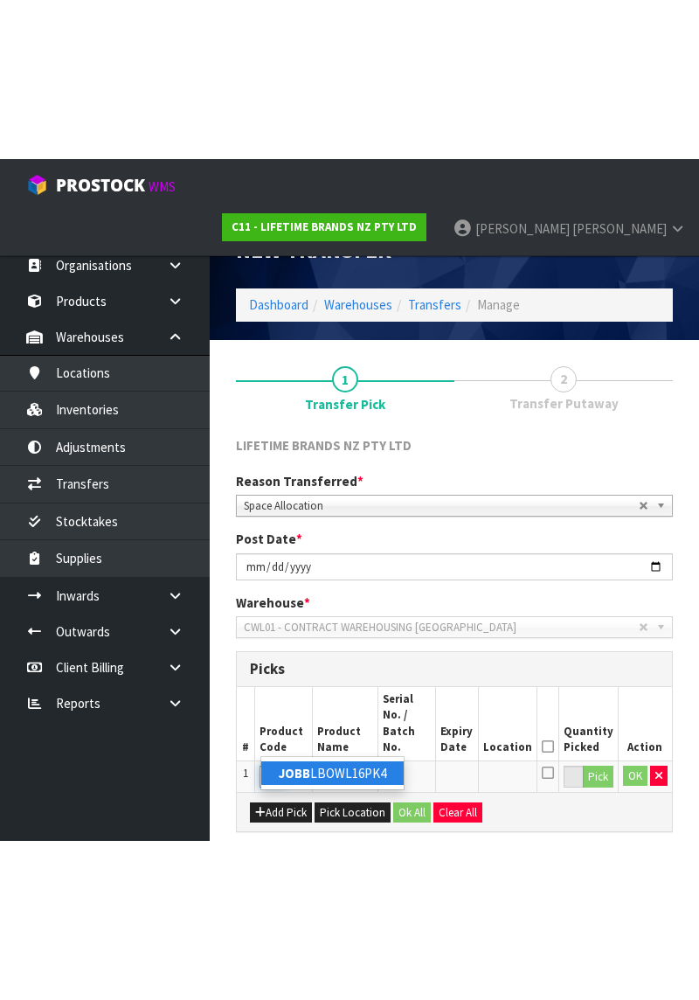
scroll to position [0, 0]
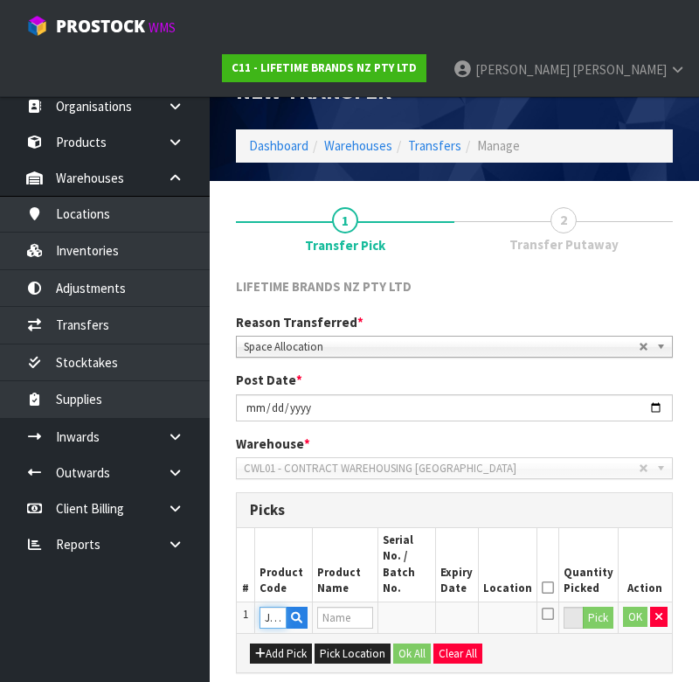
type input "[PERSON_NAME] BIG LOVE BRILLIANT BOWL SET OF 4"
click at [593, 580] on button "Pick" at bounding box center [598, 618] width 31 height 23
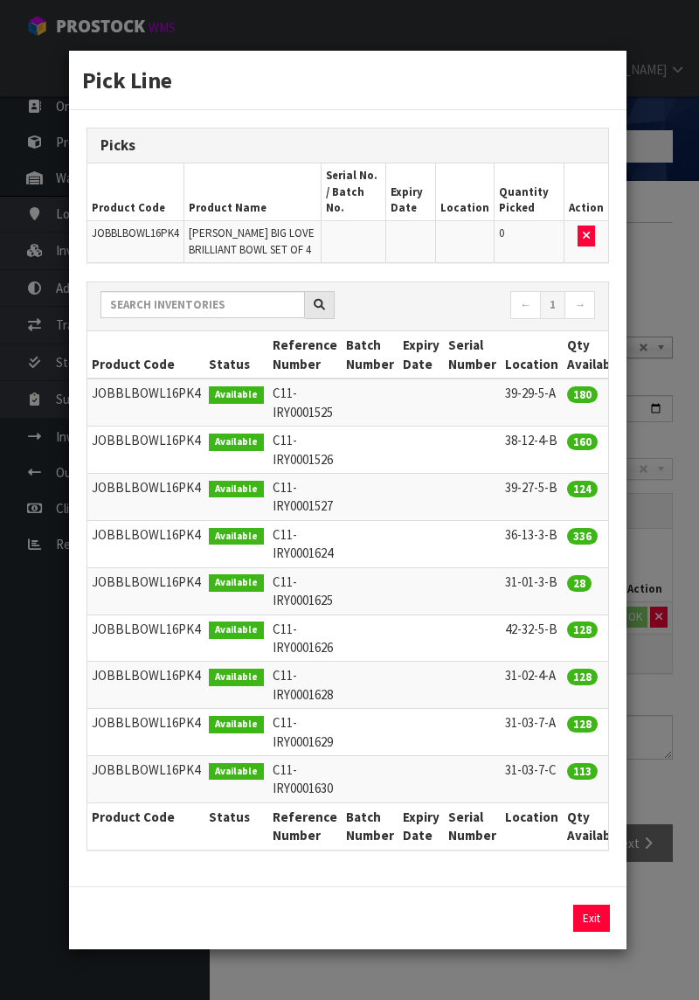
click at [459, 549] on td at bounding box center [472, 543] width 57 height 47
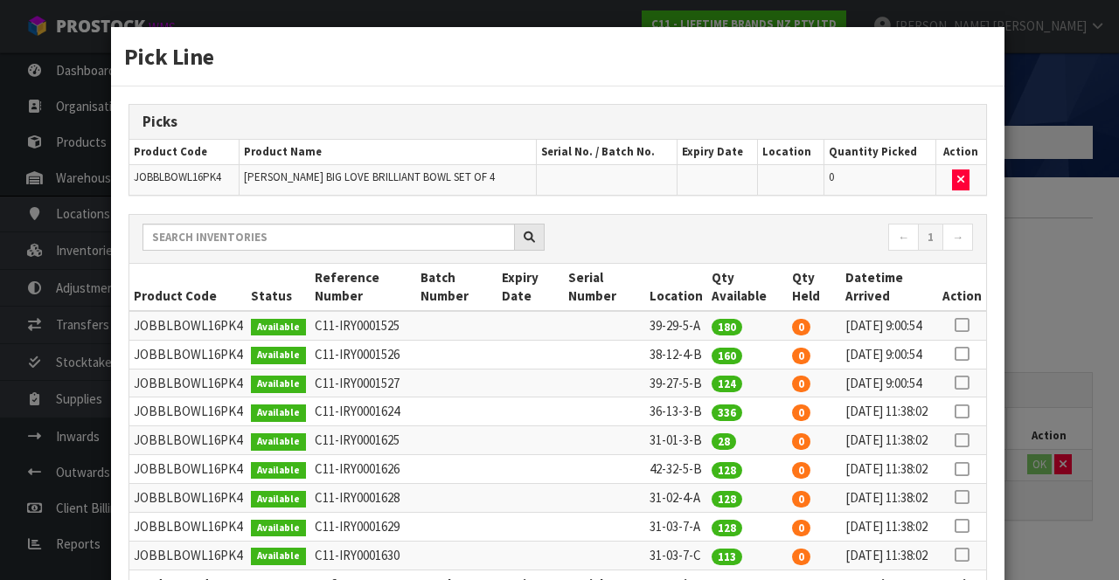
click at [963, 413] on icon at bounding box center [961, 412] width 14 height 1
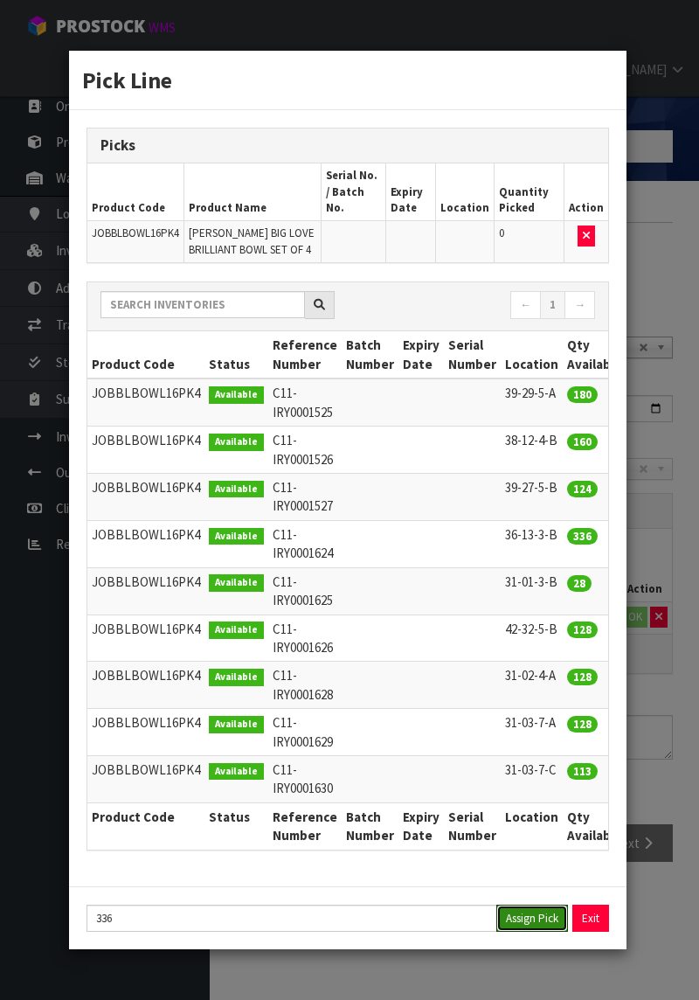
click at [533, 580] on button "Assign Pick" at bounding box center [532, 918] width 72 height 27
type input "336"
click at [652, 580] on div "Pick Line Picks Product Code Product Name Serial No. / Batch No. Expiry Date Lo…" at bounding box center [349, 500] width 699 height 1000
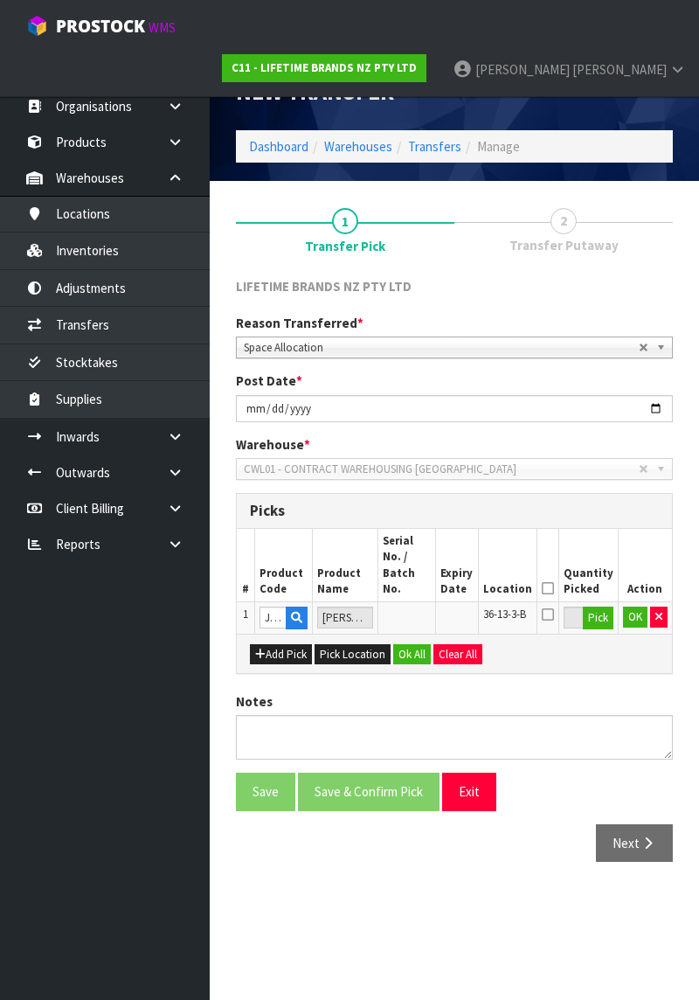
click at [549, 580] on icon at bounding box center [548, 588] width 12 height 1
click at [628, 580] on button "OK" at bounding box center [635, 617] width 24 height 21
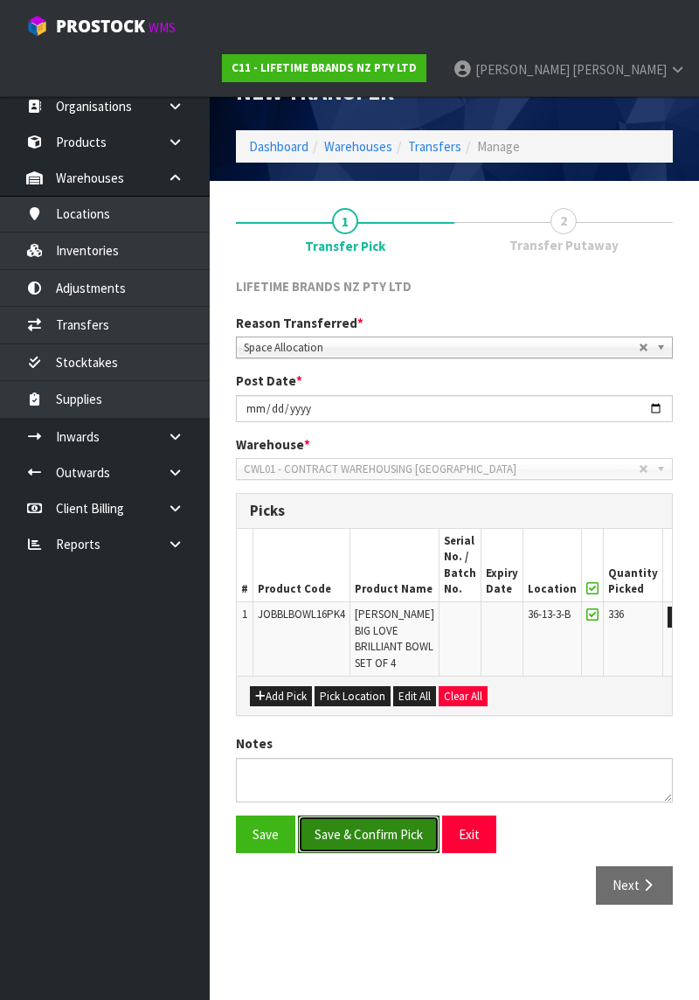
click at [394, 580] on button "Save & Confirm Pick" at bounding box center [369, 835] width 142 height 38
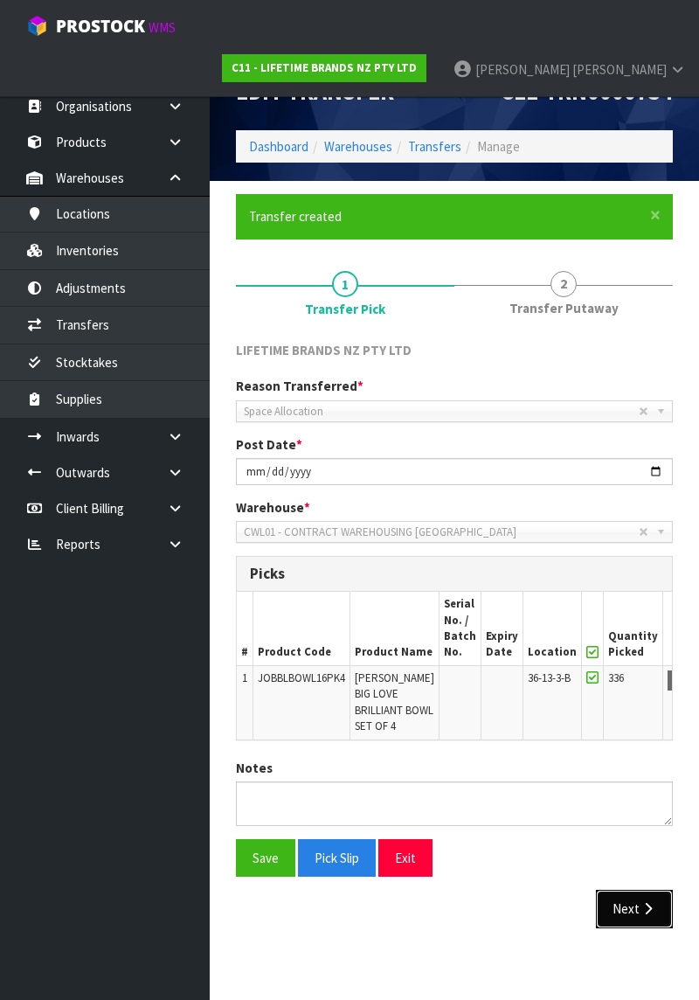
click at [631, 580] on button "Next" at bounding box center [634, 909] width 77 height 38
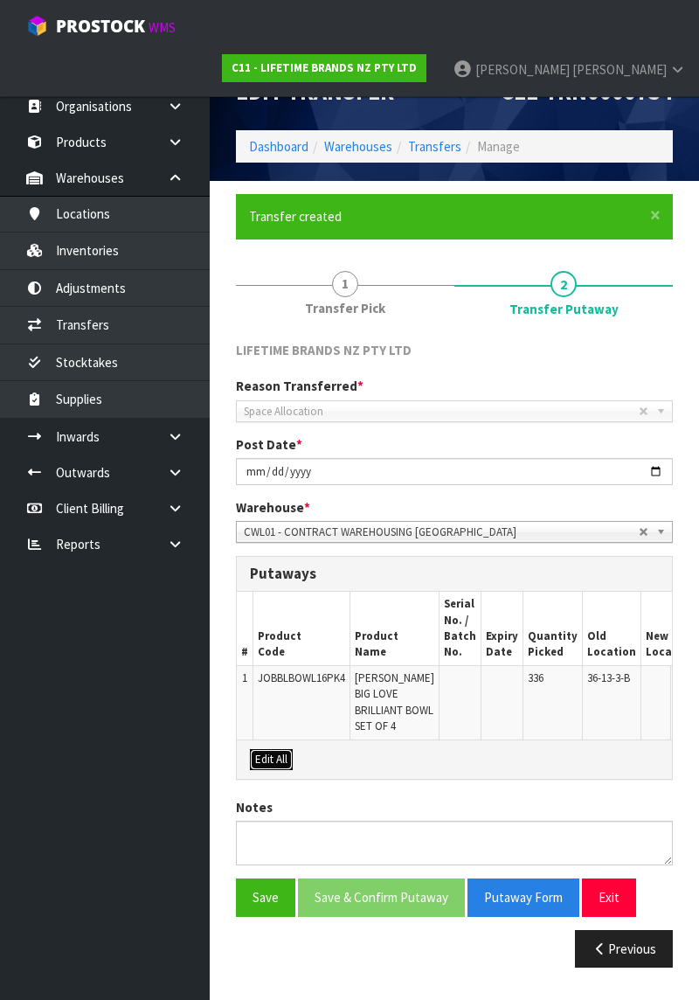
click at [278, 580] on button "Edit All" at bounding box center [271, 759] width 43 height 21
click at [646, 580] on input "text" at bounding box center [660, 681] width 28 height 22
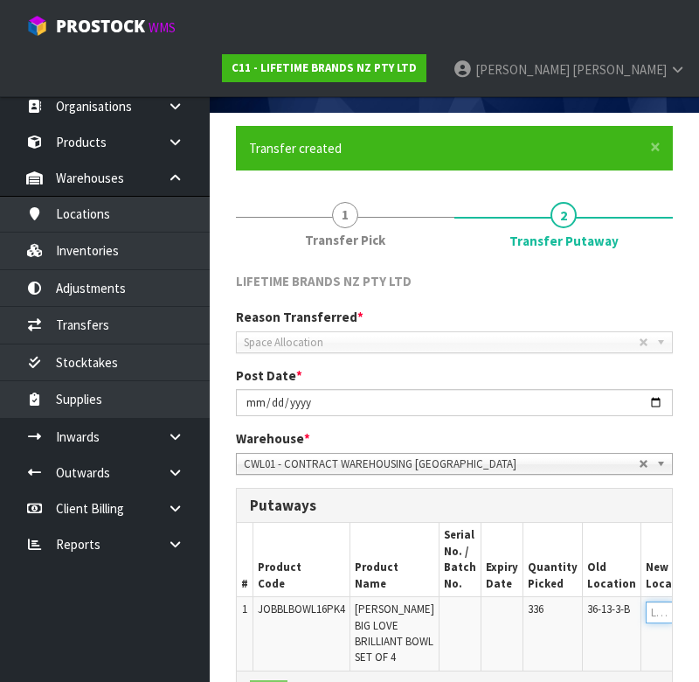
scroll to position [323, 0]
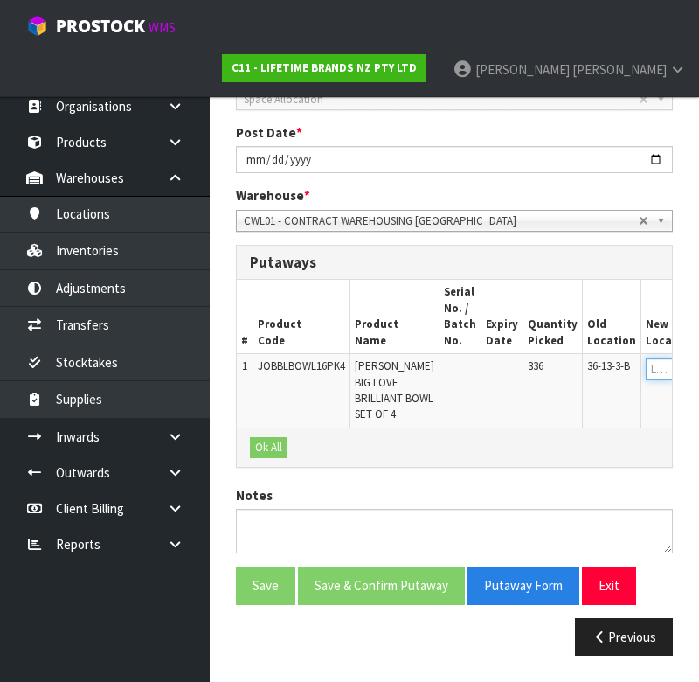
click at [646, 358] on input "text" at bounding box center [660, 369] width 28 height 22
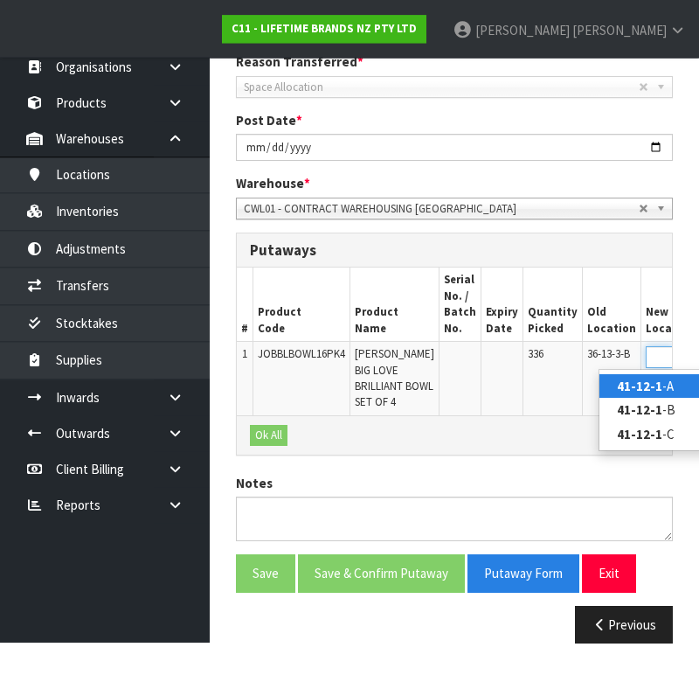
scroll to position [0, 26]
click at [628, 455] on strong "41-12-1-" at bounding box center [642, 449] width 51 height 17
type input "41-12-1-B"
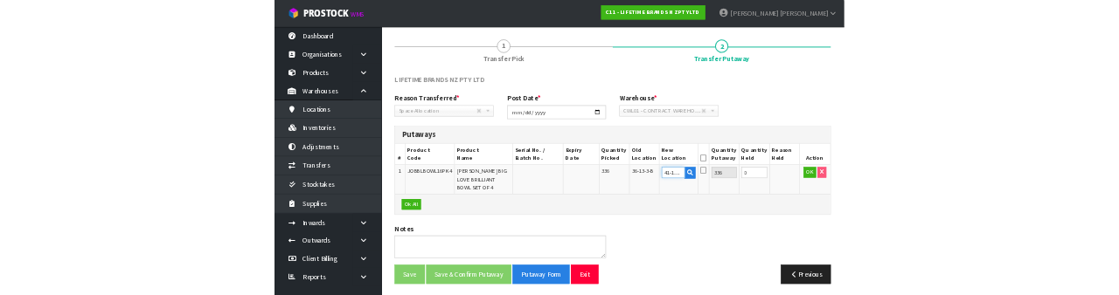
scroll to position [180, 0]
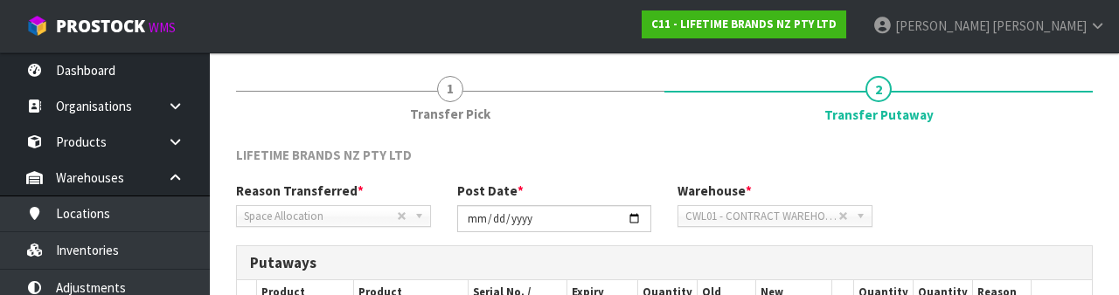
click at [1028, 182] on div "Reason Transferred * Space Allocation Damage Expired Stock Repair QA Space Allo…" at bounding box center [664, 213] width 883 height 63
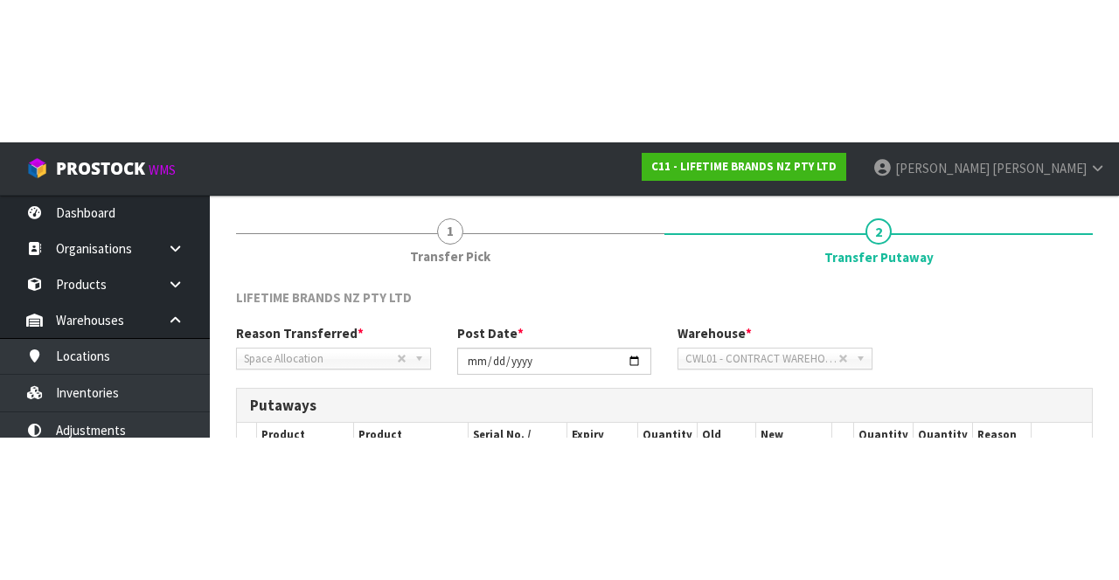
scroll to position [190, 0]
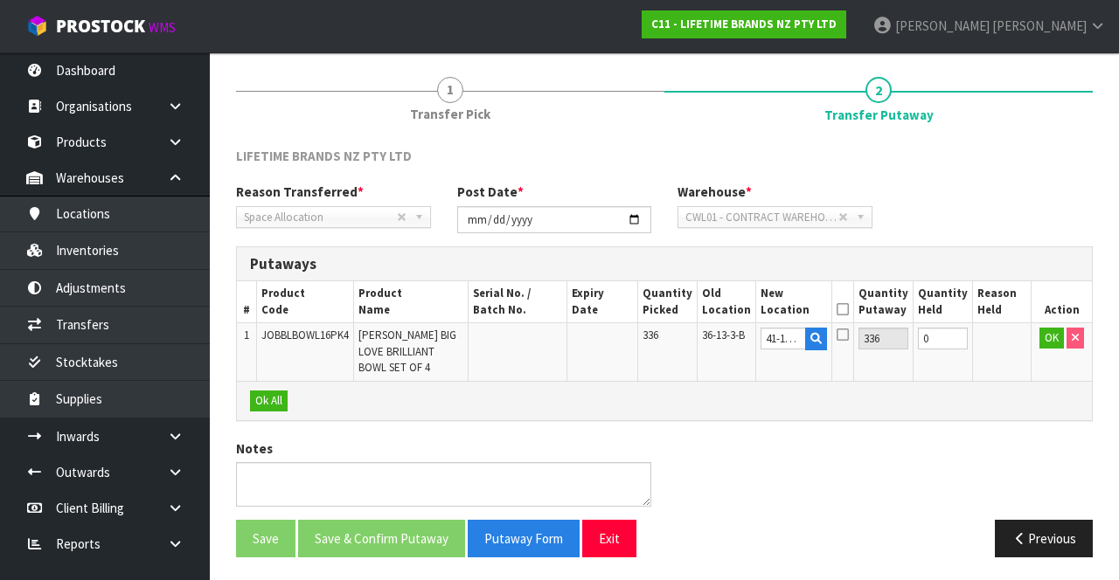
click at [849, 309] on icon at bounding box center [842, 309] width 12 height 1
click at [1041, 331] on button "OK" at bounding box center [1051, 338] width 24 height 21
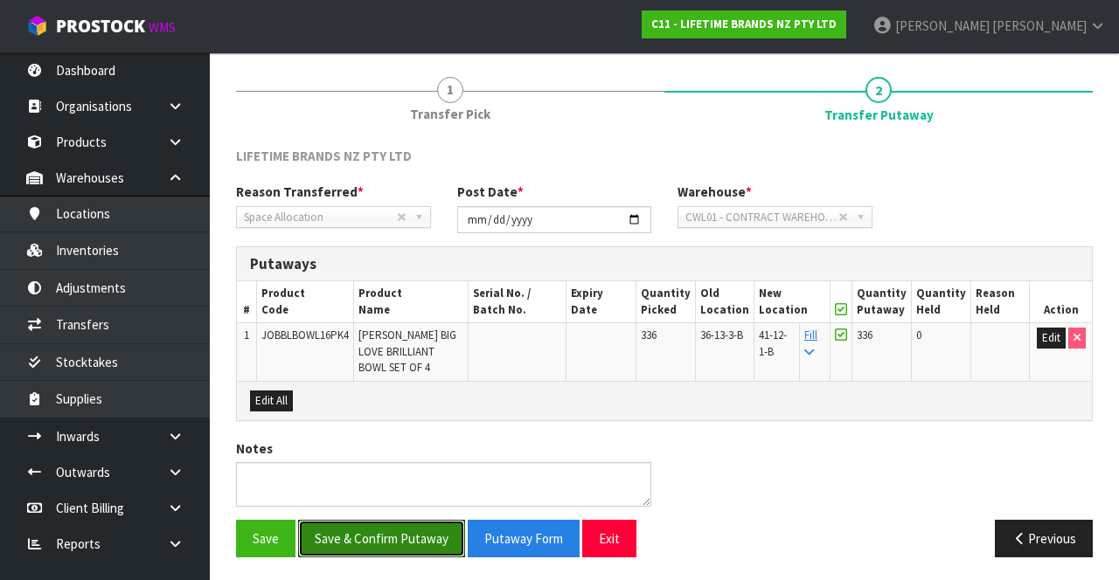
click at [387, 530] on button "Save & Confirm Putaway" at bounding box center [381, 539] width 167 height 38
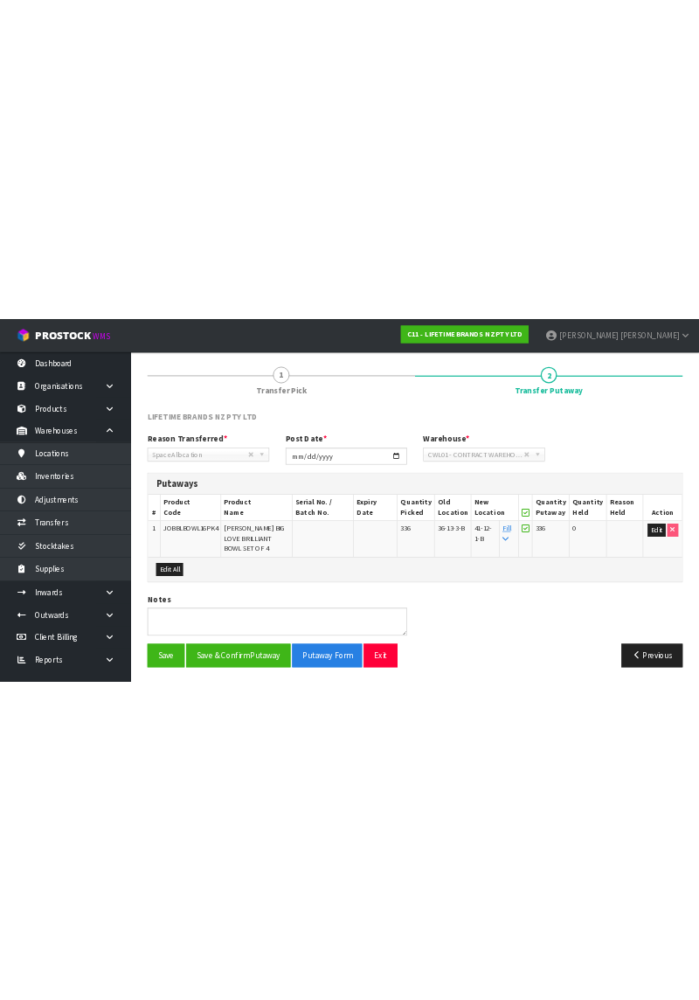
scroll to position [0, 0]
